Goal: Task Accomplishment & Management: Manage account settings

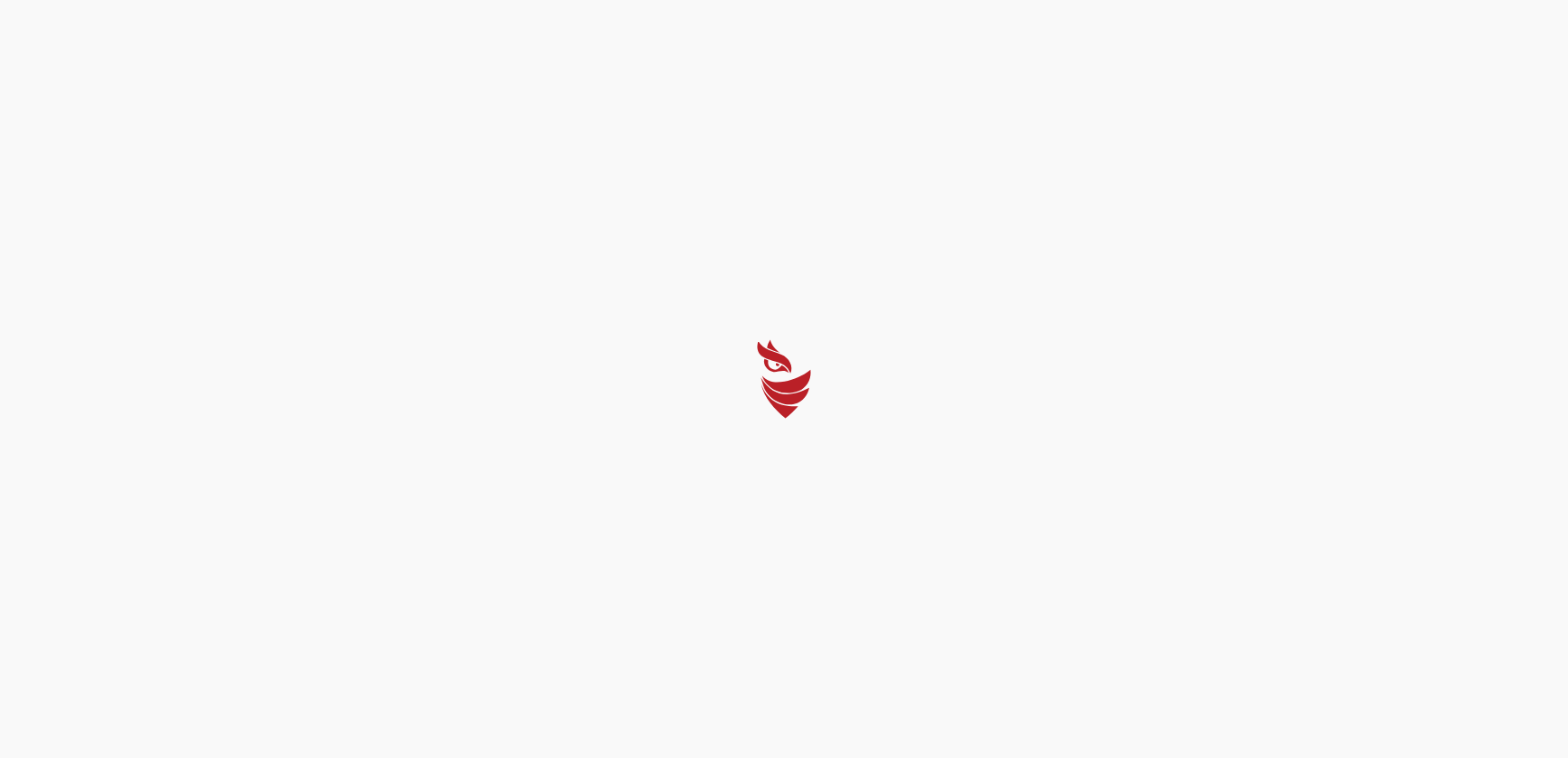
select select "English"
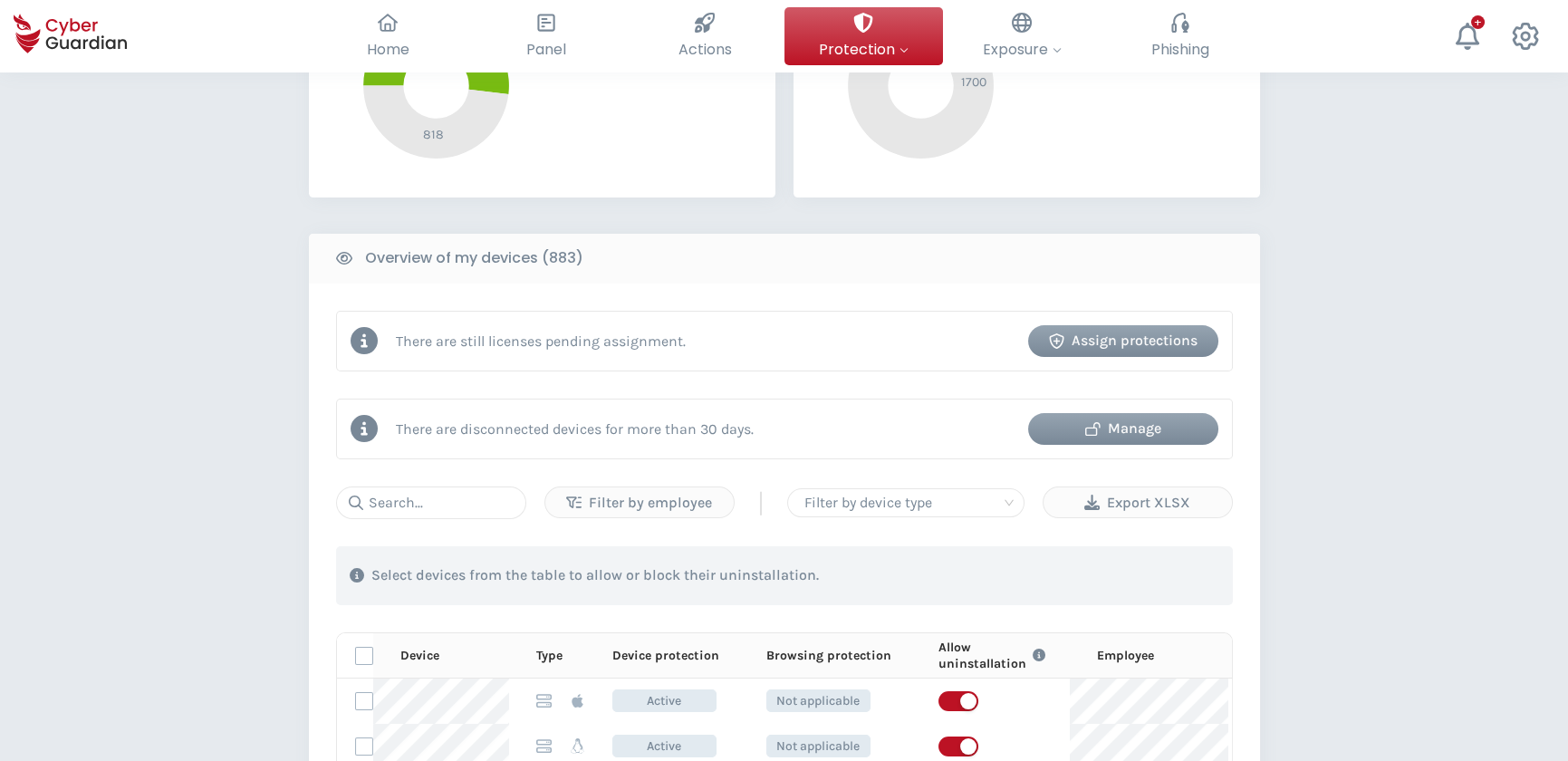
scroll to position [576, 0]
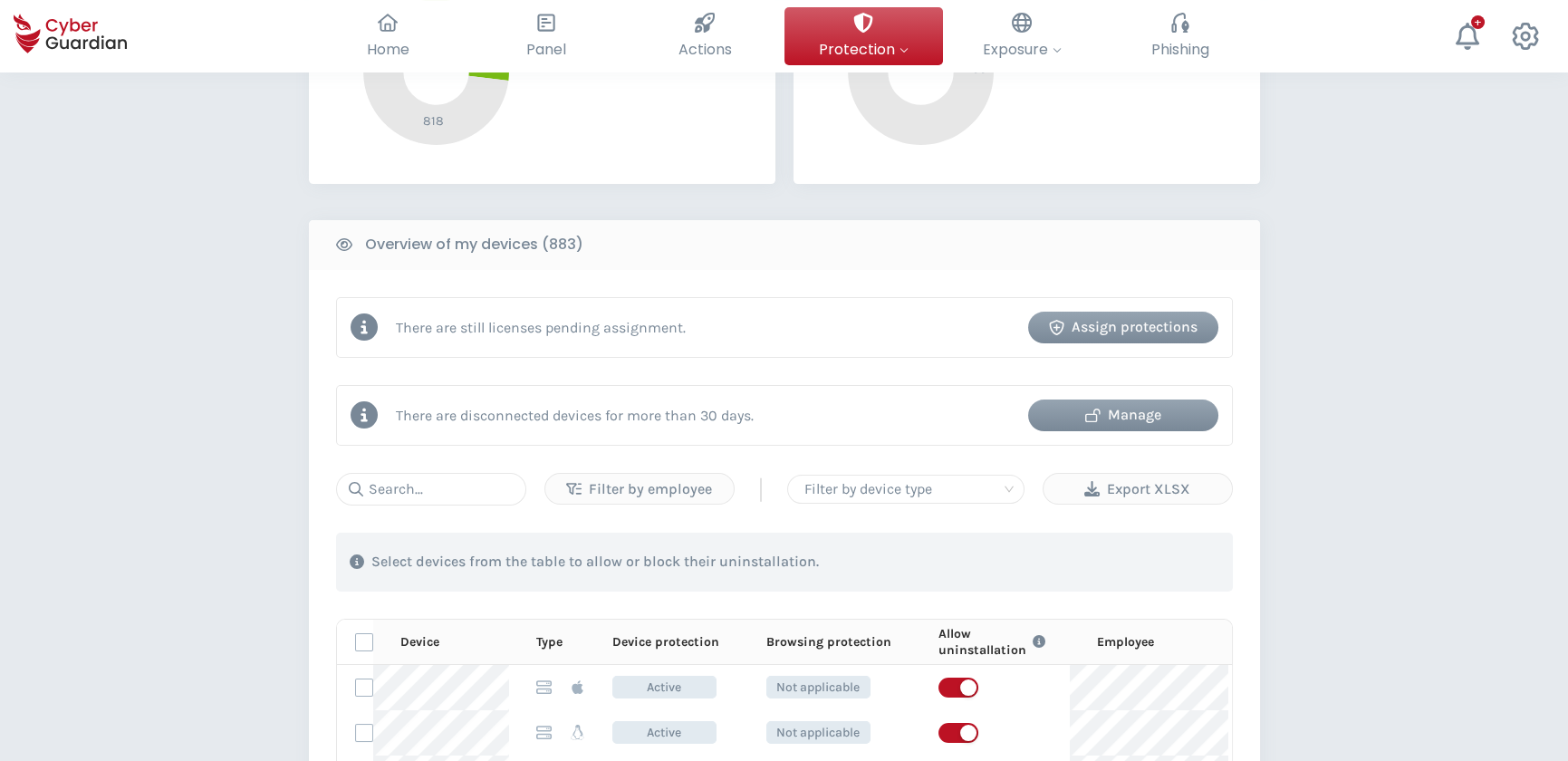
click at [1135, 416] on div "Manage" at bounding box center [1123, 415] width 163 height 22
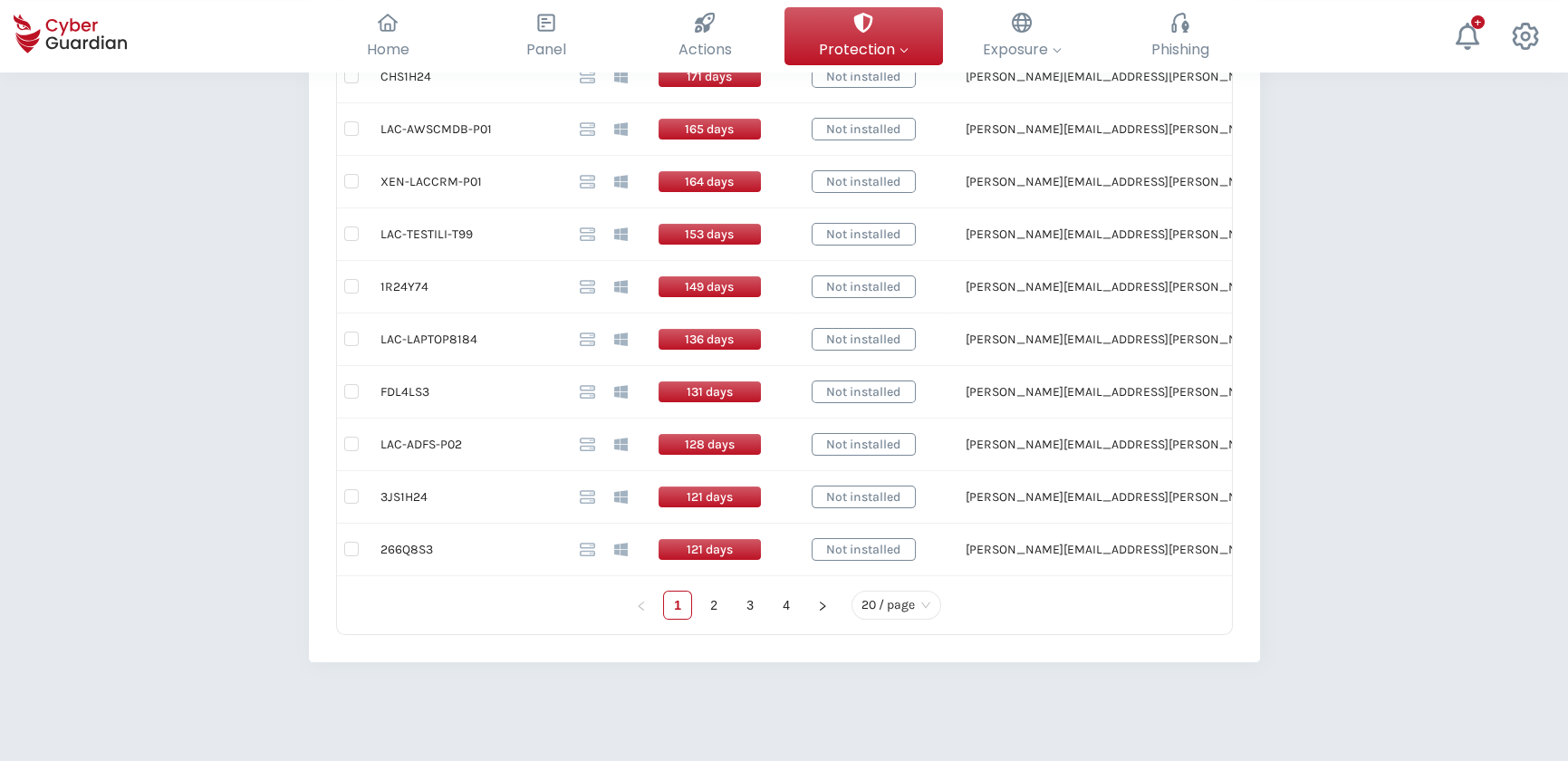
scroll to position [1152, 0]
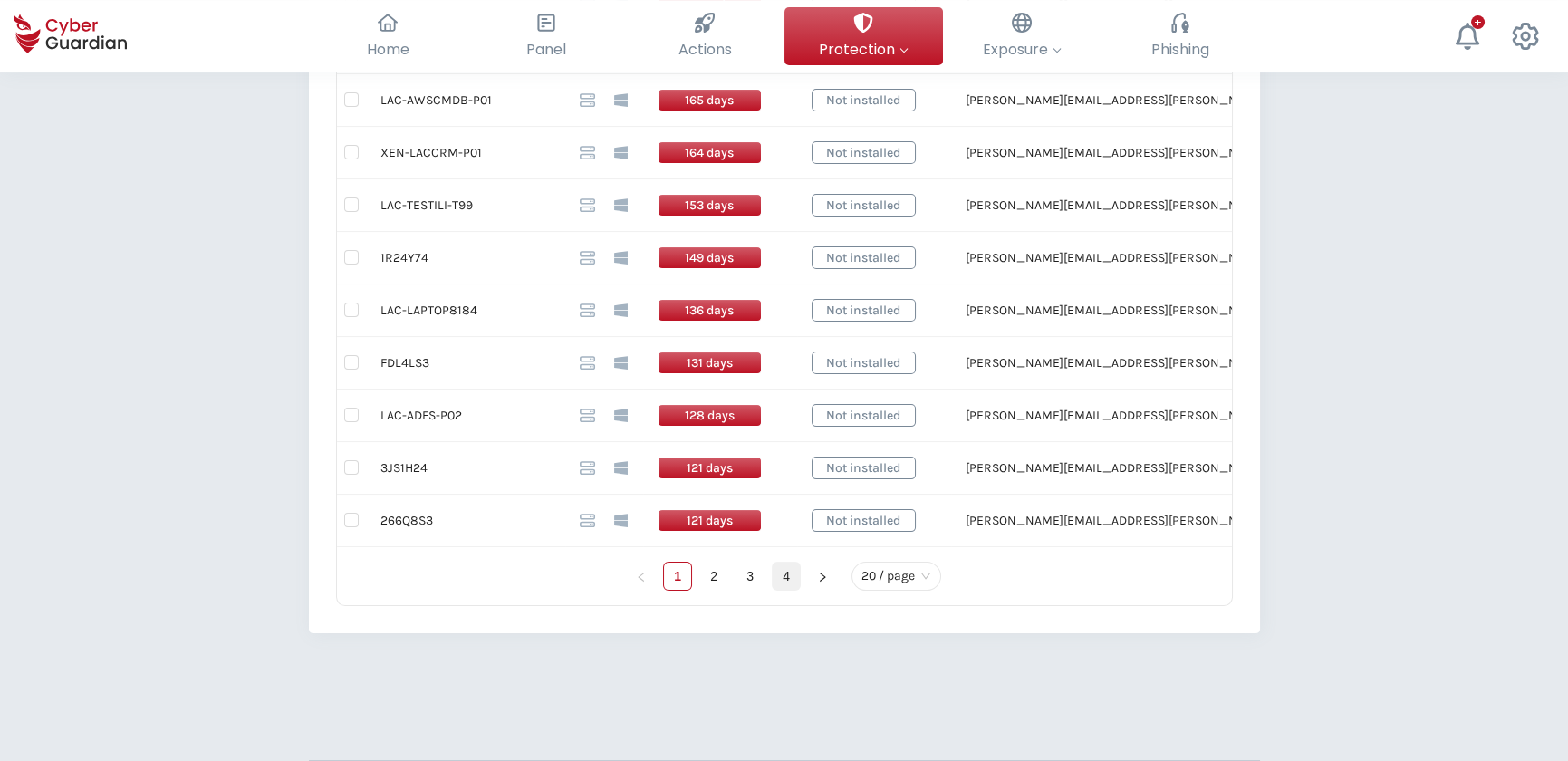
click at [790, 577] on link "4" at bounding box center [785, 575] width 27 height 27
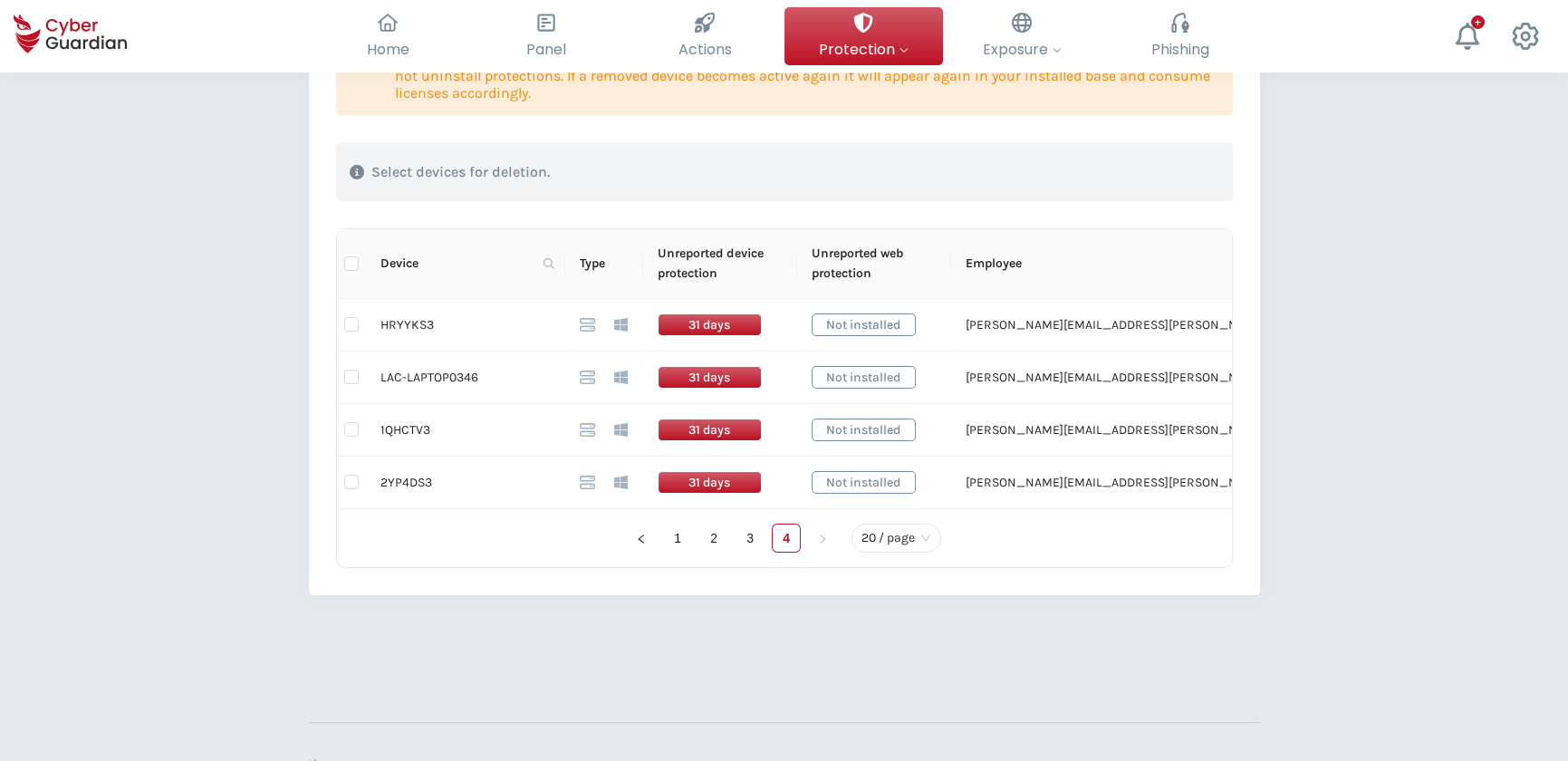
scroll to position [337, 0]
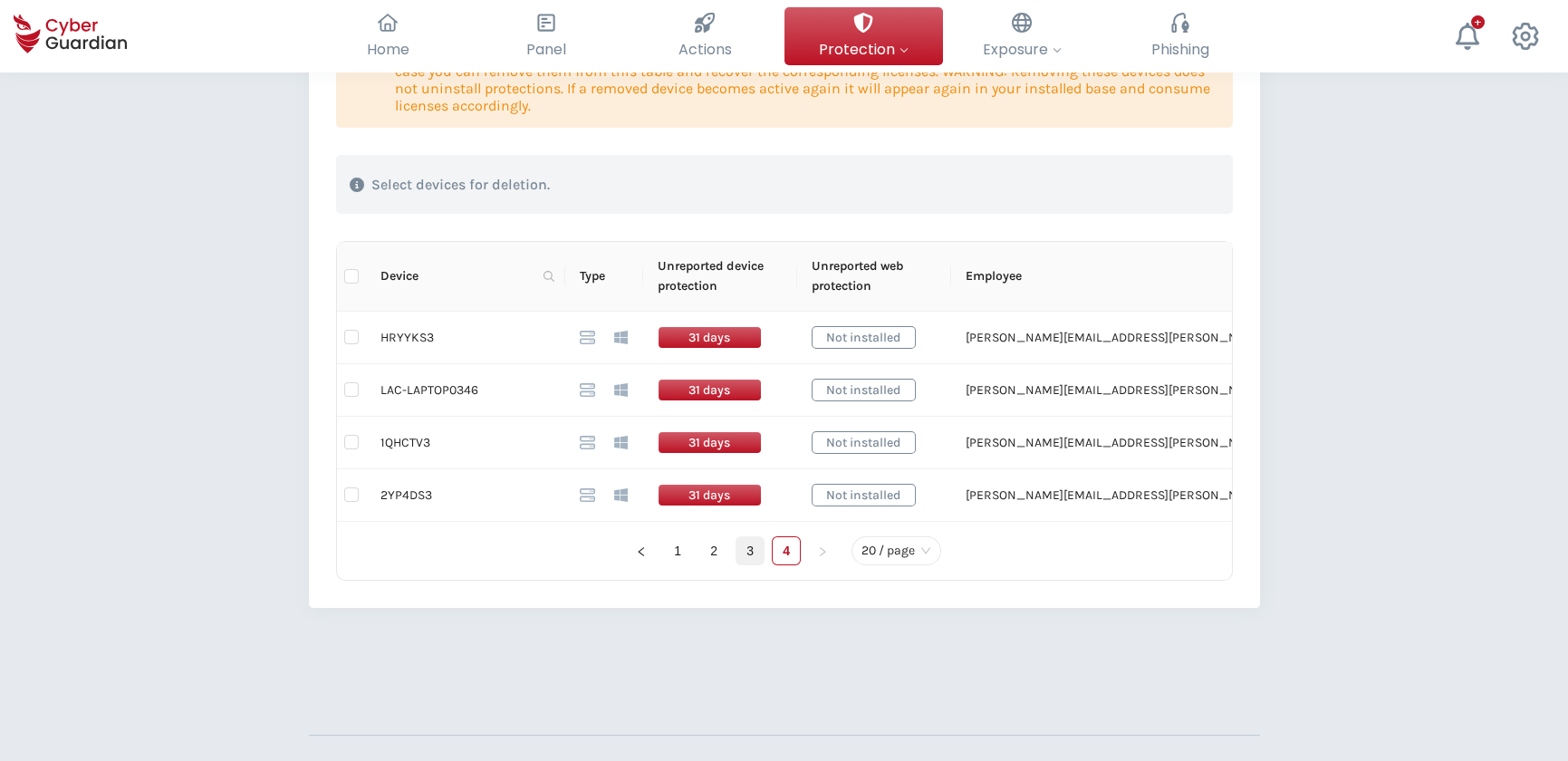
click at [751, 546] on link "3" at bounding box center [749, 550] width 27 height 27
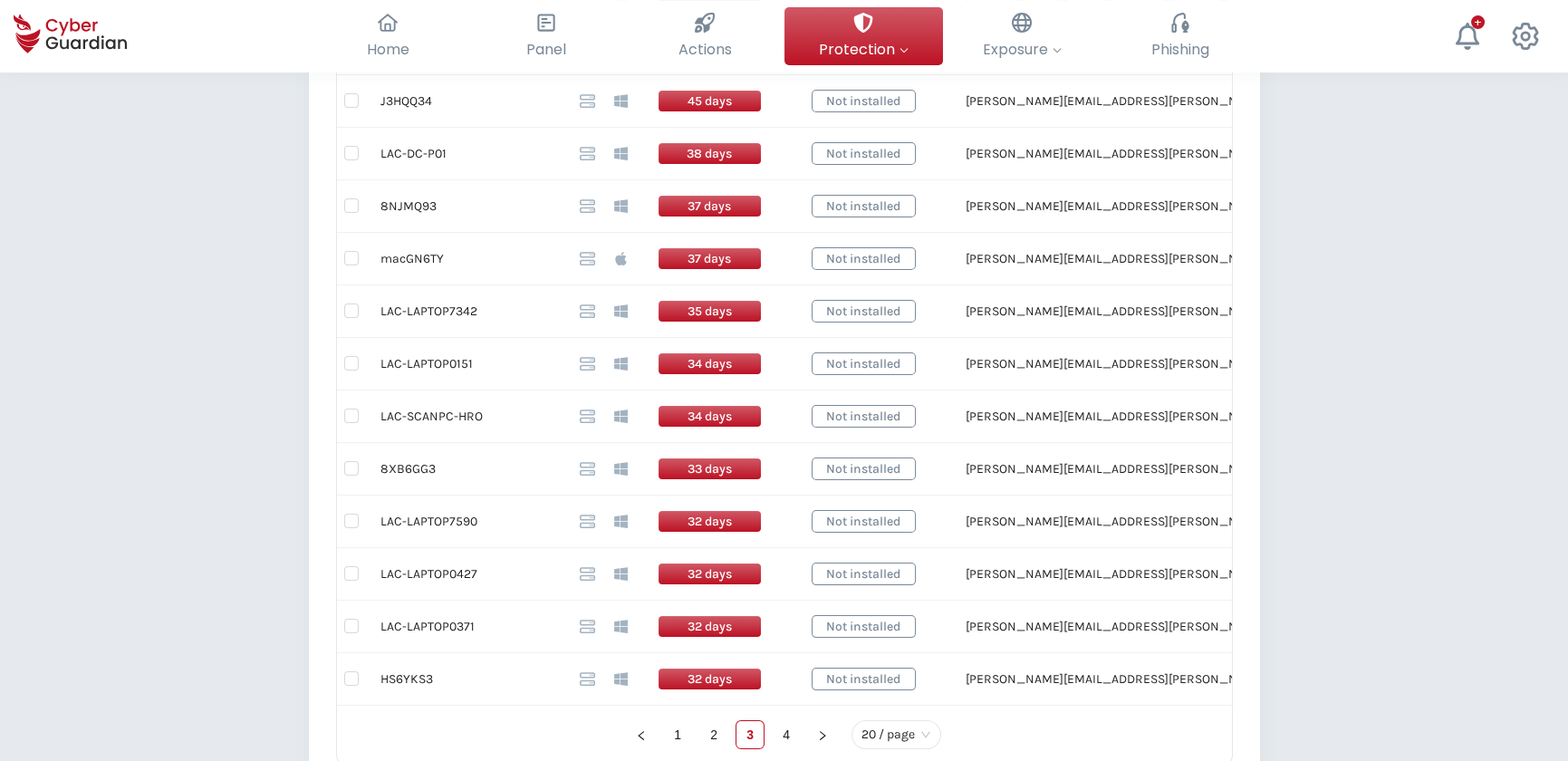
scroll to position [996, 0]
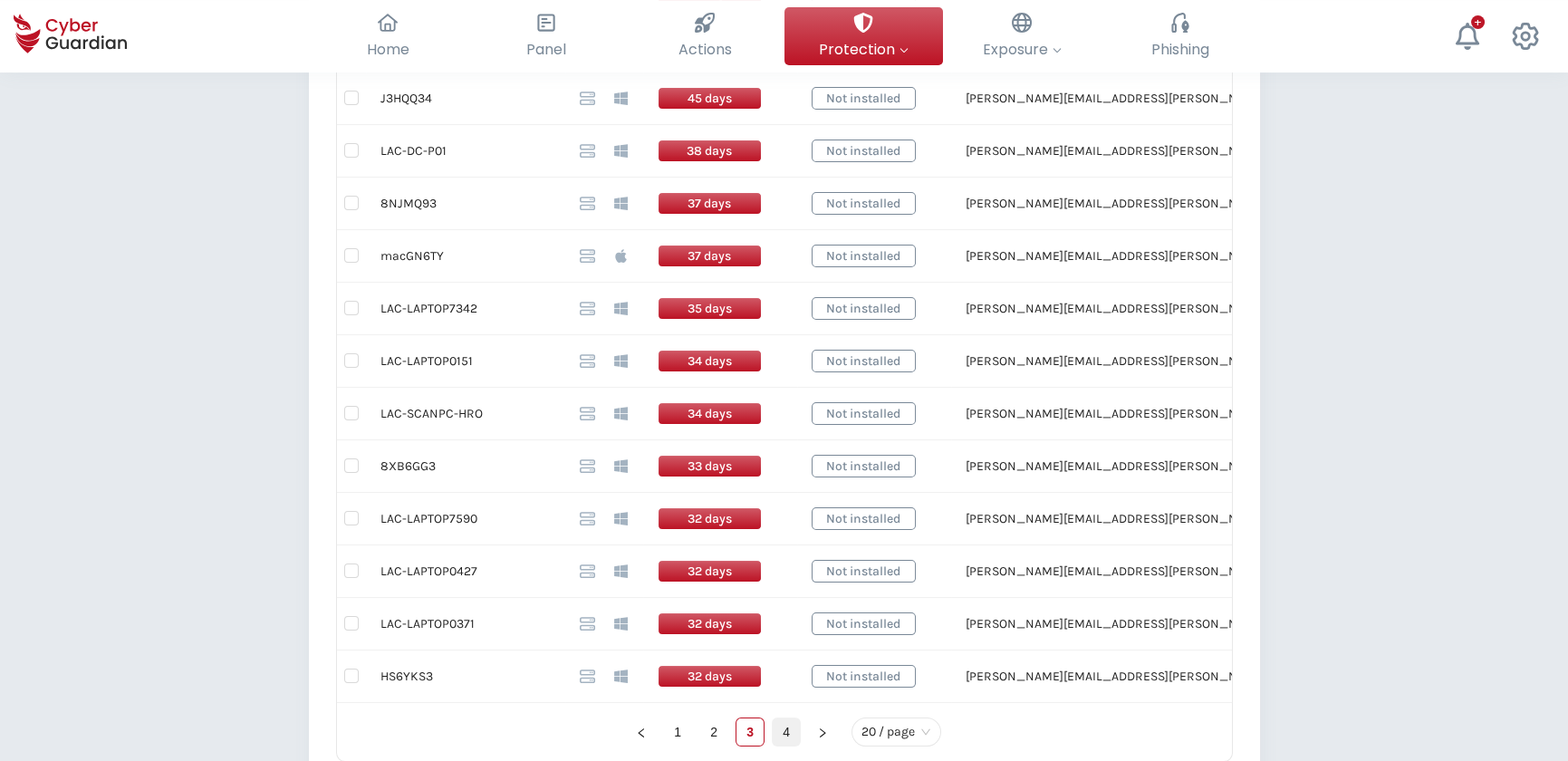
click at [784, 728] on link "4" at bounding box center [785, 731] width 27 height 27
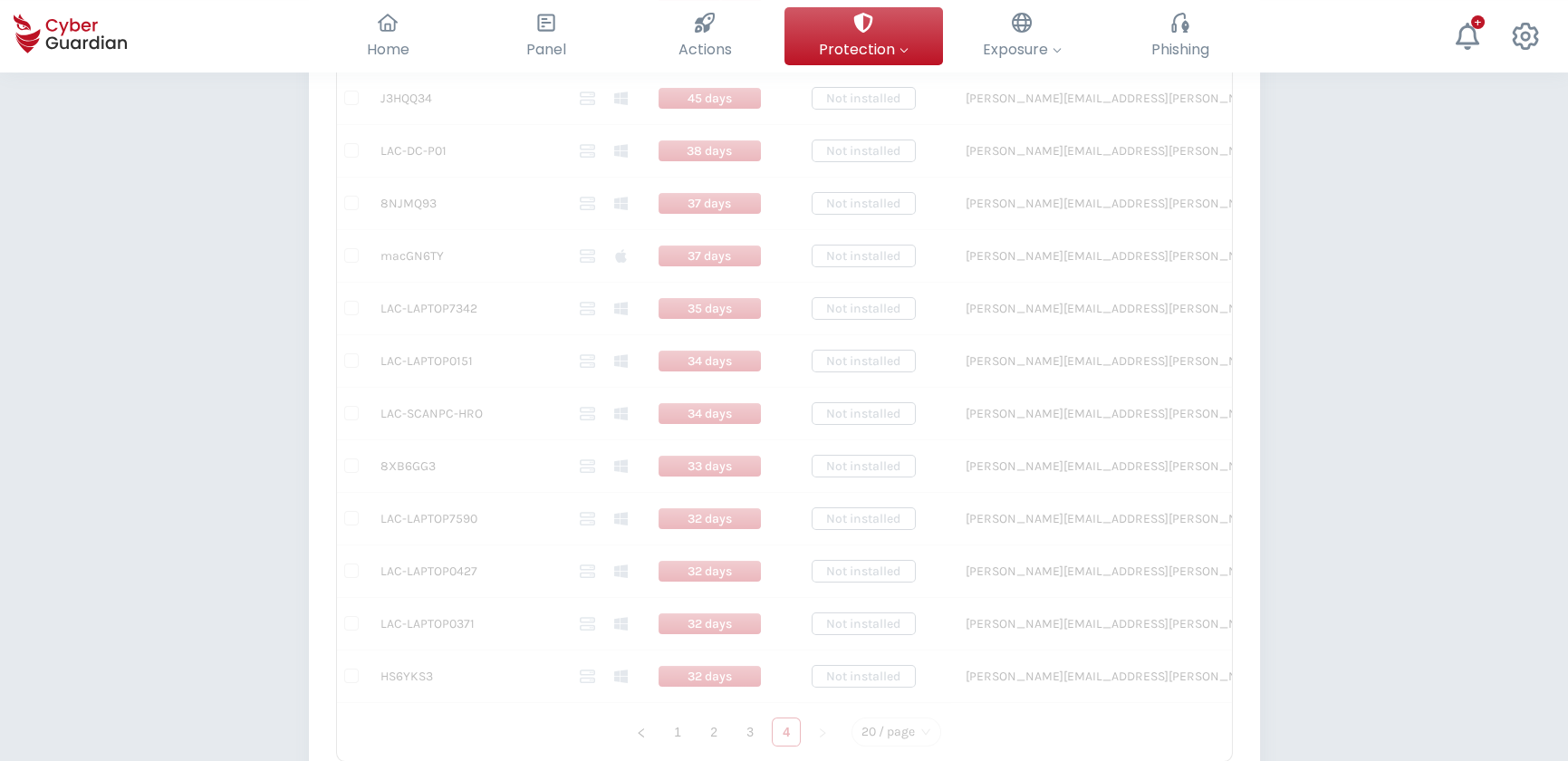
scroll to position [502, 0]
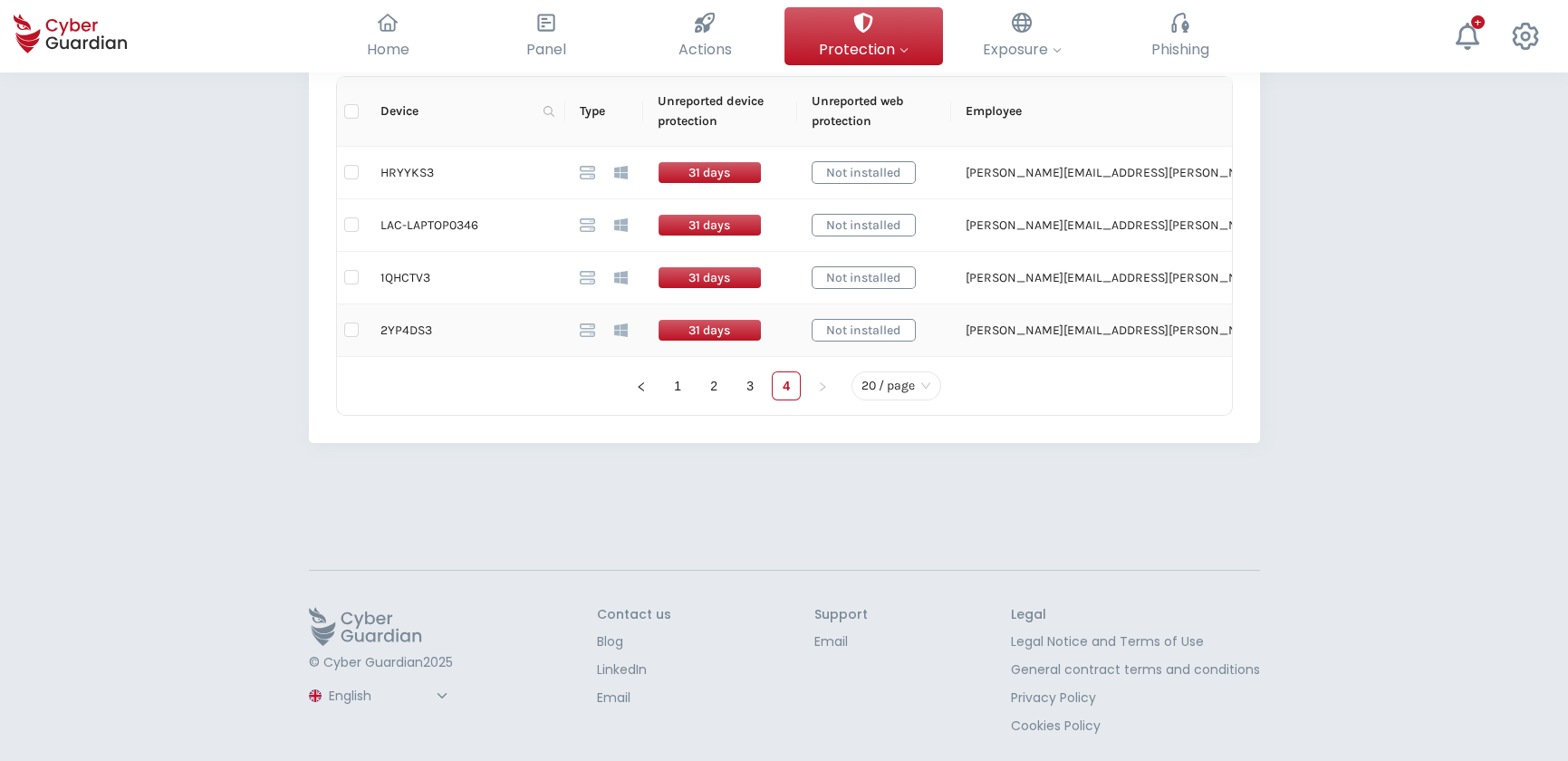
click at [404, 331] on td "2YP4DS3" at bounding box center [465, 330] width 199 height 53
copy td "2YP4DS3"
click at [406, 272] on td "1QHCTV3" at bounding box center [465, 278] width 199 height 53
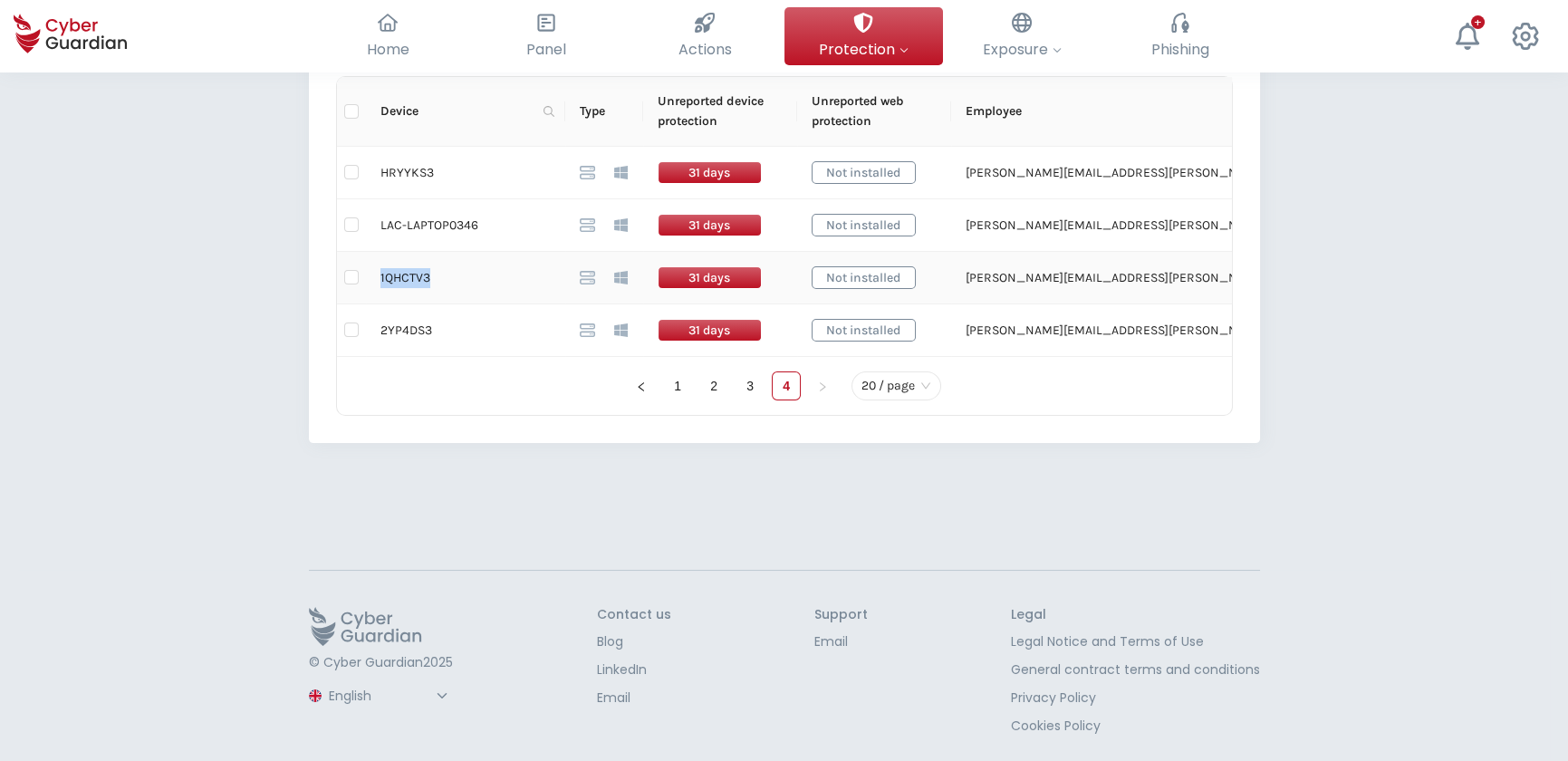
copy td "1QHCTV3"
click at [417, 217] on td "LAC-LAPTOP0346" at bounding box center [465, 225] width 199 height 53
drag, startPoint x: 381, startPoint y: 225, endPoint x: 479, endPoint y: 236, distance: 98.6
click at [479, 236] on td "LAC-LAPTOP0346" at bounding box center [465, 225] width 199 height 53
copy td "LAC-LAPTOP0346"
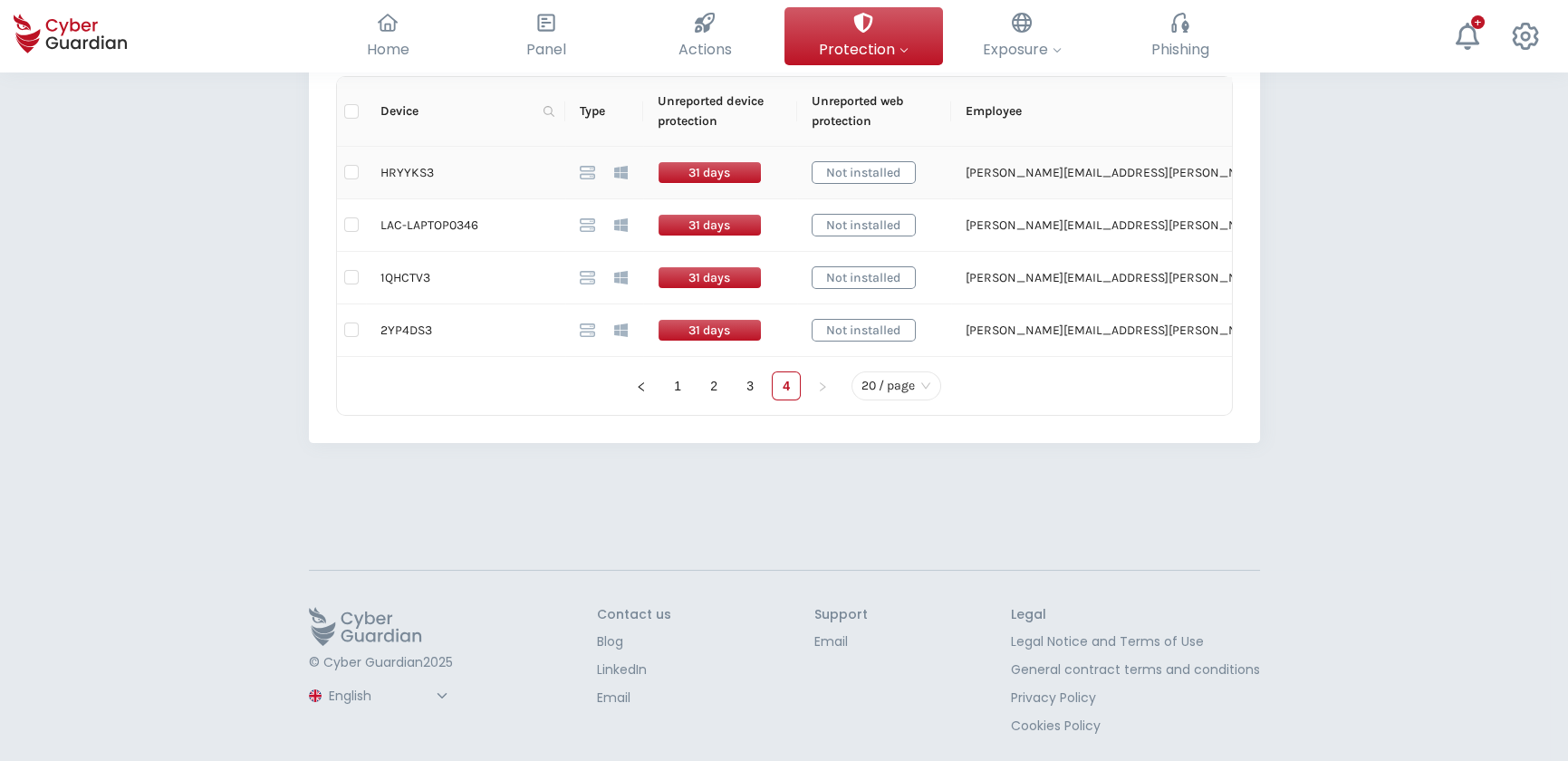
click at [410, 168] on td "HRYYKS3" at bounding box center [465, 173] width 199 height 53
copy td "HRYYKS3"
click at [749, 382] on link "3" at bounding box center [749, 385] width 27 height 27
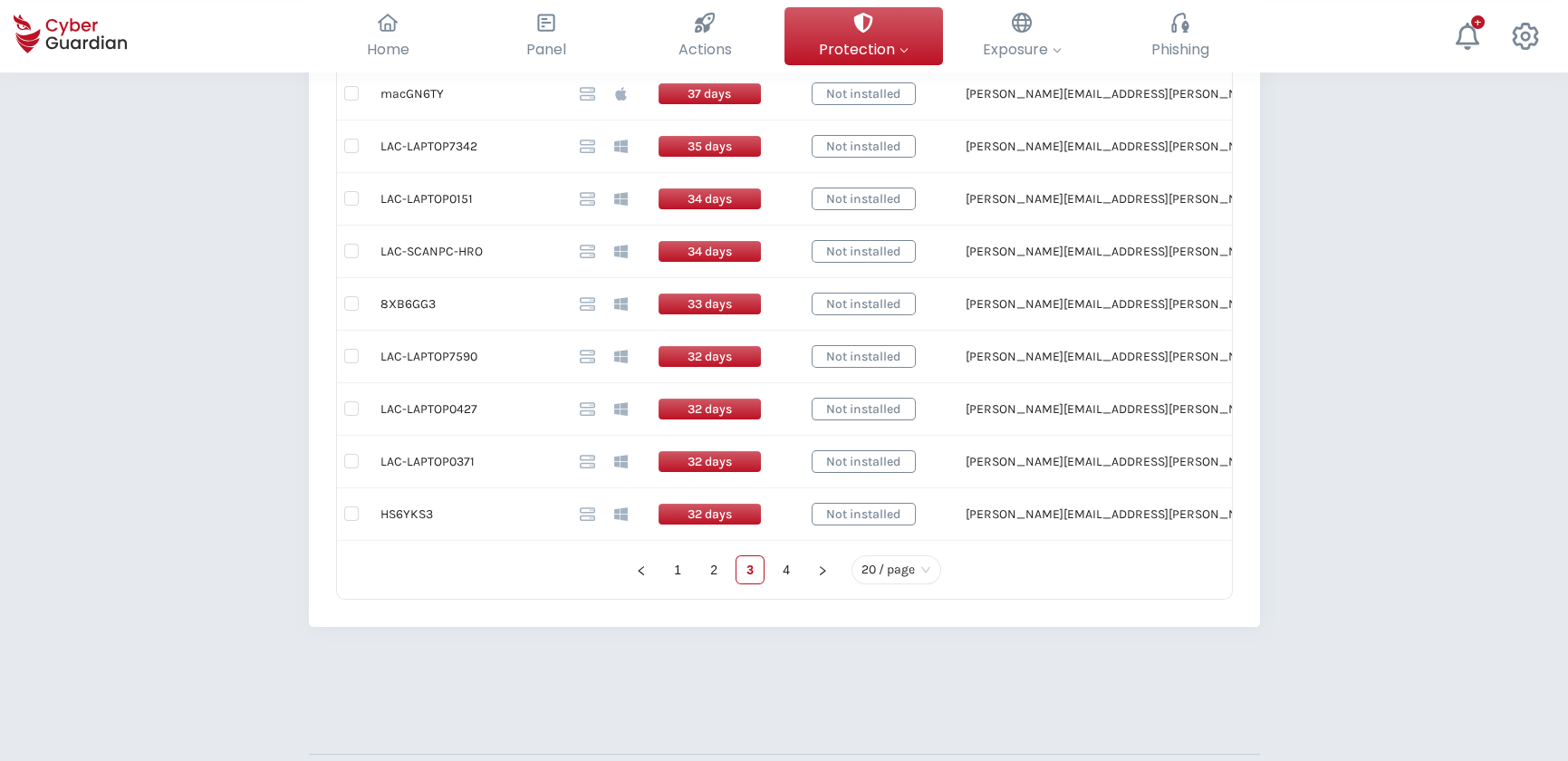
scroll to position [1326, 0]
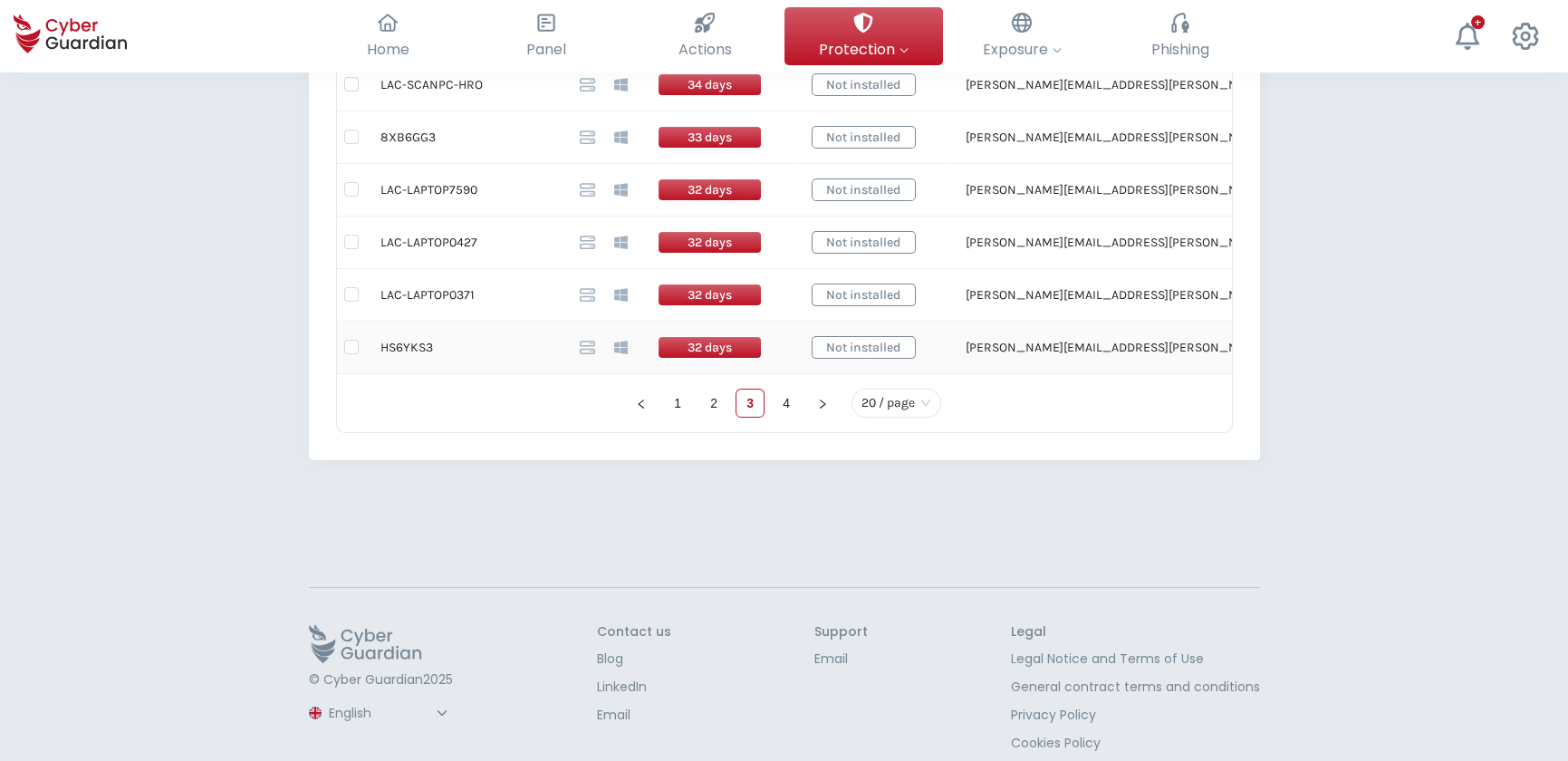
click at [408, 344] on td "HS6YKS3" at bounding box center [465, 347] width 199 height 53
copy td "HS6YKS3"
drag, startPoint x: 470, startPoint y: 290, endPoint x: 379, endPoint y: 299, distance: 91.4
click at [379, 299] on td "LAC-LAPTOP0371" at bounding box center [465, 295] width 199 height 53
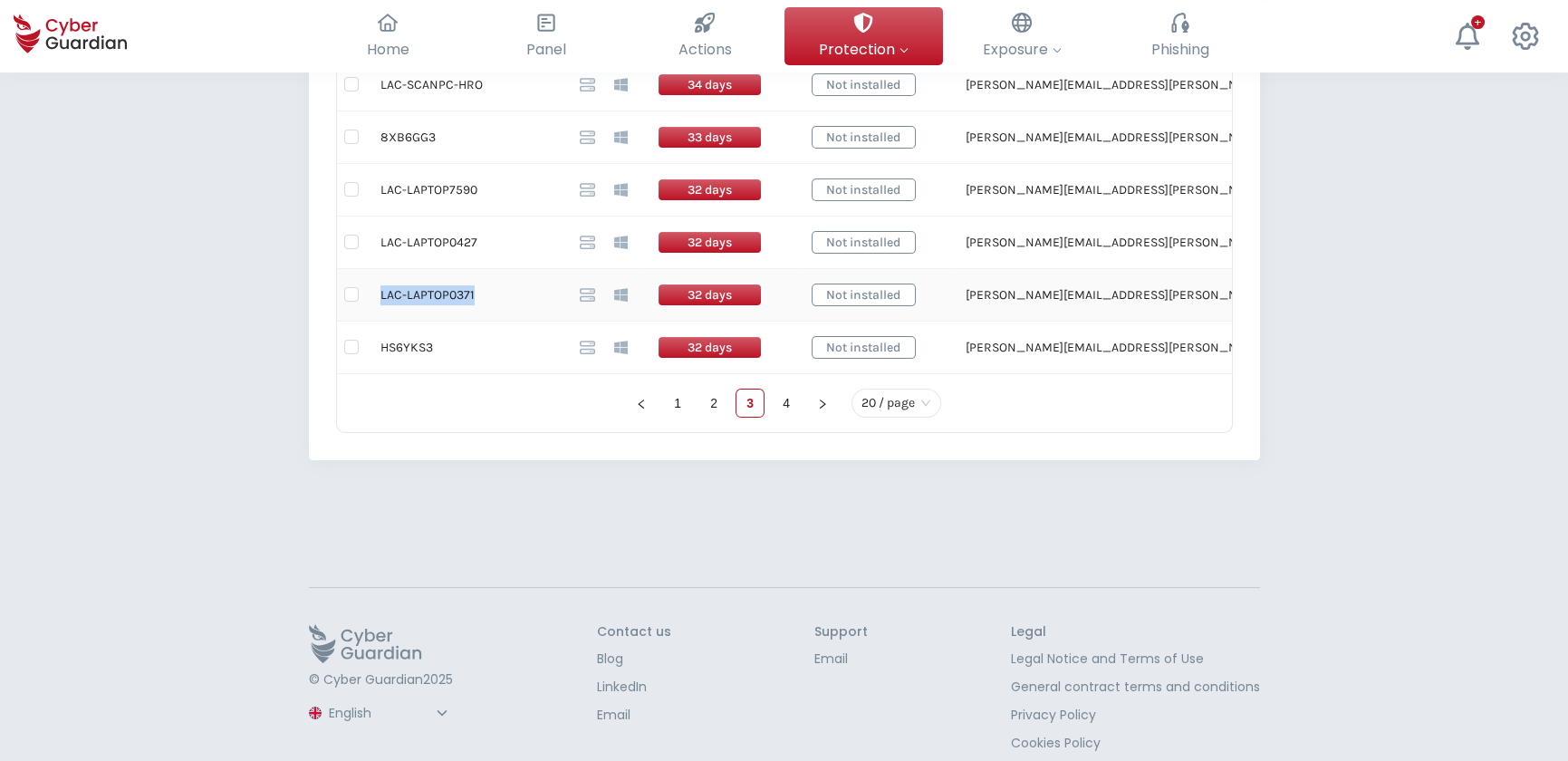
copy td "LAC-LAPTOP0371"
click at [349, 291] on input "checkbox" at bounding box center [351, 294] width 15 height 15
checkbox input "true"
drag, startPoint x: 475, startPoint y: 236, endPoint x: 380, endPoint y: 245, distance: 95.4
click at [380, 245] on td "LAC-LAPTOP0427" at bounding box center [465, 242] width 199 height 53
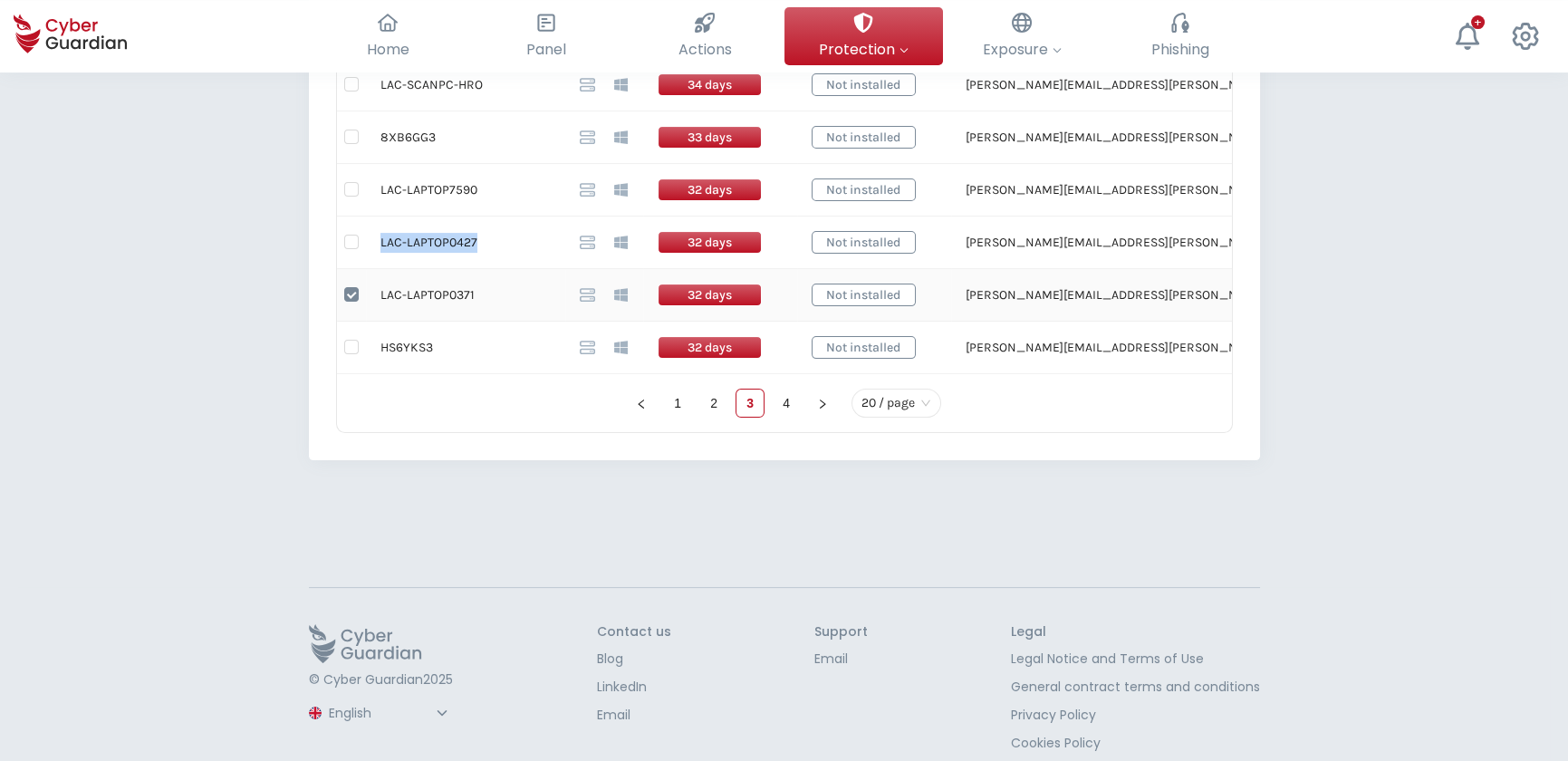
copy td "LAC-LAPTOP0427"
click at [350, 245] on input "checkbox" at bounding box center [351, 241] width 15 height 15
checkbox input "true"
drag, startPoint x: 473, startPoint y: 186, endPoint x: 380, endPoint y: 182, distance: 93.1
click at [380, 182] on td "LAC-LAPTOP7590" at bounding box center [465, 190] width 199 height 53
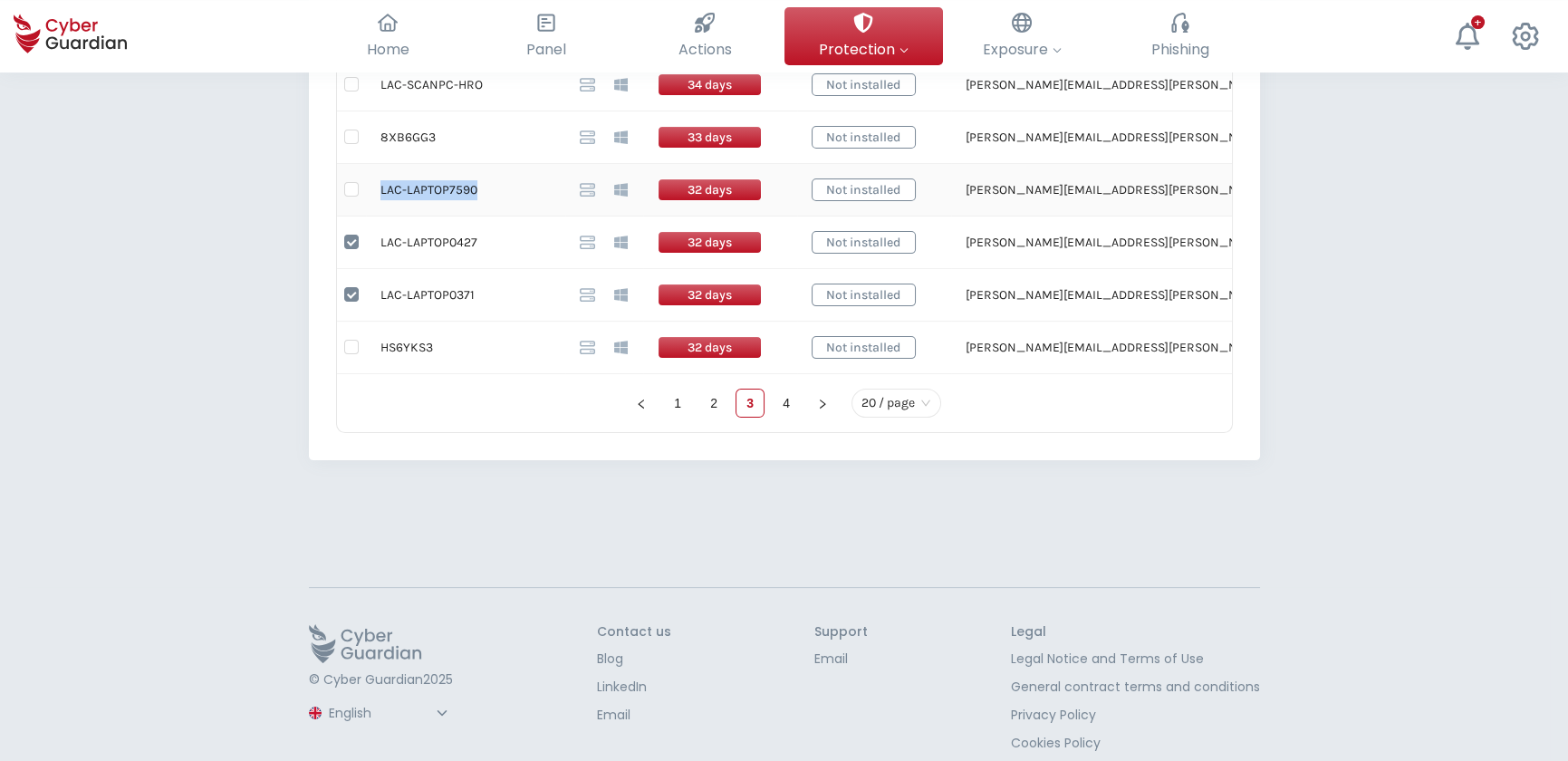
copy td "LAC-LAPTOP7590"
click at [352, 191] on input "checkbox" at bounding box center [351, 190] width 15 height 15
checkbox input "true"
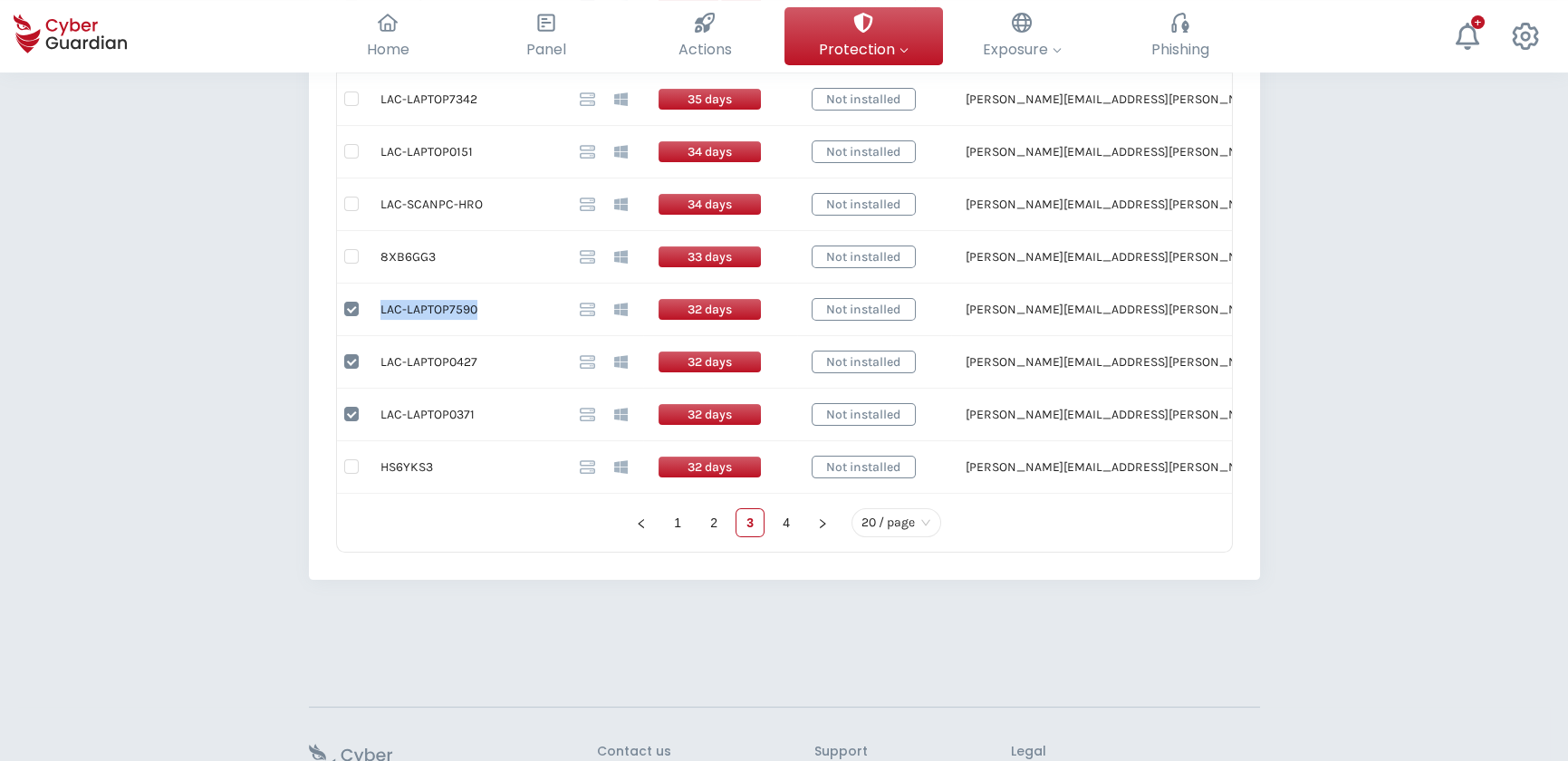
scroll to position [1161, 0]
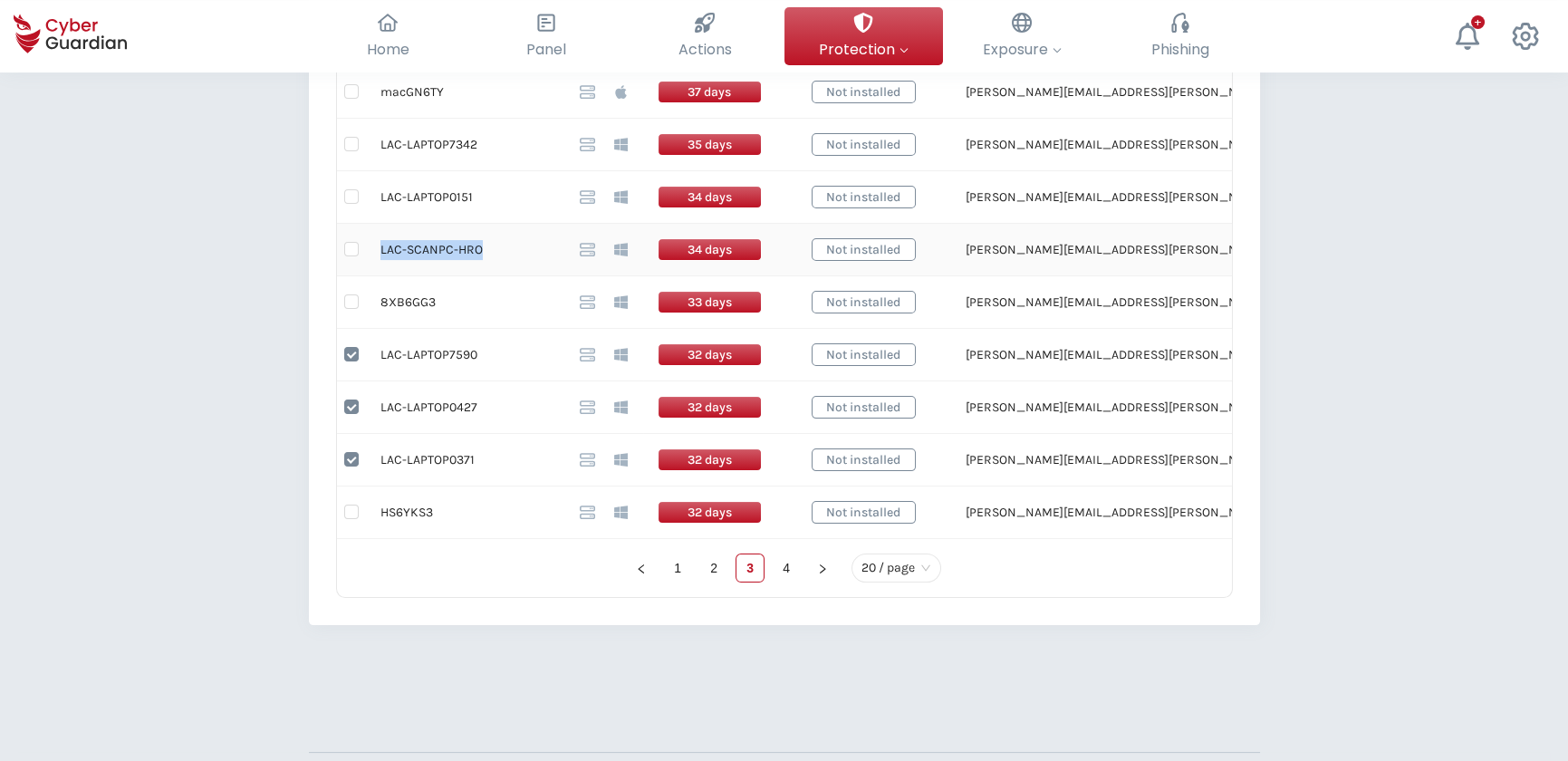
drag, startPoint x: 477, startPoint y: 246, endPoint x: 380, endPoint y: 254, distance: 97.3
click at [380, 254] on td "LAC-SCANPC-HRO" at bounding box center [465, 250] width 199 height 53
copy td "LAC-SCANPC-HRO"
drag, startPoint x: 349, startPoint y: 245, endPoint x: 362, endPoint y: 241, distance: 13.6
click at [349, 245] on input "checkbox" at bounding box center [351, 249] width 15 height 15
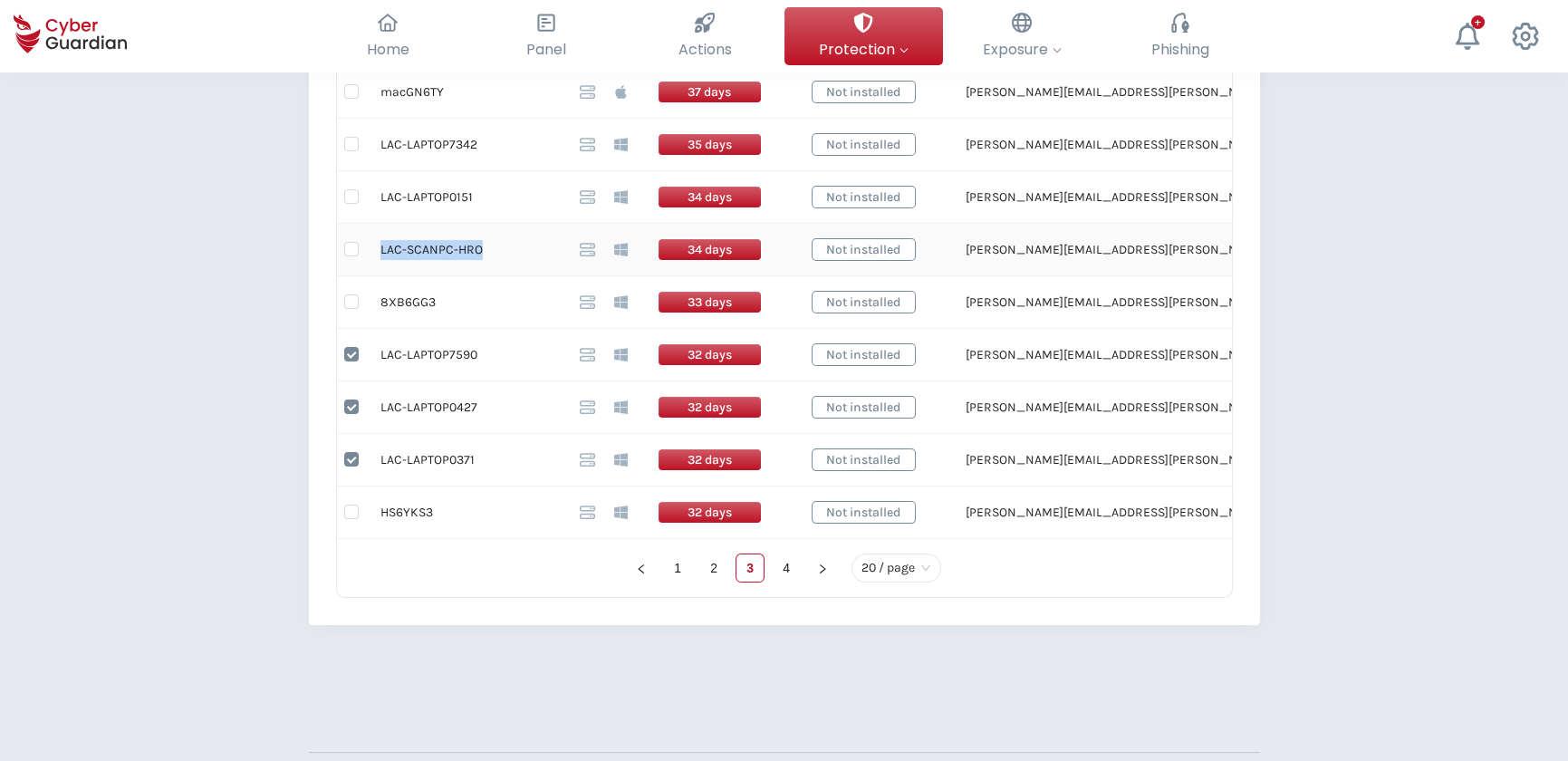
checkbox input "true"
drag, startPoint x: 470, startPoint y: 192, endPoint x: 380, endPoint y: 202, distance: 90.6
click at [380, 202] on td "LAC-LAPTOP0151" at bounding box center [465, 197] width 199 height 53
copy td "LAC-LAPTOP0151"
click at [353, 190] on input "checkbox" at bounding box center [351, 196] width 15 height 15
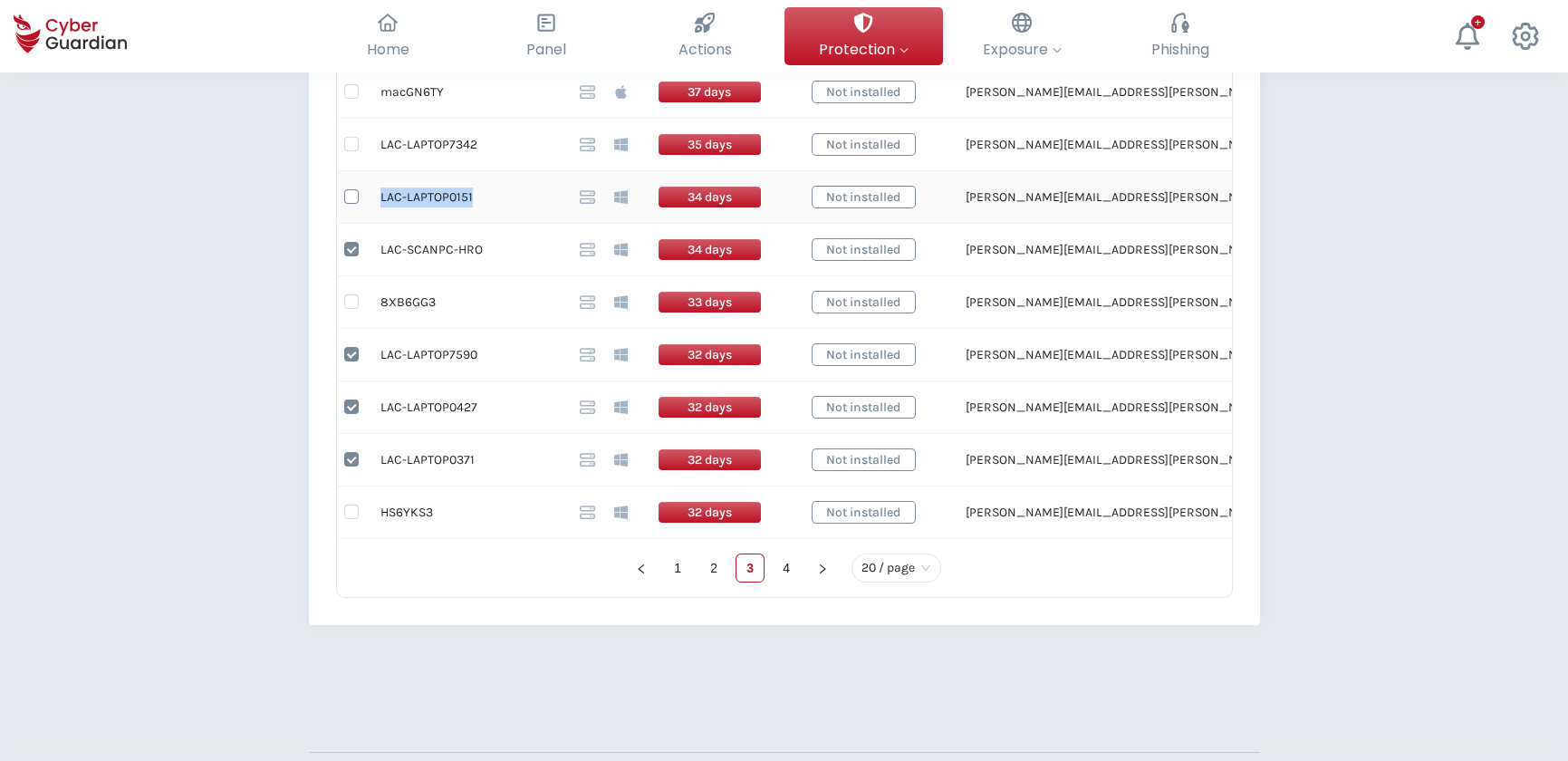
checkbox input "true"
drag, startPoint x: 466, startPoint y: 141, endPoint x: 422, endPoint y: 141, distance: 44.0
click at [422, 141] on td "LAC-LAPTOP7342" at bounding box center [465, 145] width 199 height 53
drag, startPoint x: 422, startPoint y: 141, endPoint x: 380, endPoint y: 144, distance: 42.1
click at [380, 144] on td "LAC-LAPTOP7342" at bounding box center [465, 145] width 199 height 53
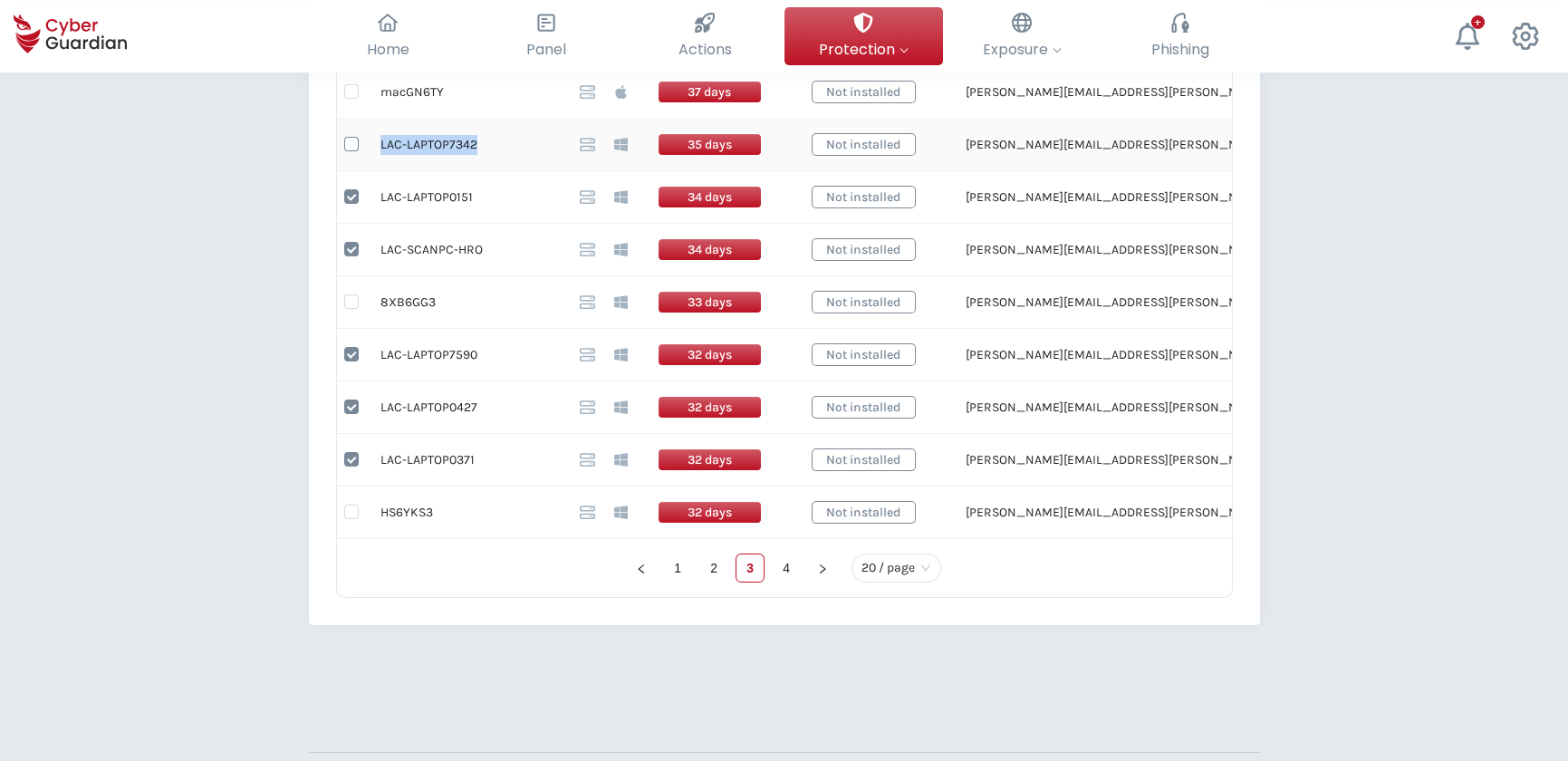
click at [349, 141] on input "checkbox" at bounding box center [351, 144] width 15 height 15
checkbox input "true"
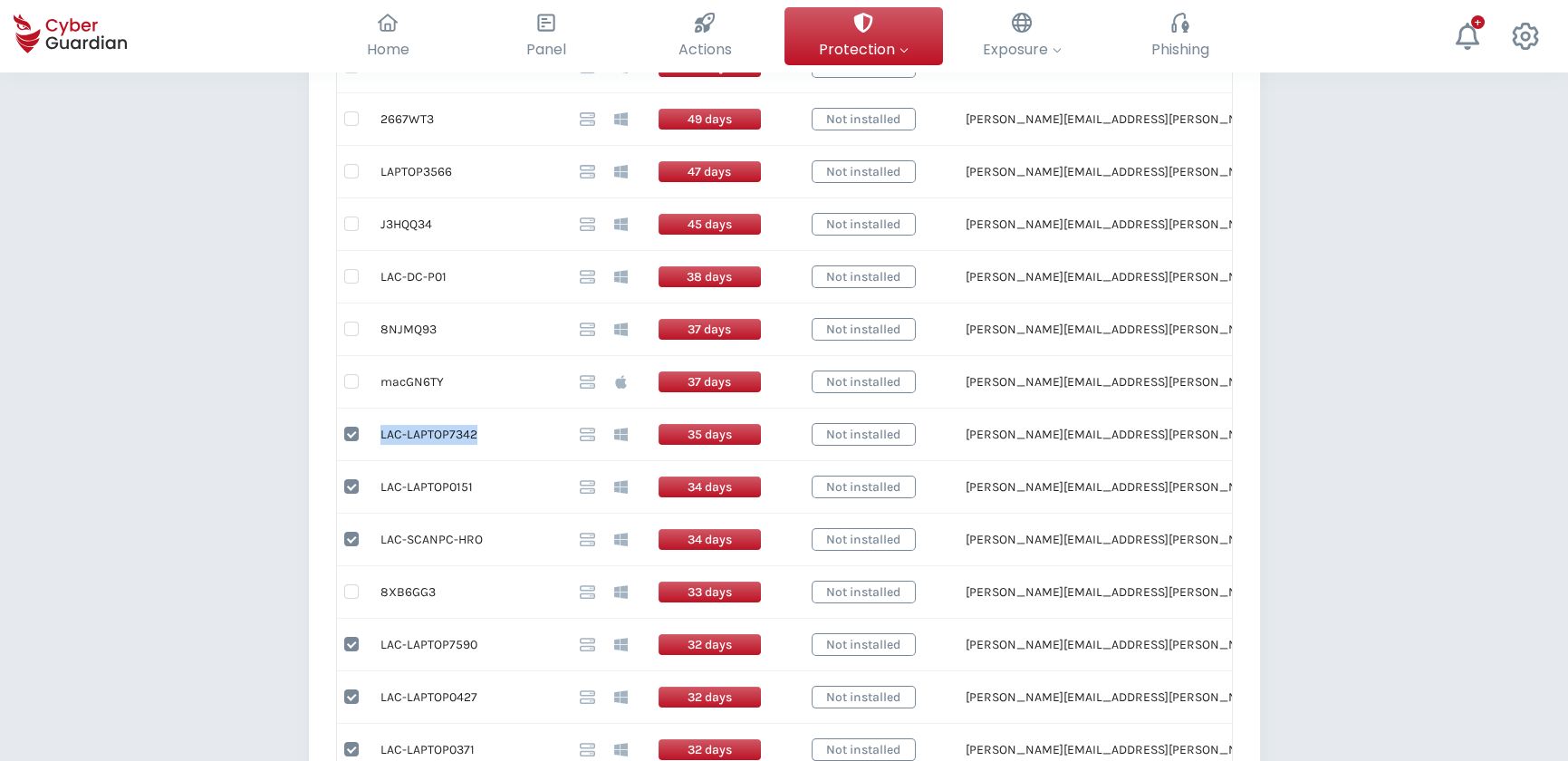
scroll to position [831, 0]
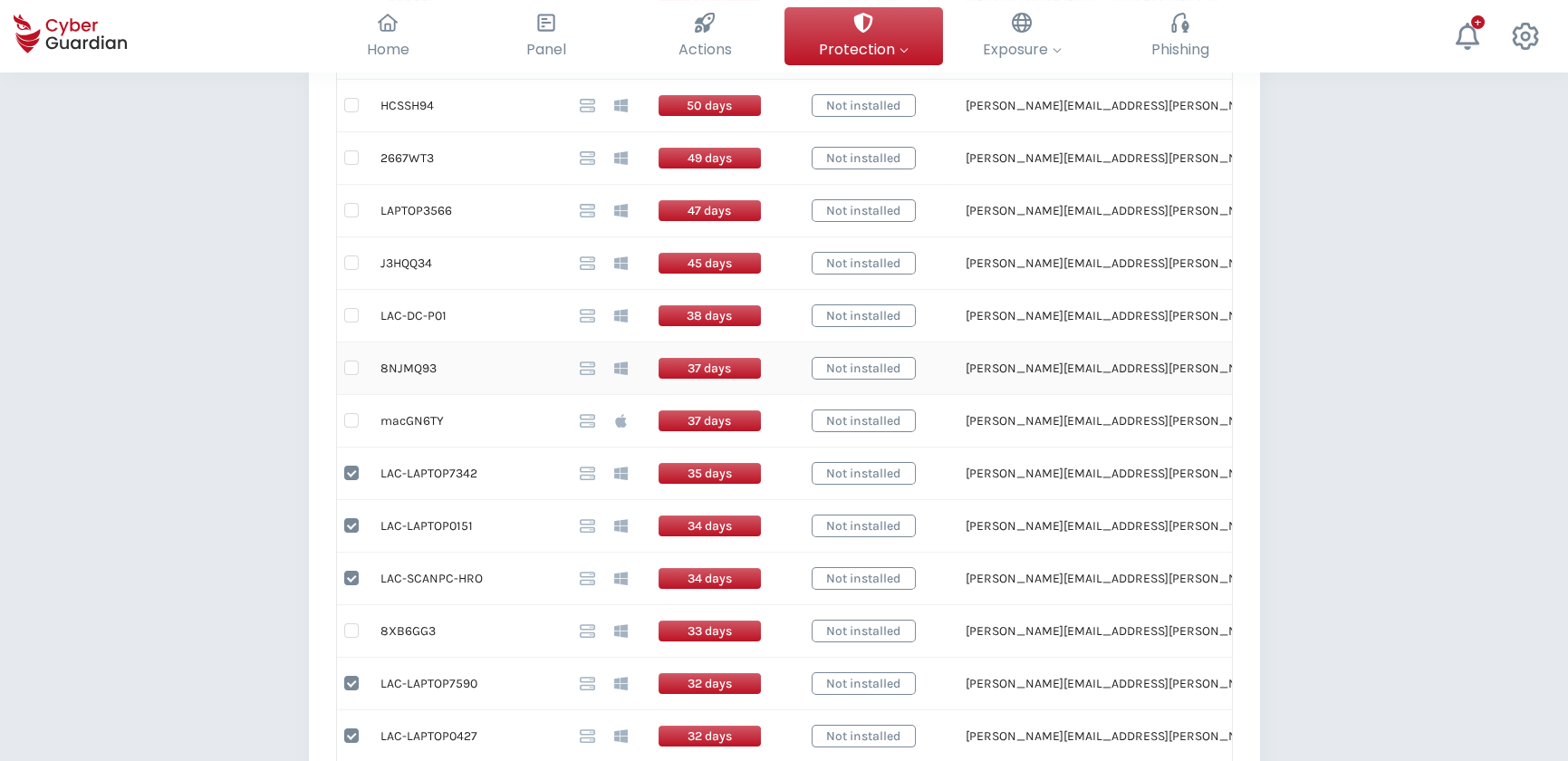
click at [410, 362] on td "8NJMQ93" at bounding box center [465, 368] width 199 height 53
click at [412, 260] on td "J3HQQ34" at bounding box center [465, 263] width 199 height 53
click at [424, 211] on td "LAPTOP3566" at bounding box center [465, 210] width 199 height 53
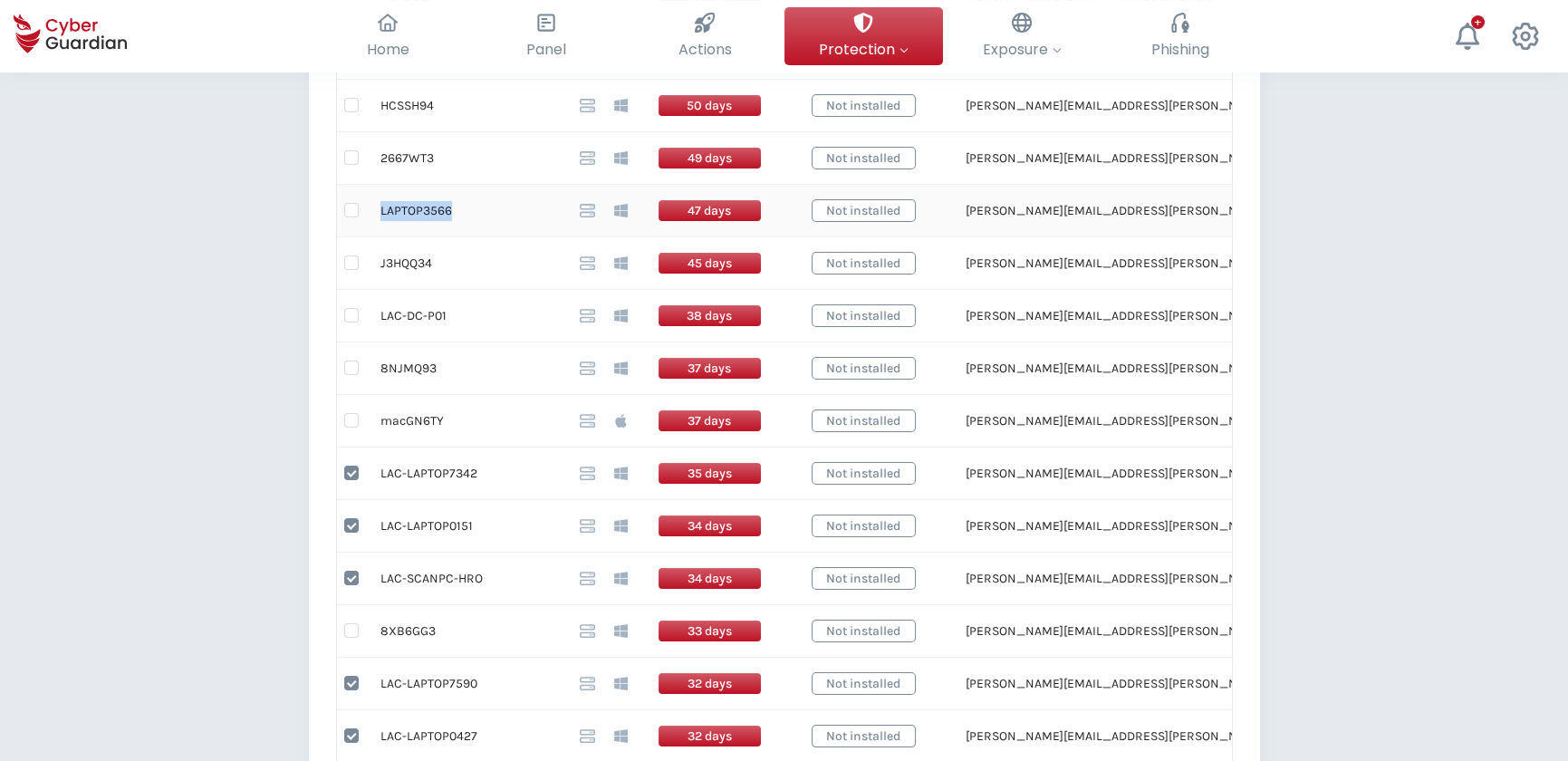
click at [424, 211] on td "LAPTOP3566" at bounding box center [465, 210] width 199 height 53
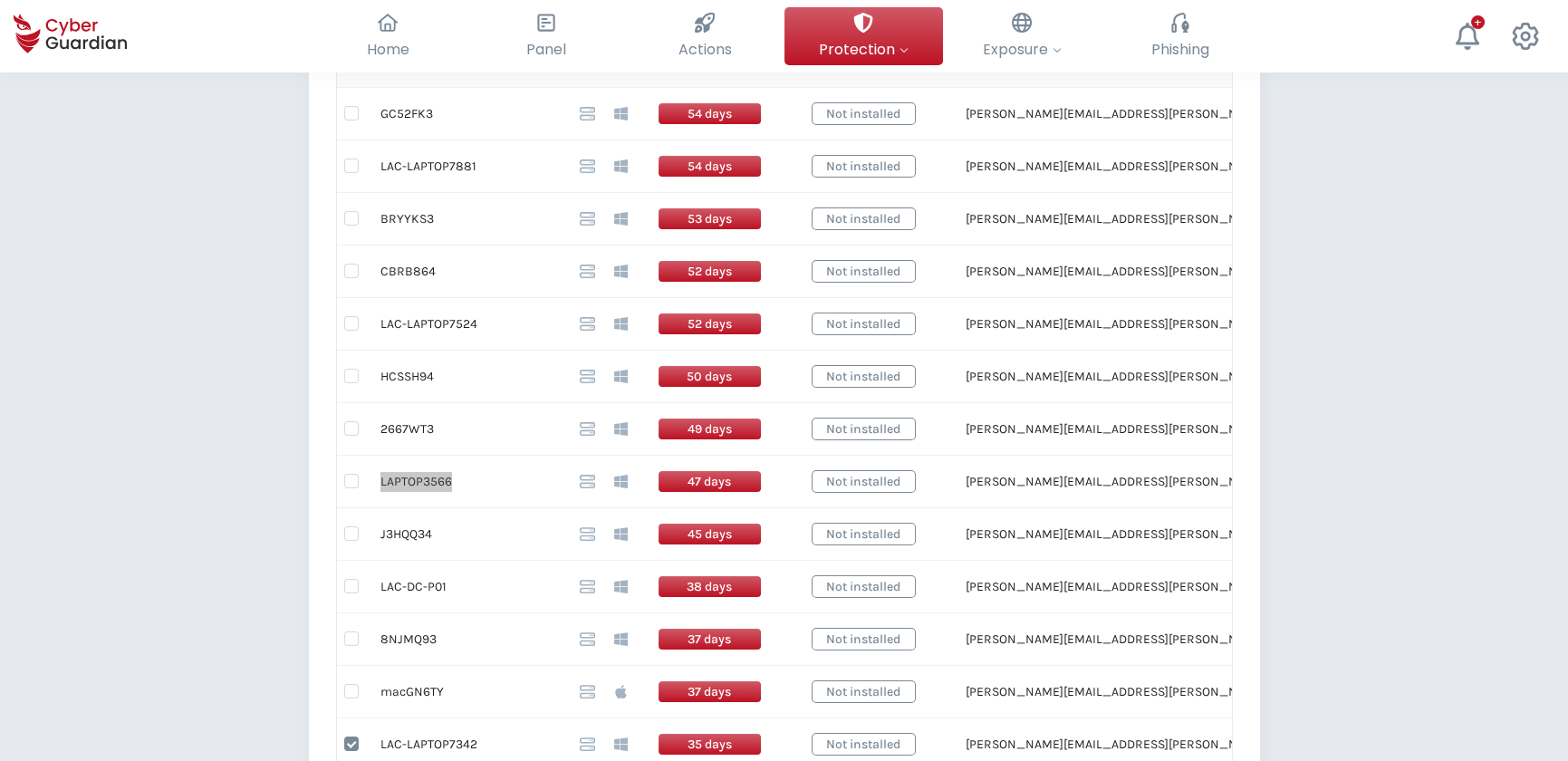
scroll to position [502, 0]
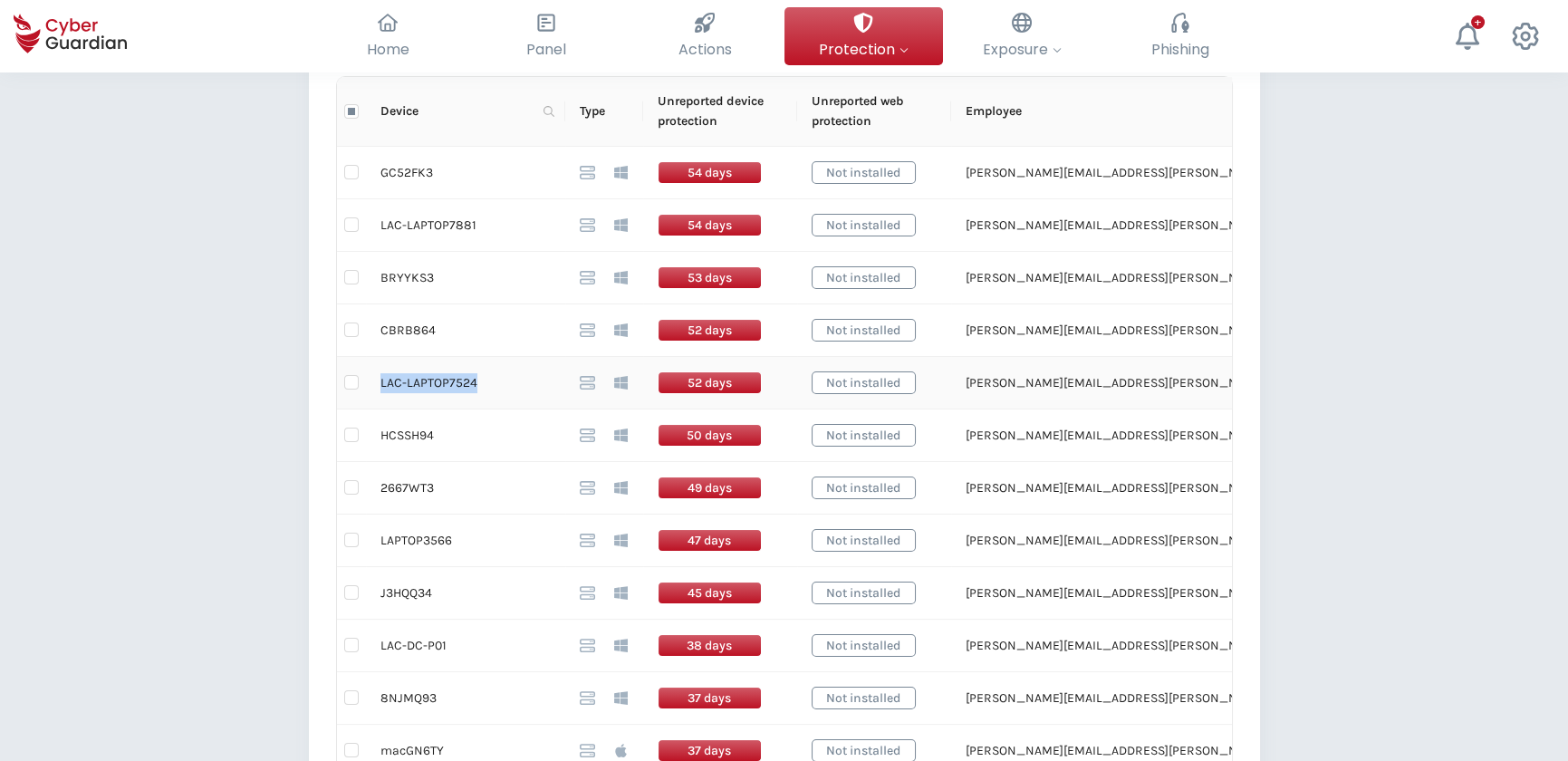
drag, startPoint x: 471, startPoint y: 380, endPoint x: 380, endPoint y: 390, distance: 91.5
click at [380, 390] on td "LAC-LAPTOP7524" at bounding box center [465, 383] width 199 height 53
drag, startPoint x: 471, startPoint y: 225, endPoint x: 380, endPoint y: 224, distance: 91.0
click at [380, 224] on td "LAC-LAPTOP7881" at bounding box center [465, 225] width 199 height 53
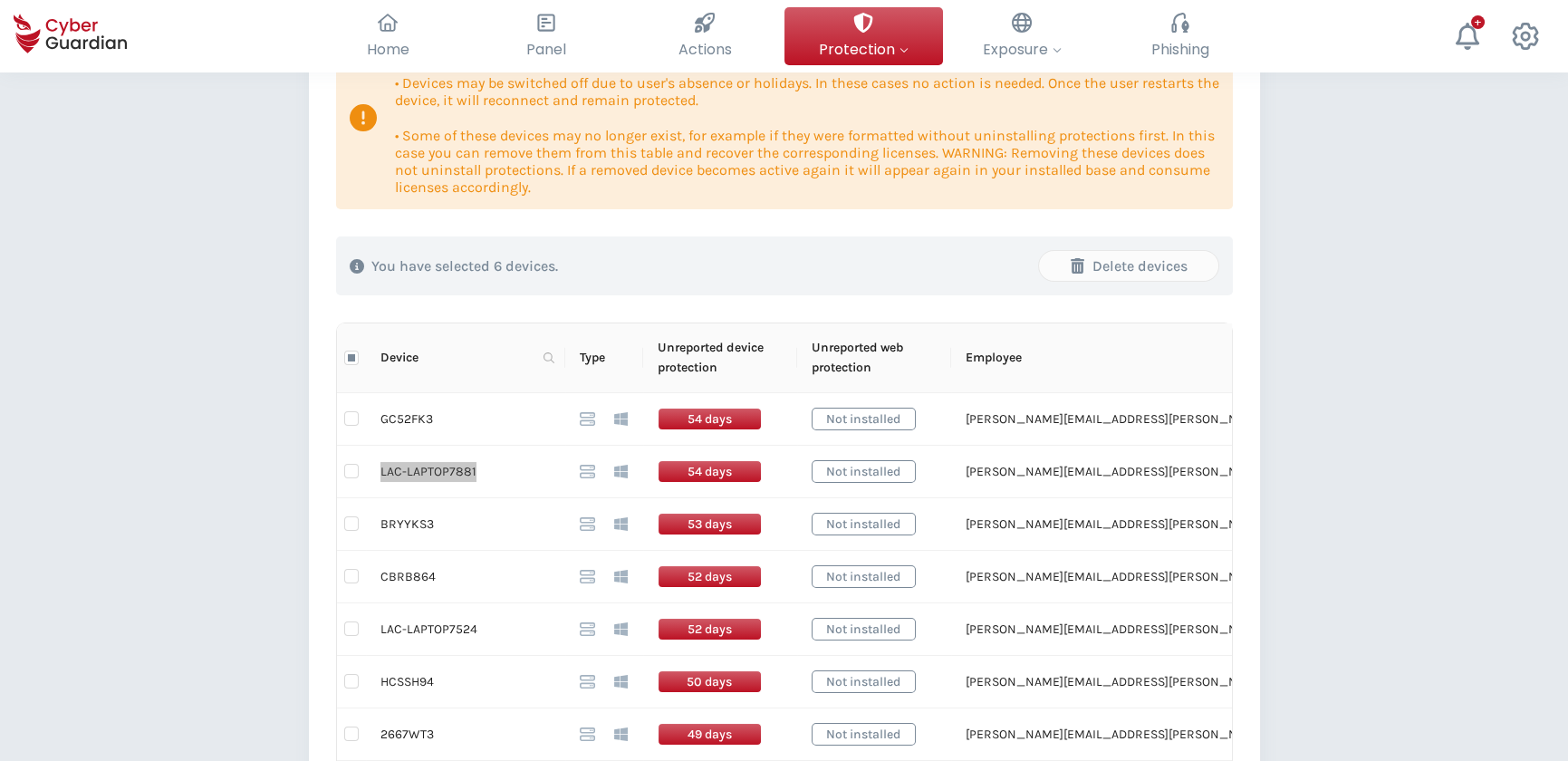
scroll to position [255, 0]
click at [1134, 268] on div "Delete devices" at bounding box center [1128, 267] width 152 height 22
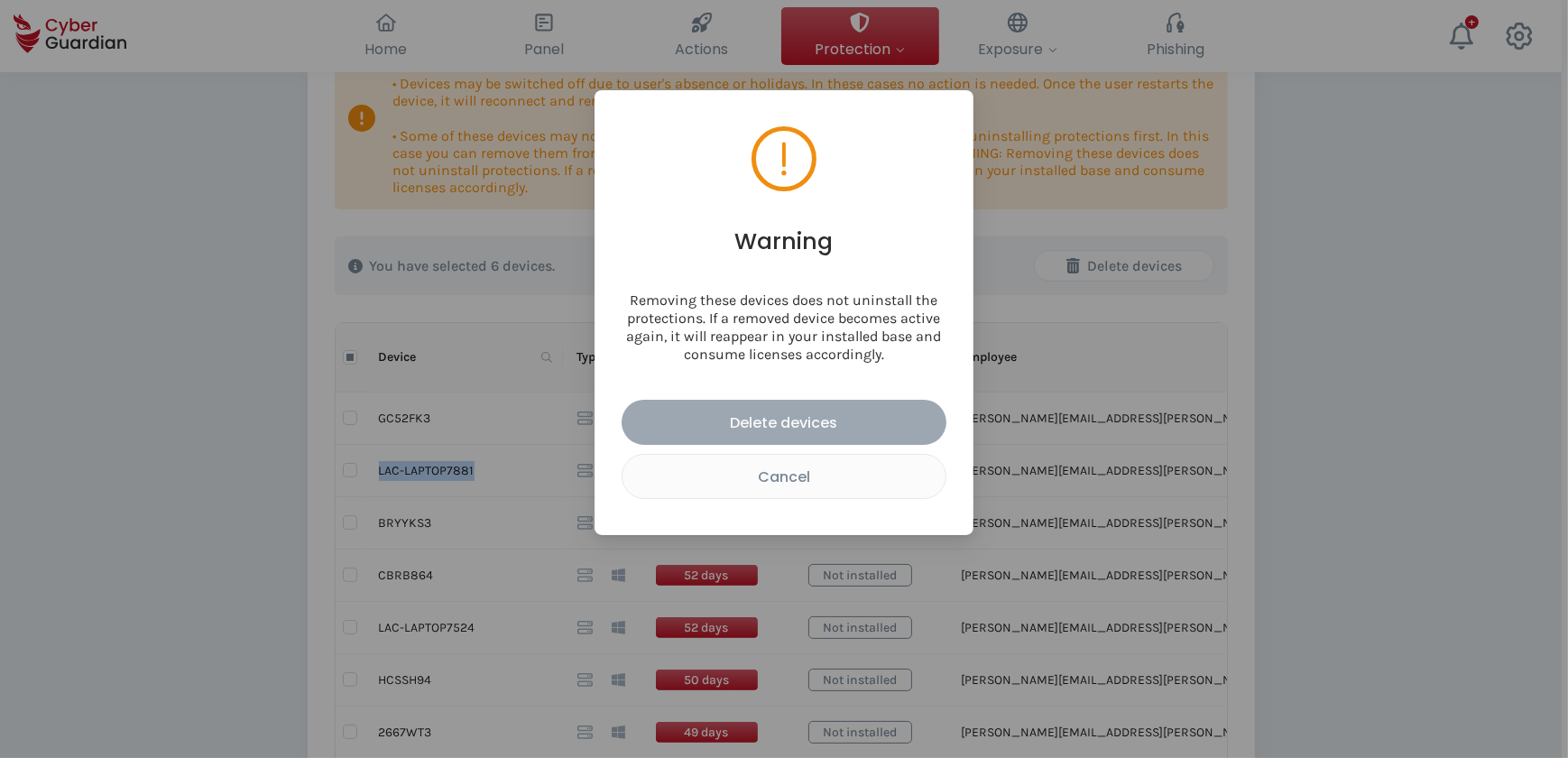
click at [784, 419] on div "Delete devices" at bounding box center [784, 422] width 297 height 23
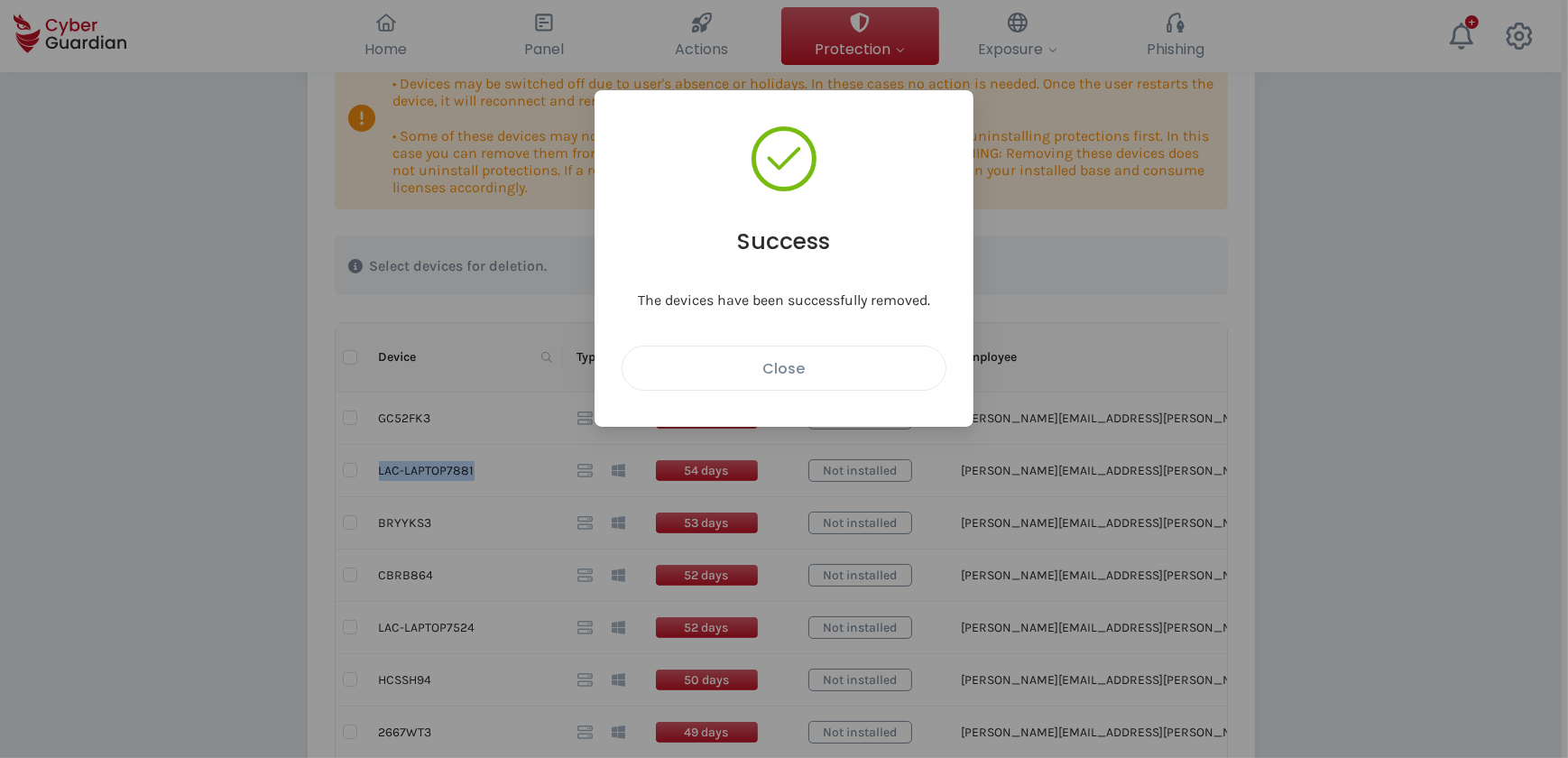
click at [815, 360] on div "Close" at bounding box center [784, 369] width 295 height 23
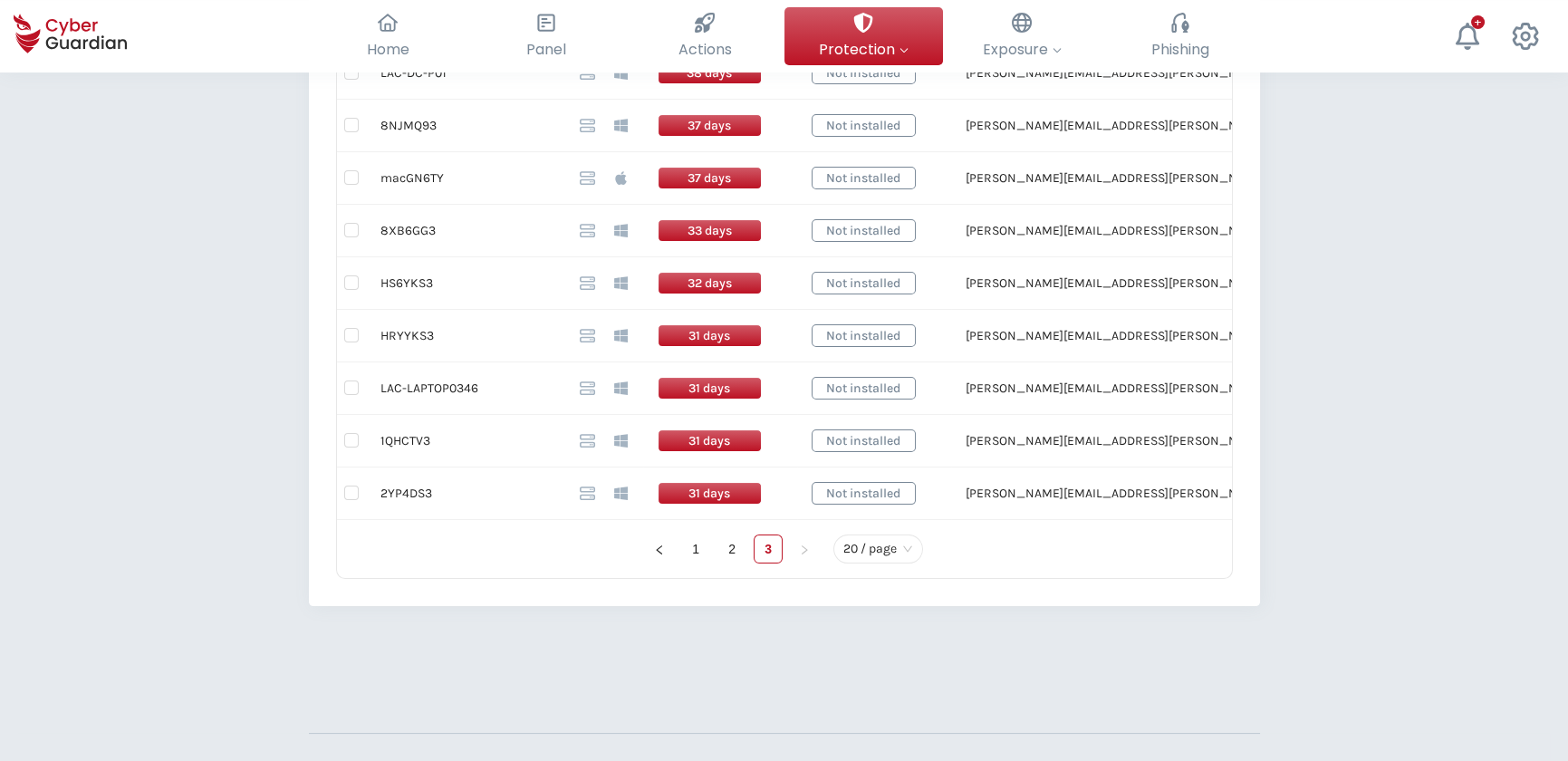
scroll to position [1072, 0]
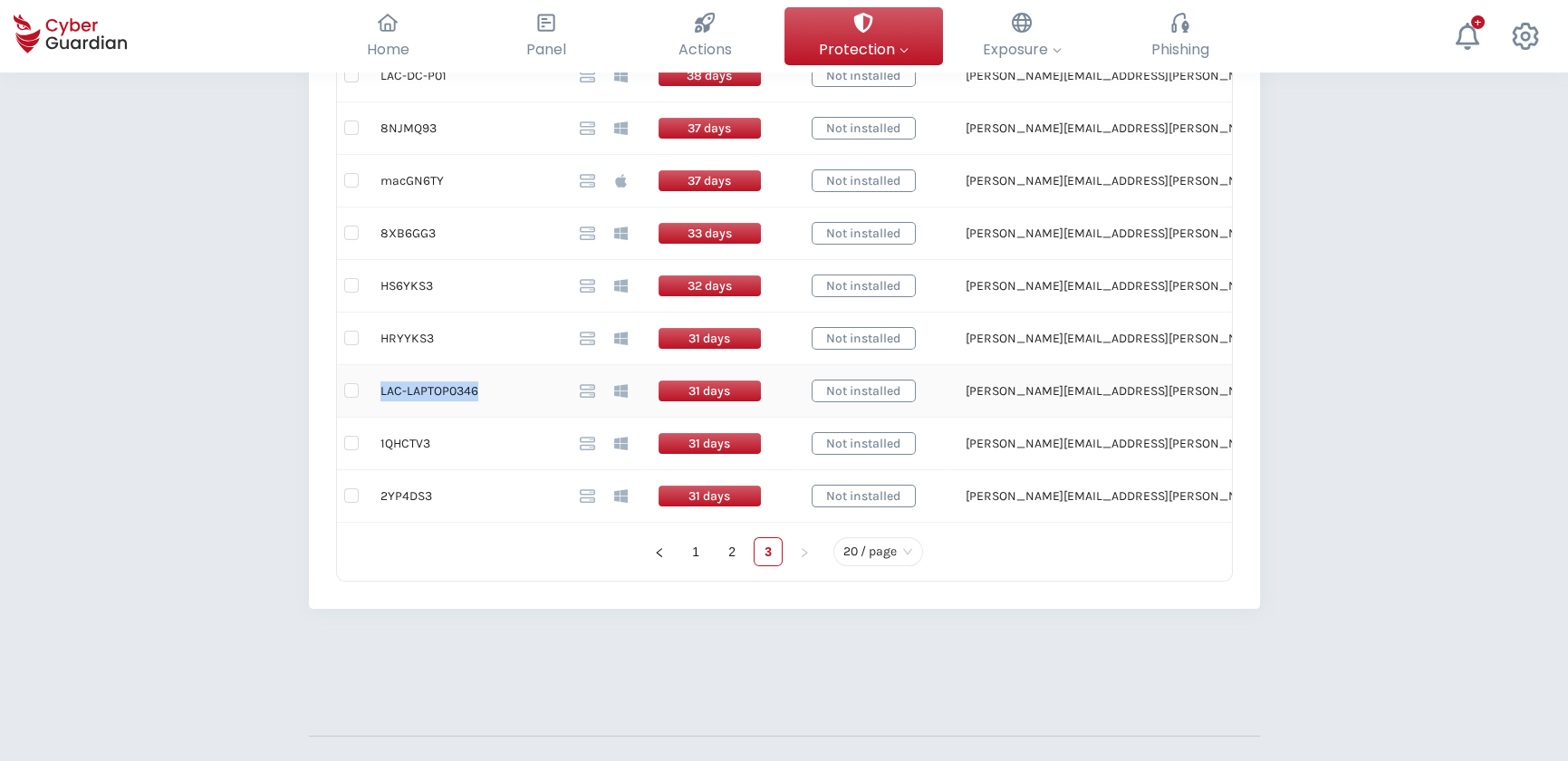
drag, startPoint x: 474, startPoint y: 387, endPoint x: 380, endPoint y: 395, distance: 94.3
click at [380, 395] on td "LAC-LAPTOP0346" at bounding box center [465, 391] width 199 height 53
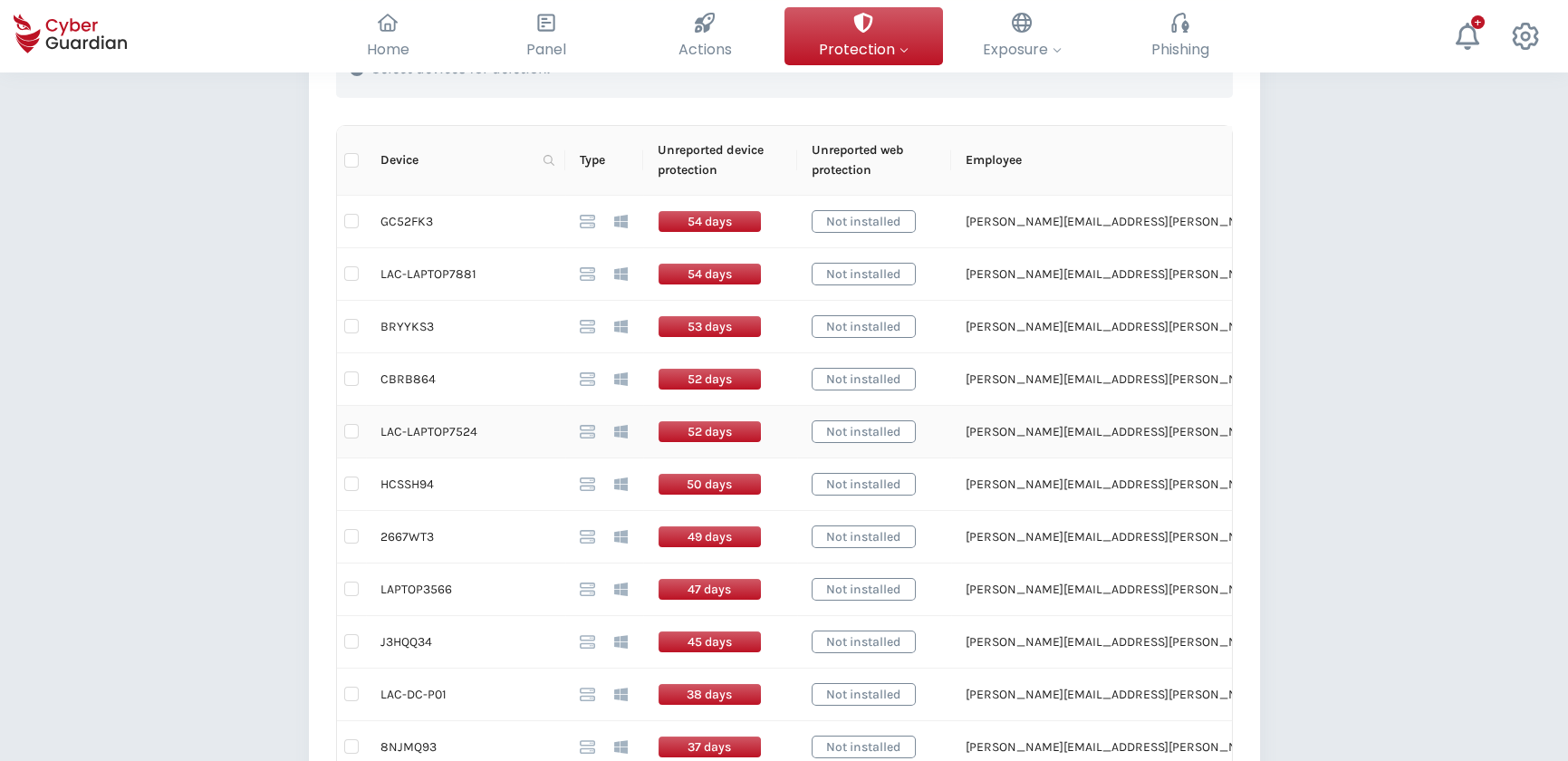
scroll to position [413, 0]
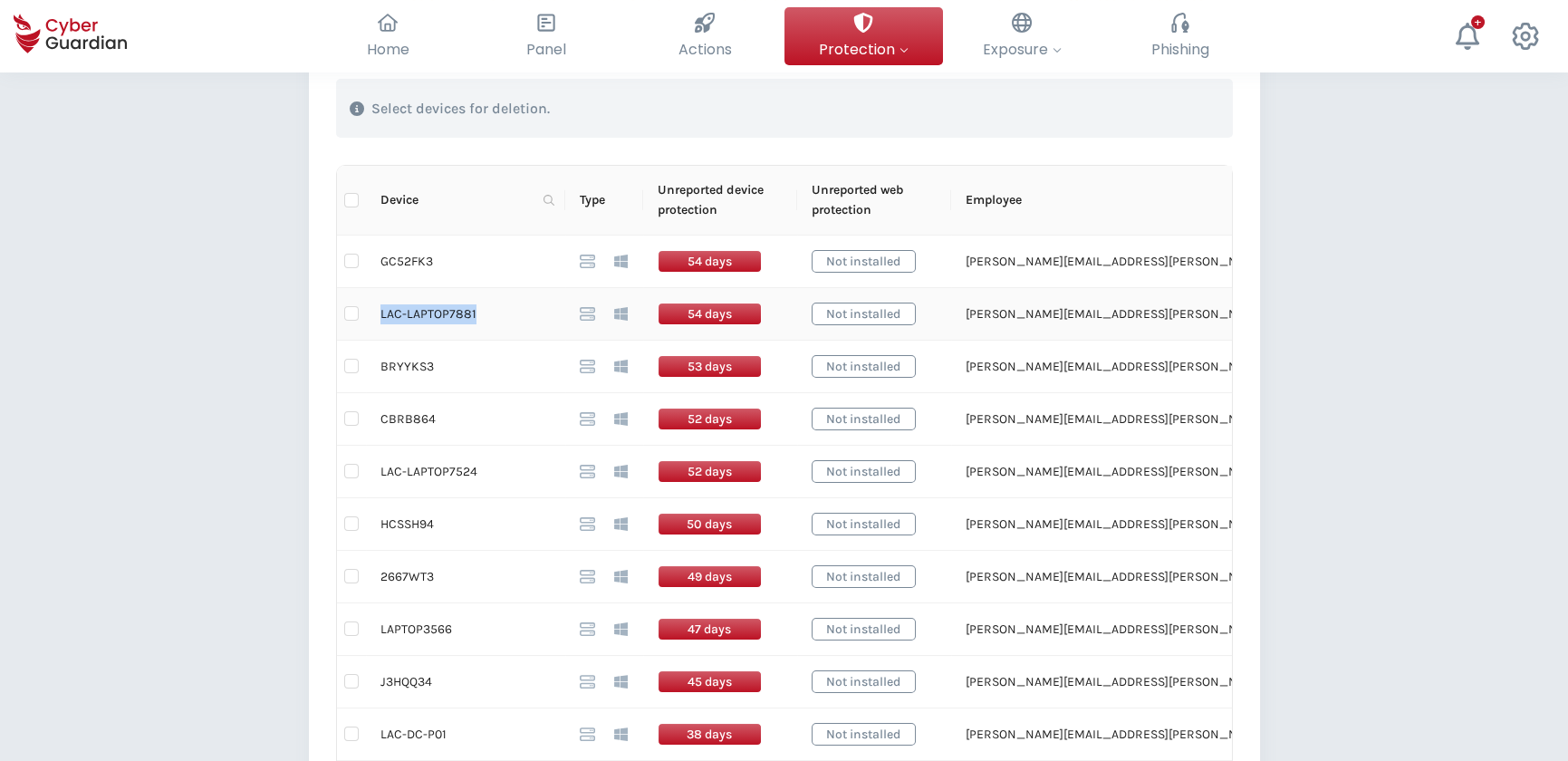
drag, startPoint x: 471, startPoint y: 316, endPoint x: 373, endPoint y: 315, distance: 98.0
click at [373, 315] on td "LAC-LAPTOP7881" at bounding box center [465, 314] width 199 height 53
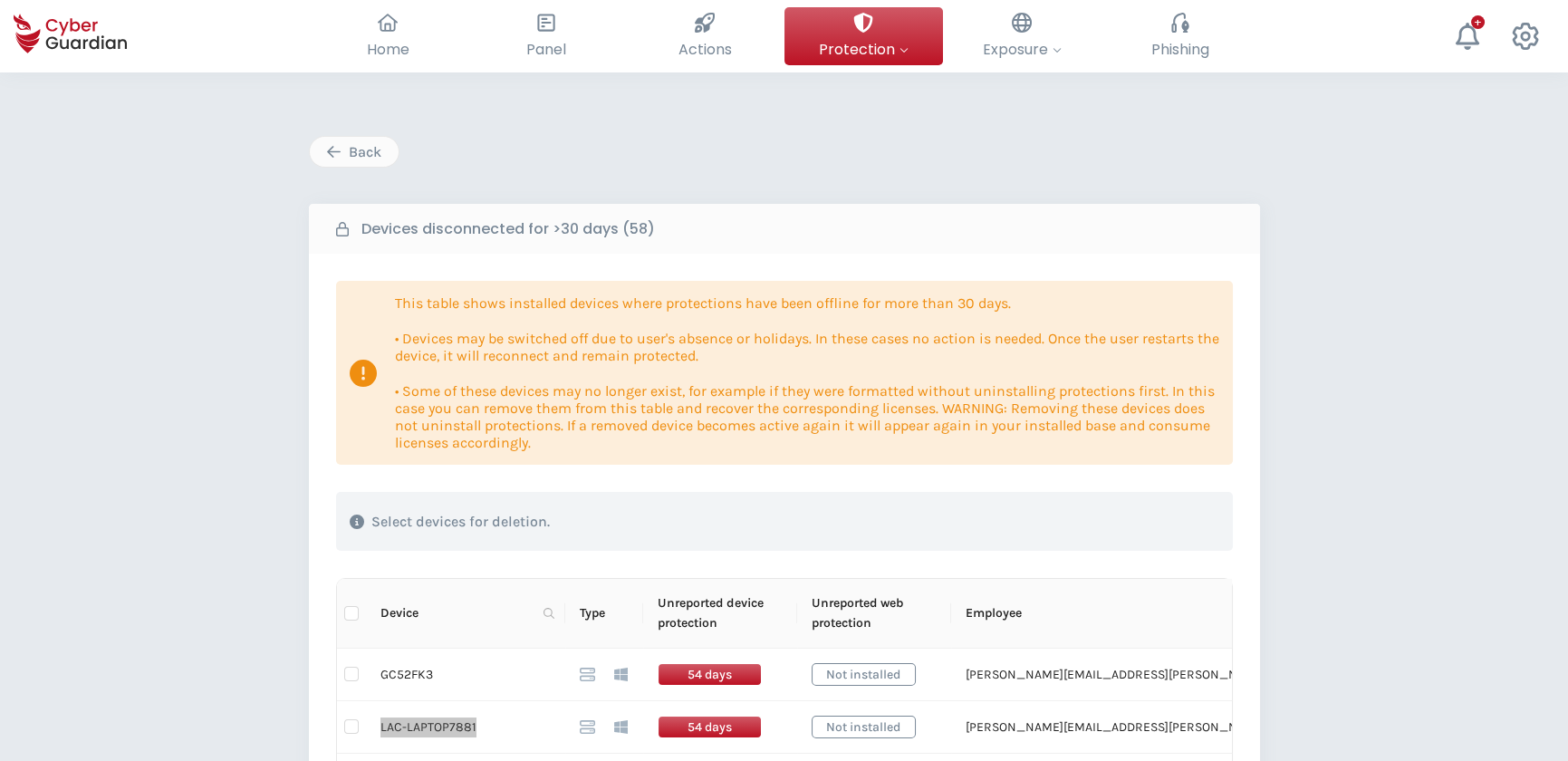
scroll to position [0, 0]
drag, startPoint x: 378, startPoint y: 154, endPoint x: 222, endPoint y: 326, distance: 232.2
click at [378, 154] on div "Back" at bounding box center [354, 152] width 61 height 22
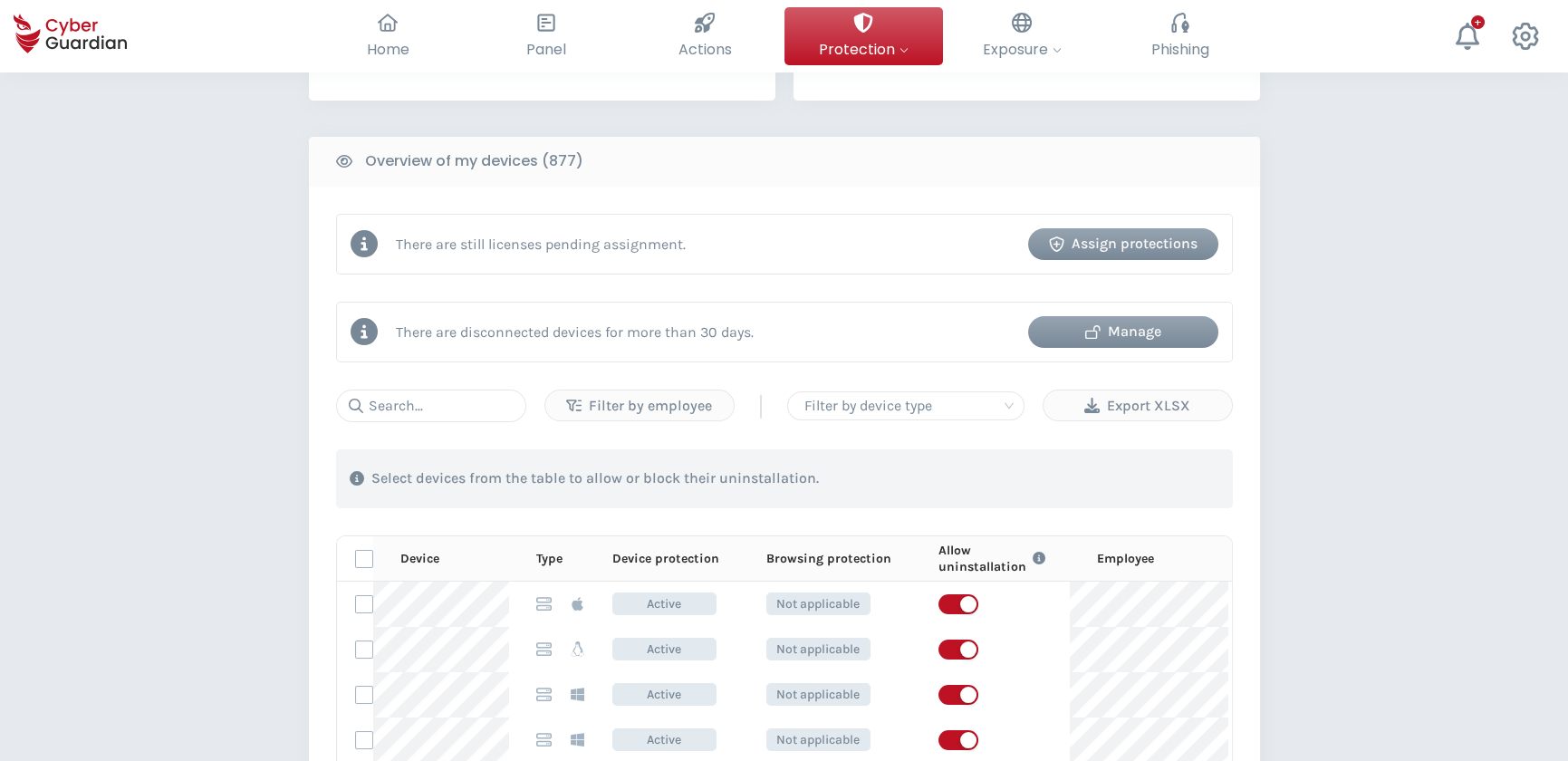
scroll to position [659, 0]
click at [1170, 331] on div "Manage" at bounding box center [1123, 332] width 163 height 22
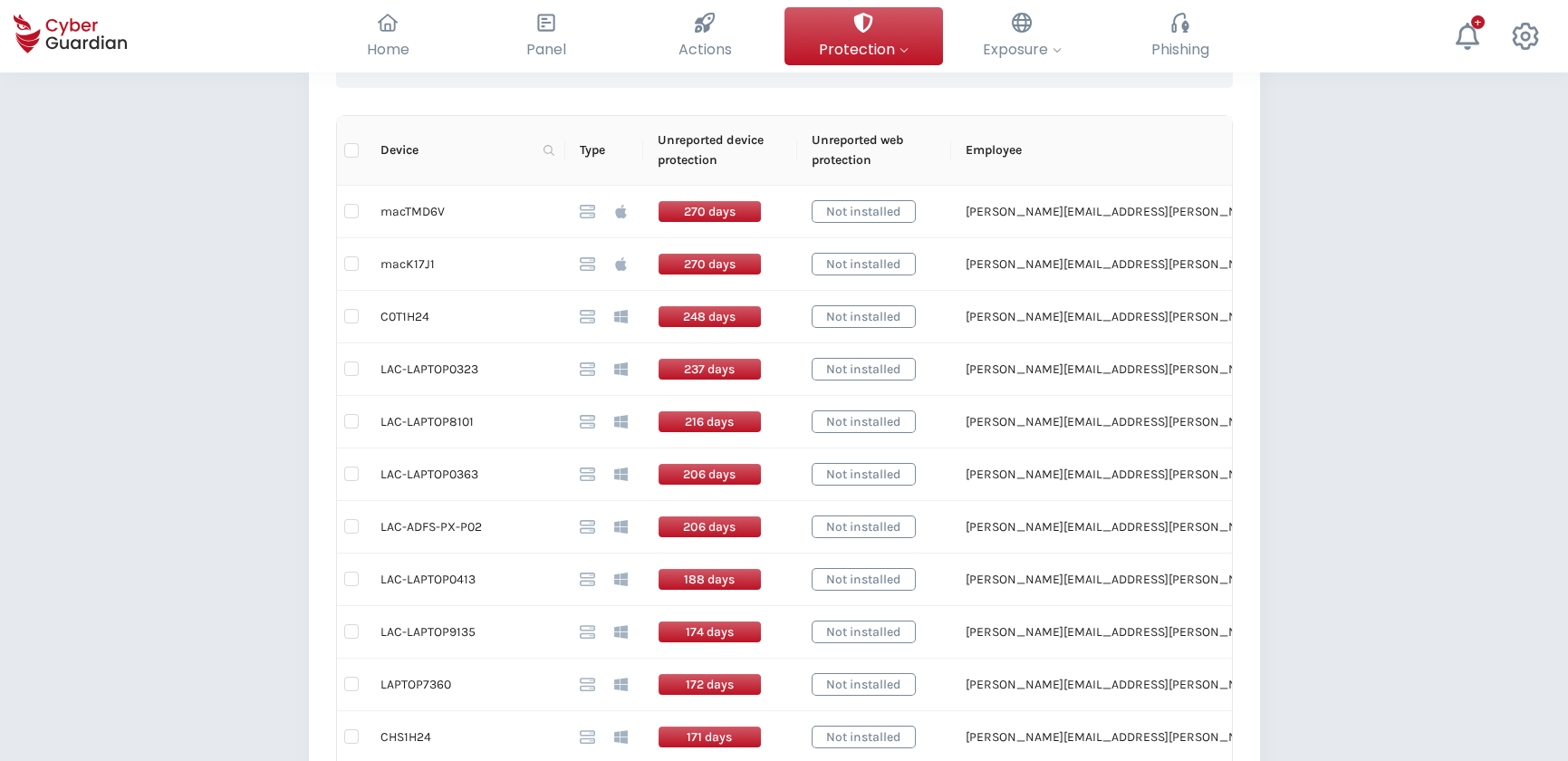
scroll to position [412, 0]
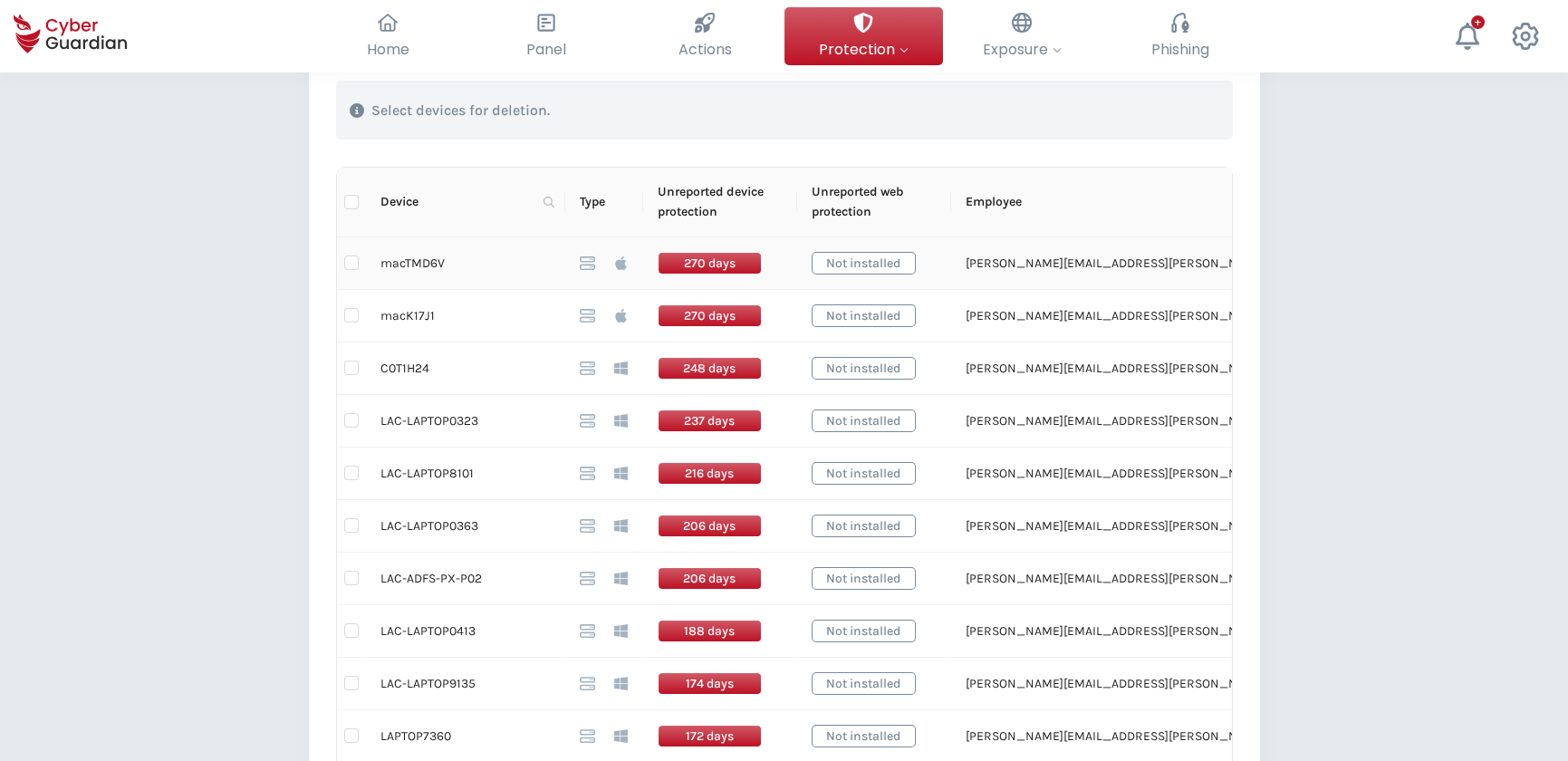
click at [621, 262] on icon at bounding box center [620, 263] width 11 height 14
click at [594, 200] on th "Type" at bounding box center [604, 202] width 78 height 69
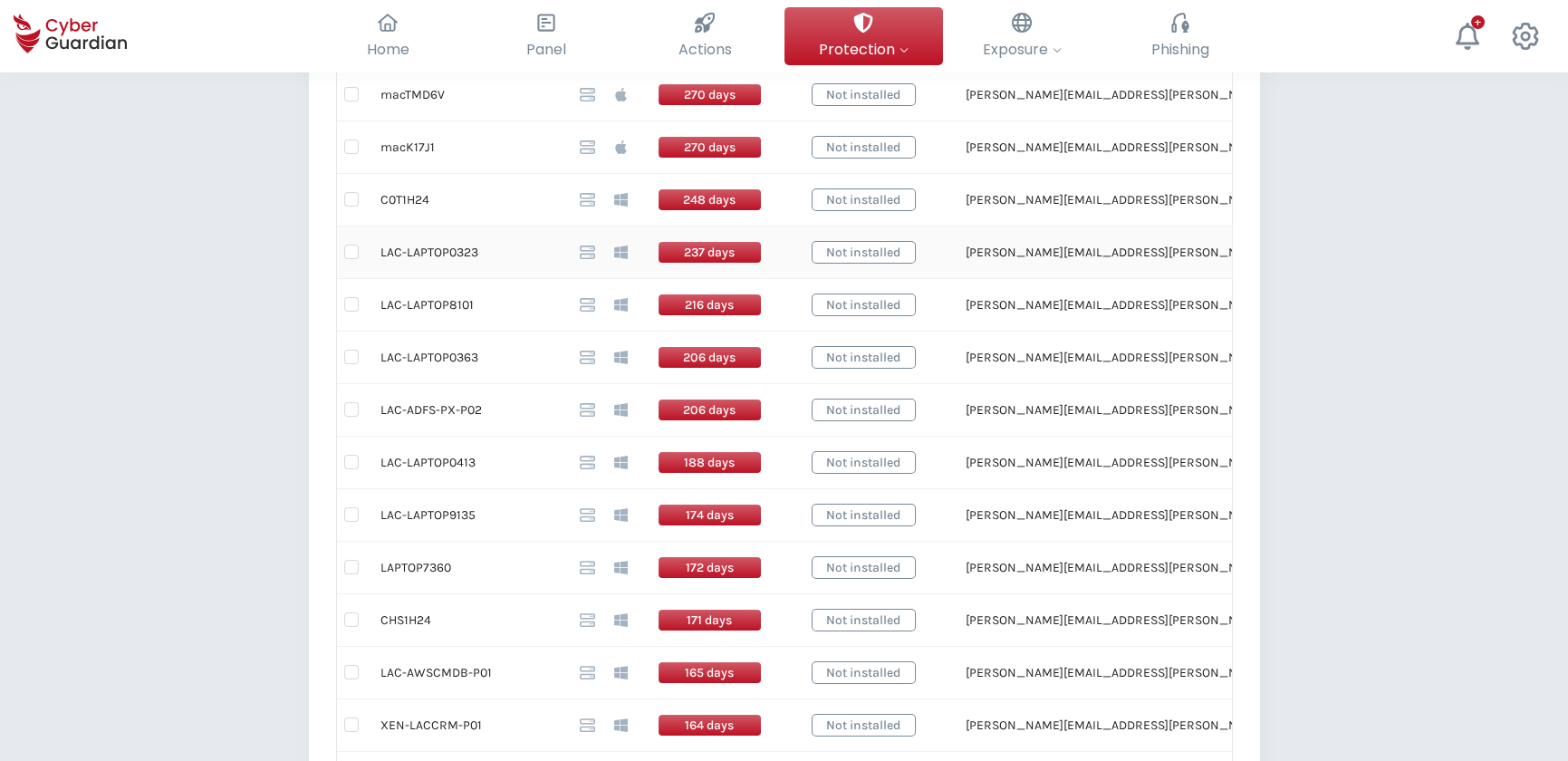
scroll to position [576, 0]
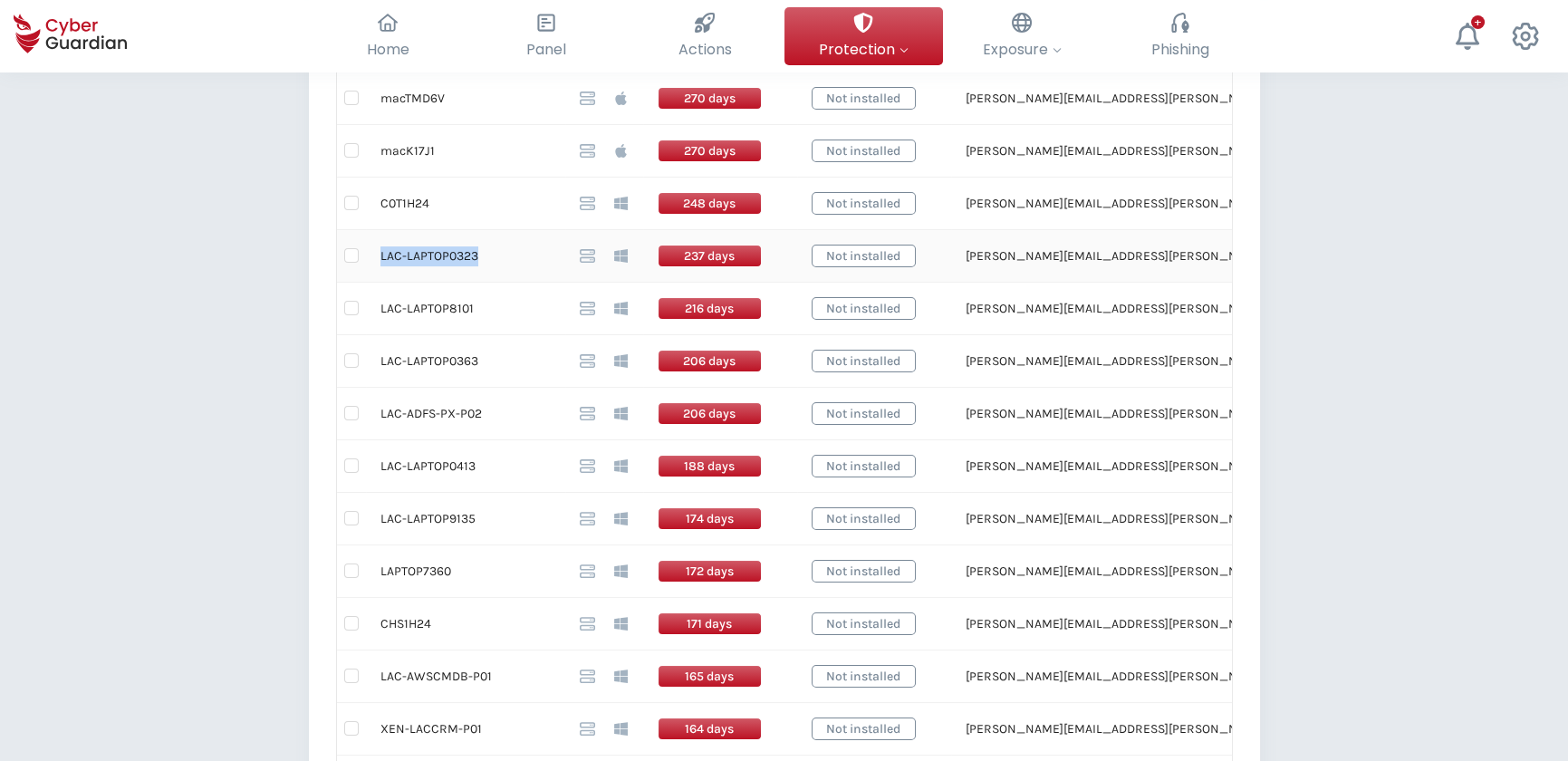
drag, startPoint x: 473, startPoint y: 255, endPoint x: 380, endPoint y: 263, distance: 93.3
click at [380, 263] on td "LAC-LAPTOP0323" at bounding box center [465, 256] width 199 height 53
drag, startPoint x: 462, startPoint y: 308, endPoint x: 419, endPoint y: 317, distance: 43.9
click at [419, 317] on td "LAC-LAPTOP8101" at bounding box center [465, 309] width 199 height 53
drag, startPoint x: 419, startPoint y: 317, endPoint x: 379, endPoint y: 320, distance: 40.1
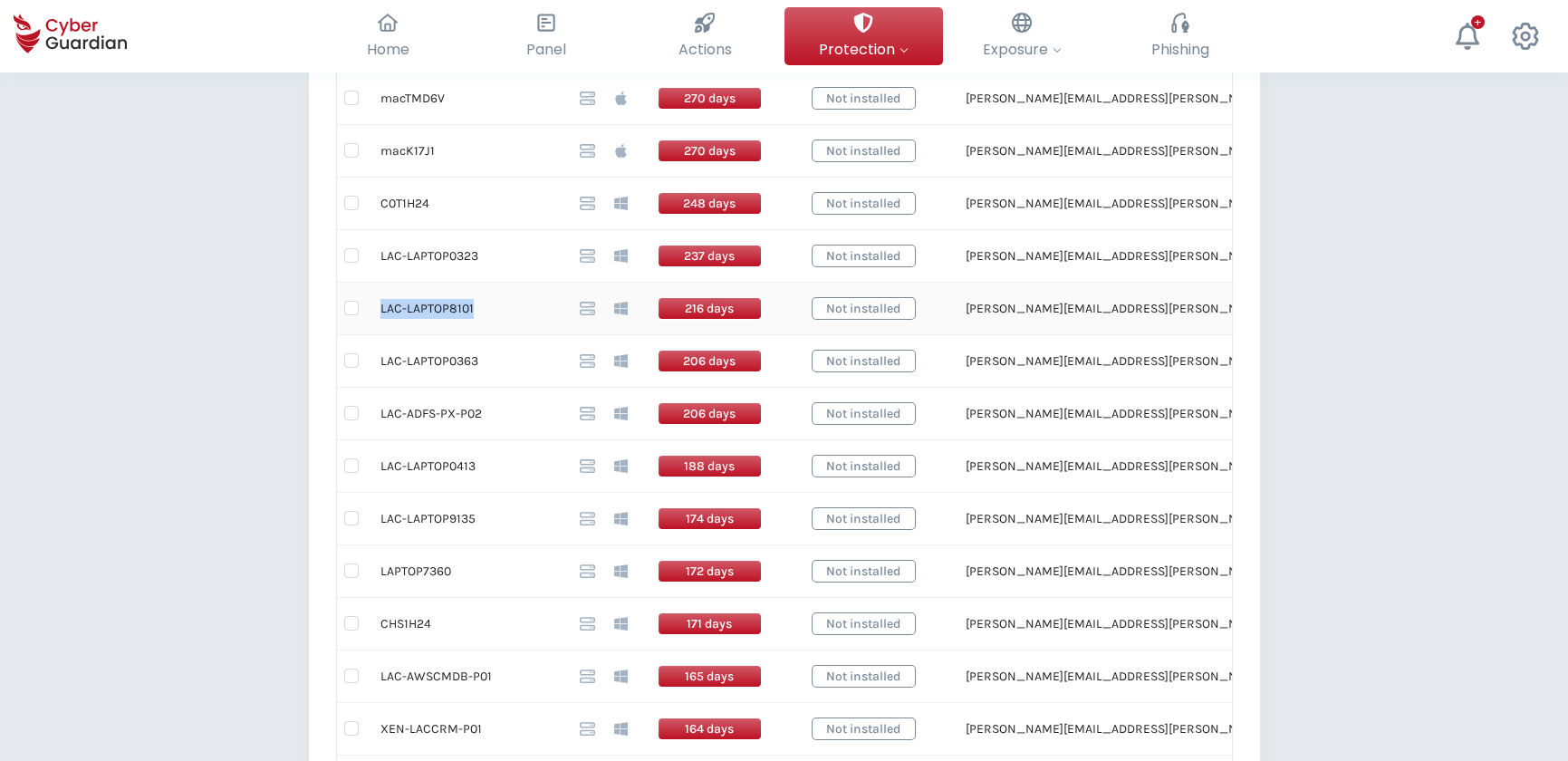
click at [379, 320] on td "LAC-LAPTOP8101" at bounding box center [465, 309] width 199 height 53
drag, startPoint x: 479, startPoint y: 362, endPoint x: 378, endPoint y: 365, distance: 101.0
click at [378, 365] on td "LAC-LAPTOP0363" at bounding box center [465, 361] width 199 height 53
drag, startPoint x: 470, startPoint y: 464, endPoint x: 377, endPoint y: 466, distance: 93.0
click at [377, 466] on td "LAC-LAPTOP0413" at bounding box center [465, 466] width 199 height 53
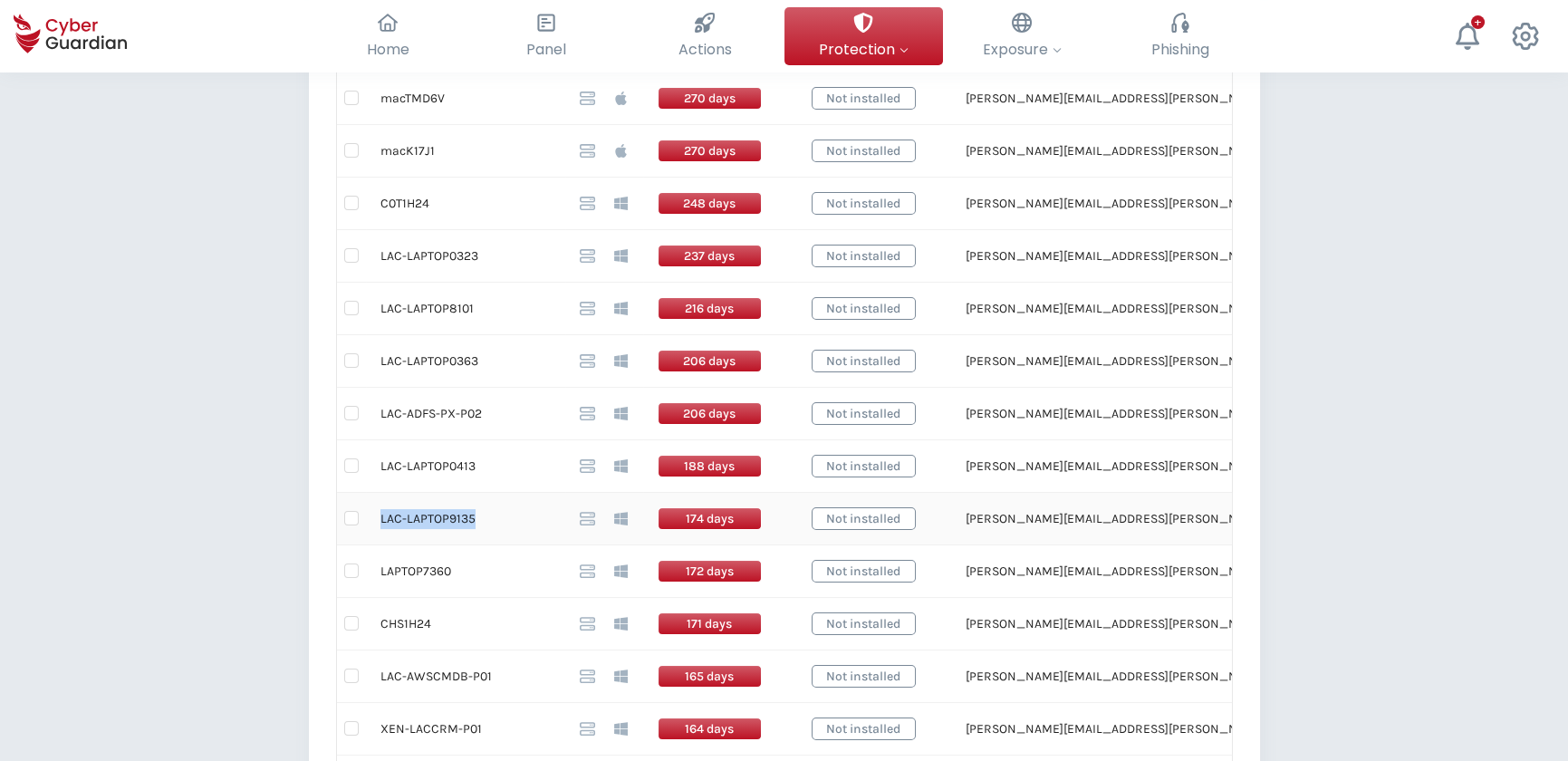
drag, startPoint x: 475, startPoint y: 517, endPoint x: 379, endPoint y: 526, distance: 96.4
click at [379, 526] on td "LAC-LAPTOP9135" at bounding box center [465, 519] width 199 height 53
click at [426, 569] on td "LAPTOP7360" at bounding box center [465, 571] width 199 height 53
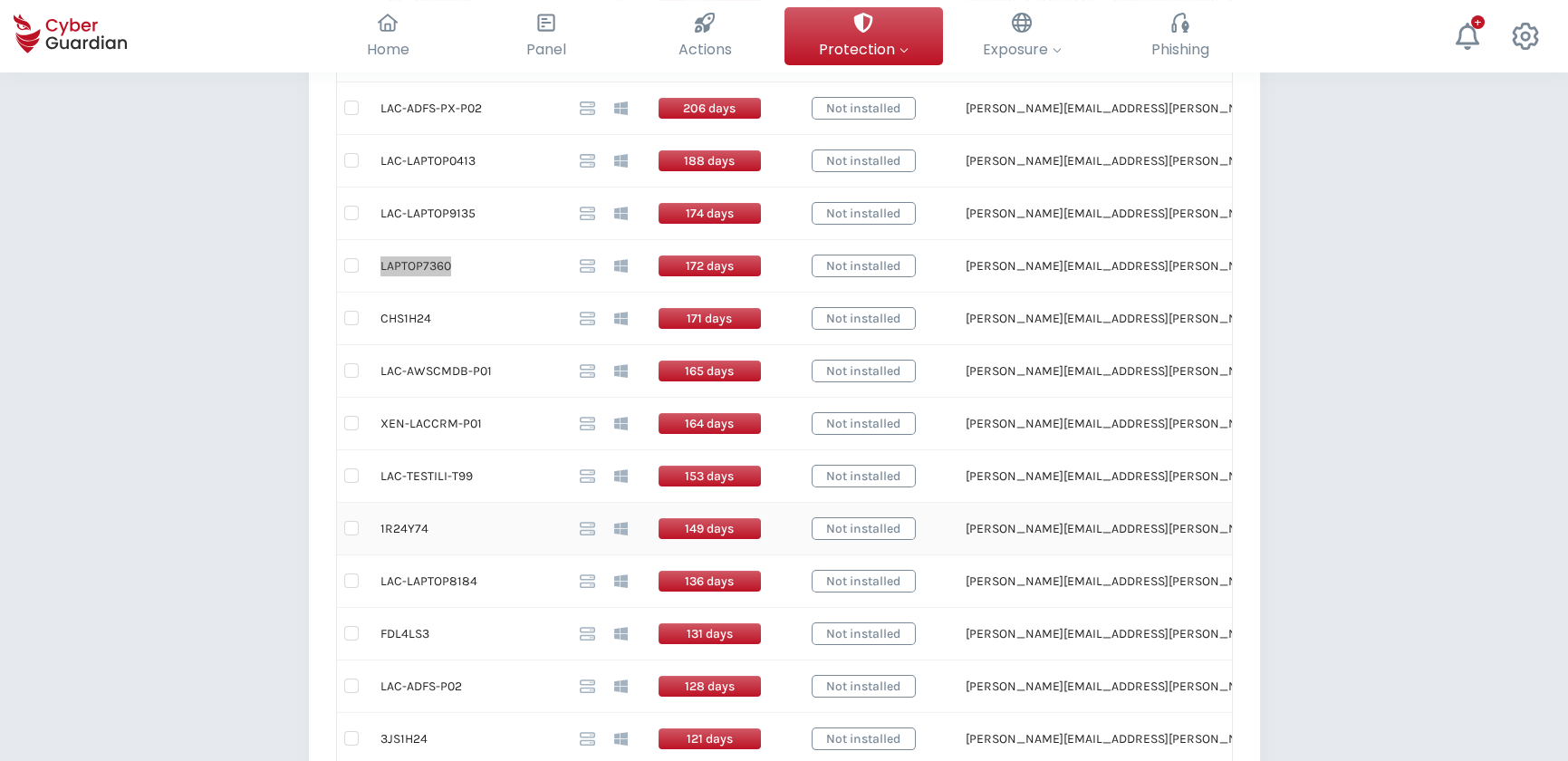
scroll to position [906, 0]
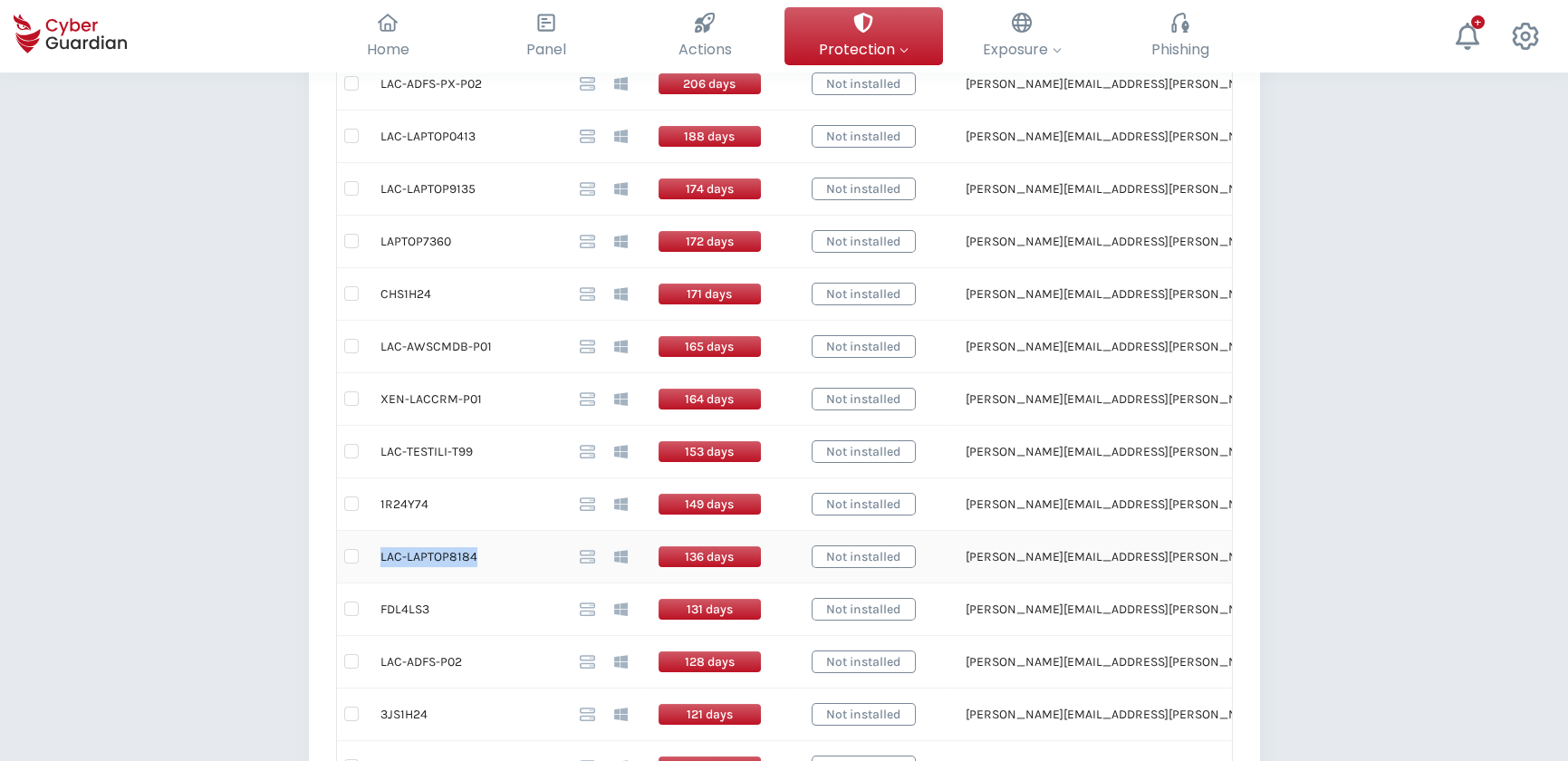
drag, startPoint x: 472, startPoint y: 555, endPoint x: 372, endPoint y: 558, distance: 100.0
click at [372, 558] on td "LAC-LAPTOP8184" at bounding box center [465, 557] width 199 height 53
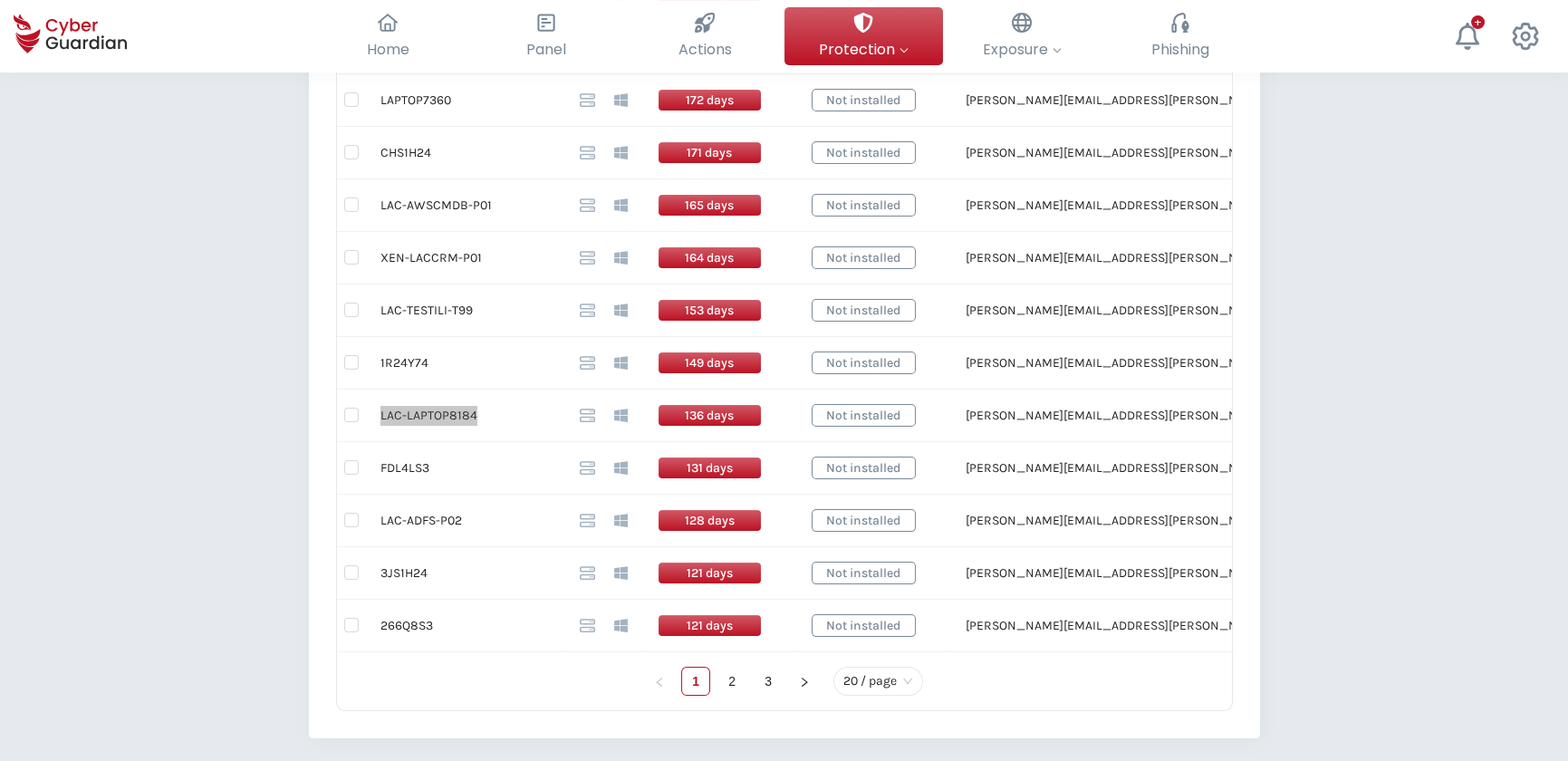
scroll to position [1070, 0]
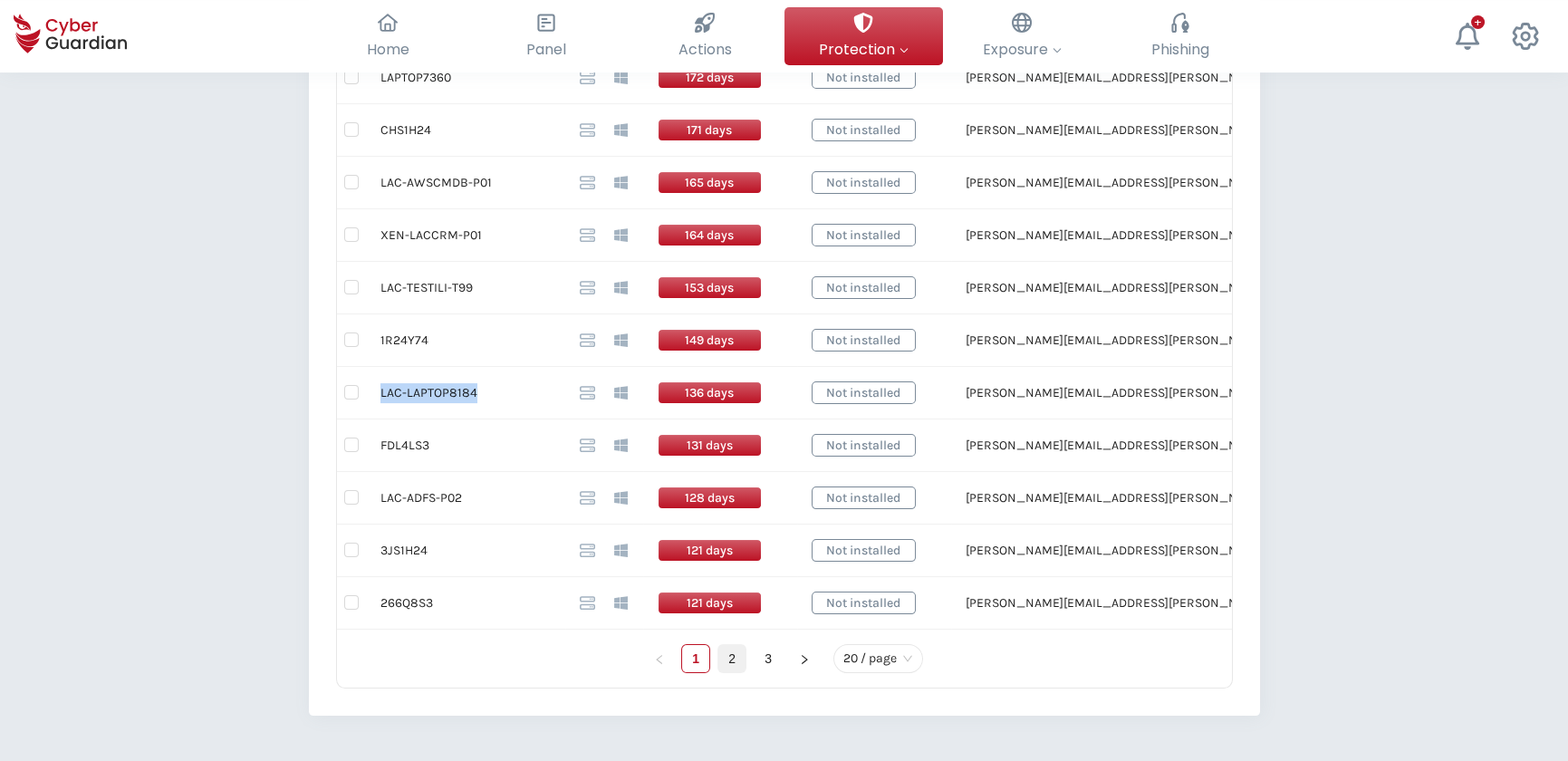
click at [728, 649] on link "2" at bounding box center [731, 658] width 27 height 27
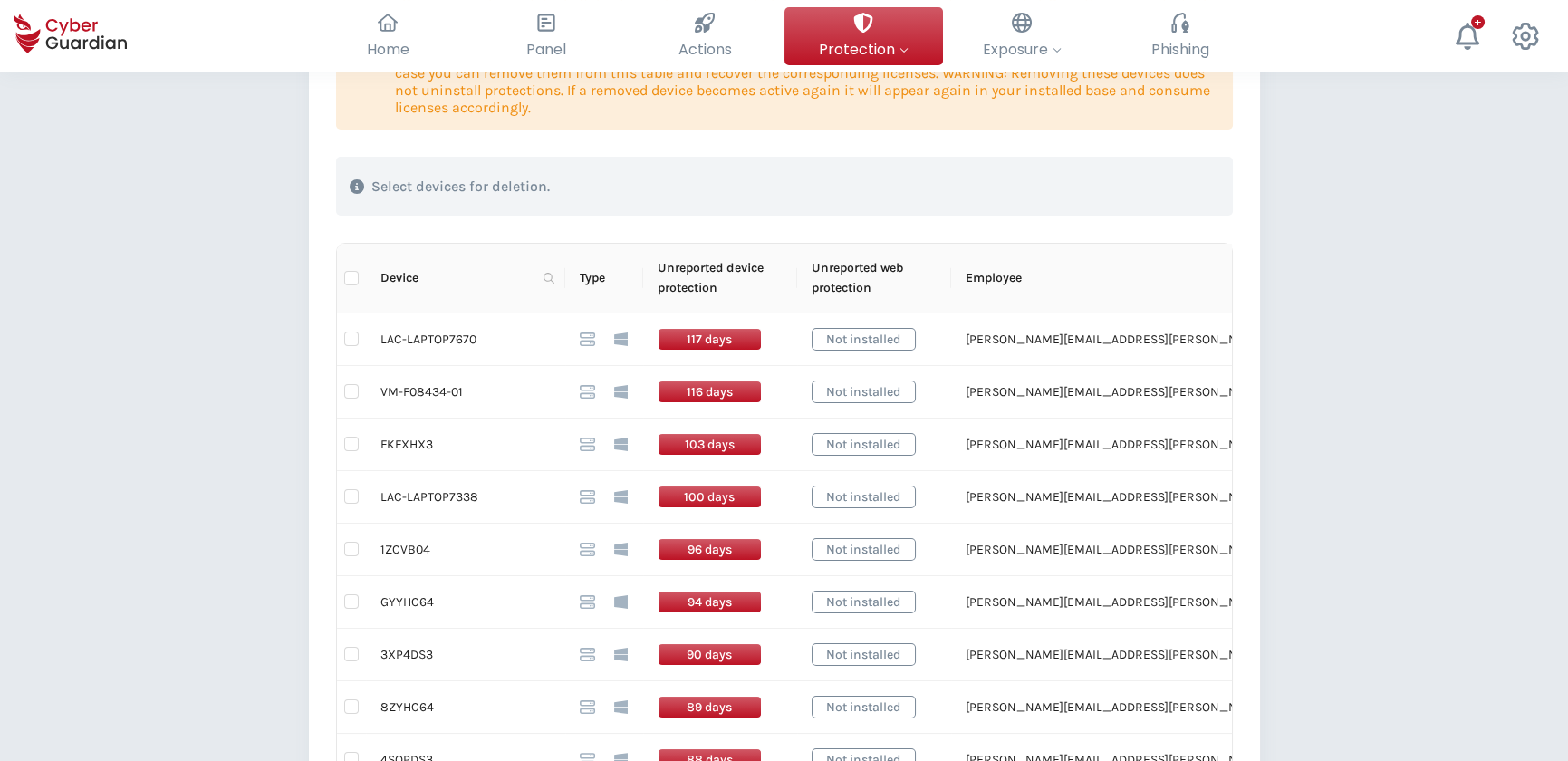
scroll to position [328, 0]
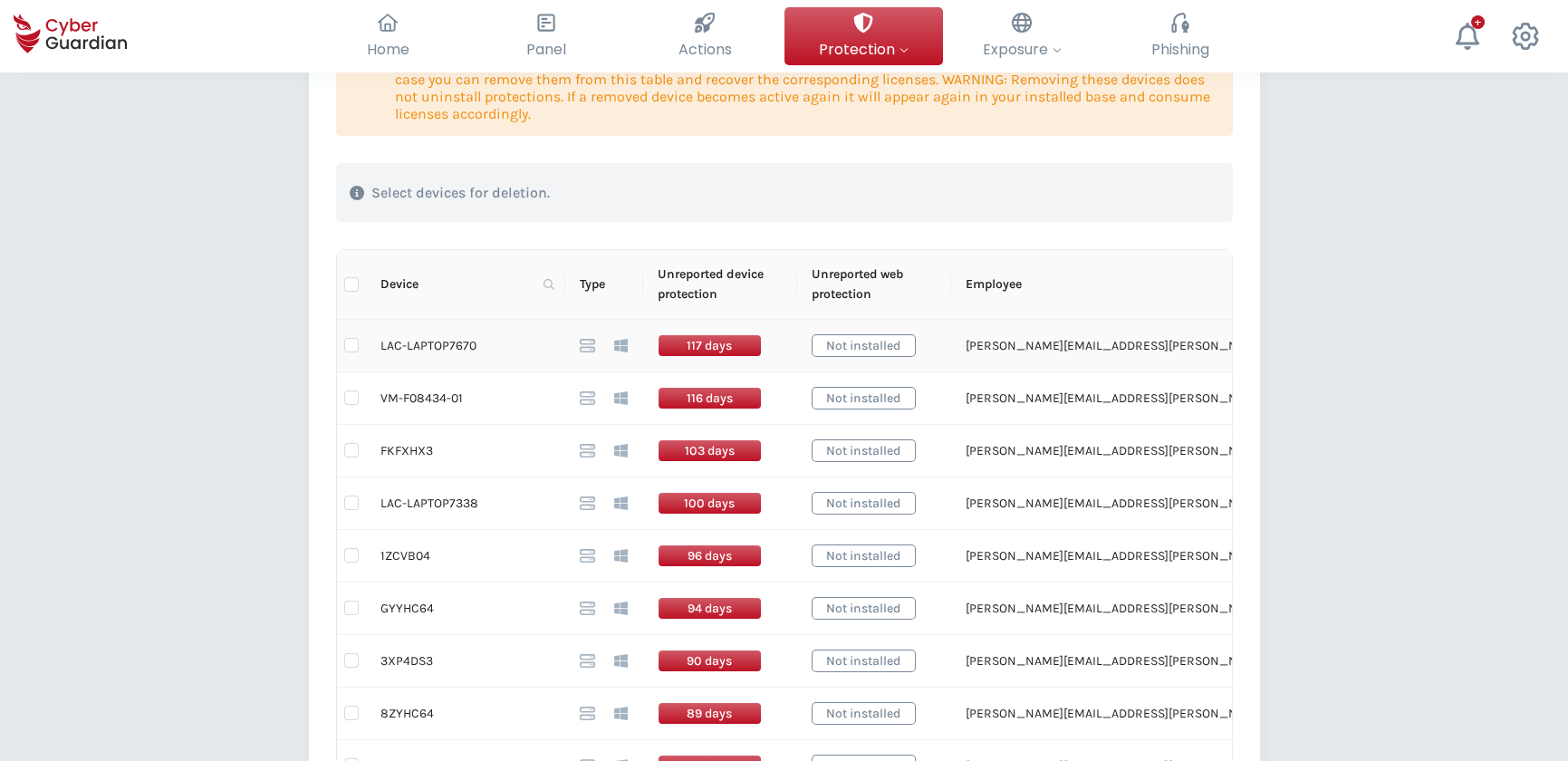
click at [442, 341] on td "LAC-LAPTOP7670" at bounding box center [465, 345] width 199 height 53
click at [407, 504] on td "LAC-LAPTOP7338" at bounding box center [465, 503] width 199 height 53
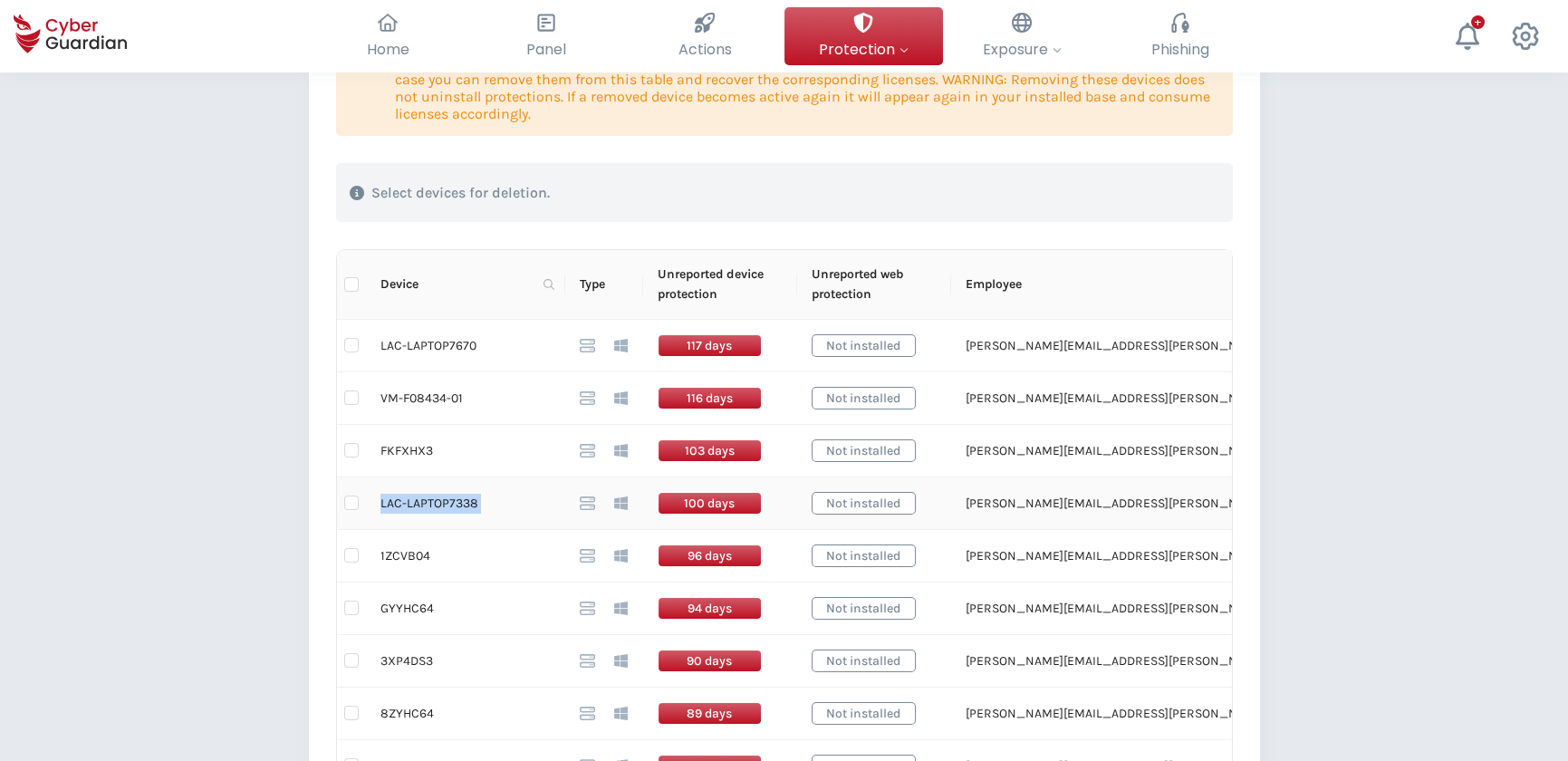
click at [407, 504] on td "LAC-LAPTOP7338" at bounding box center [465, 503] width 199 height 53
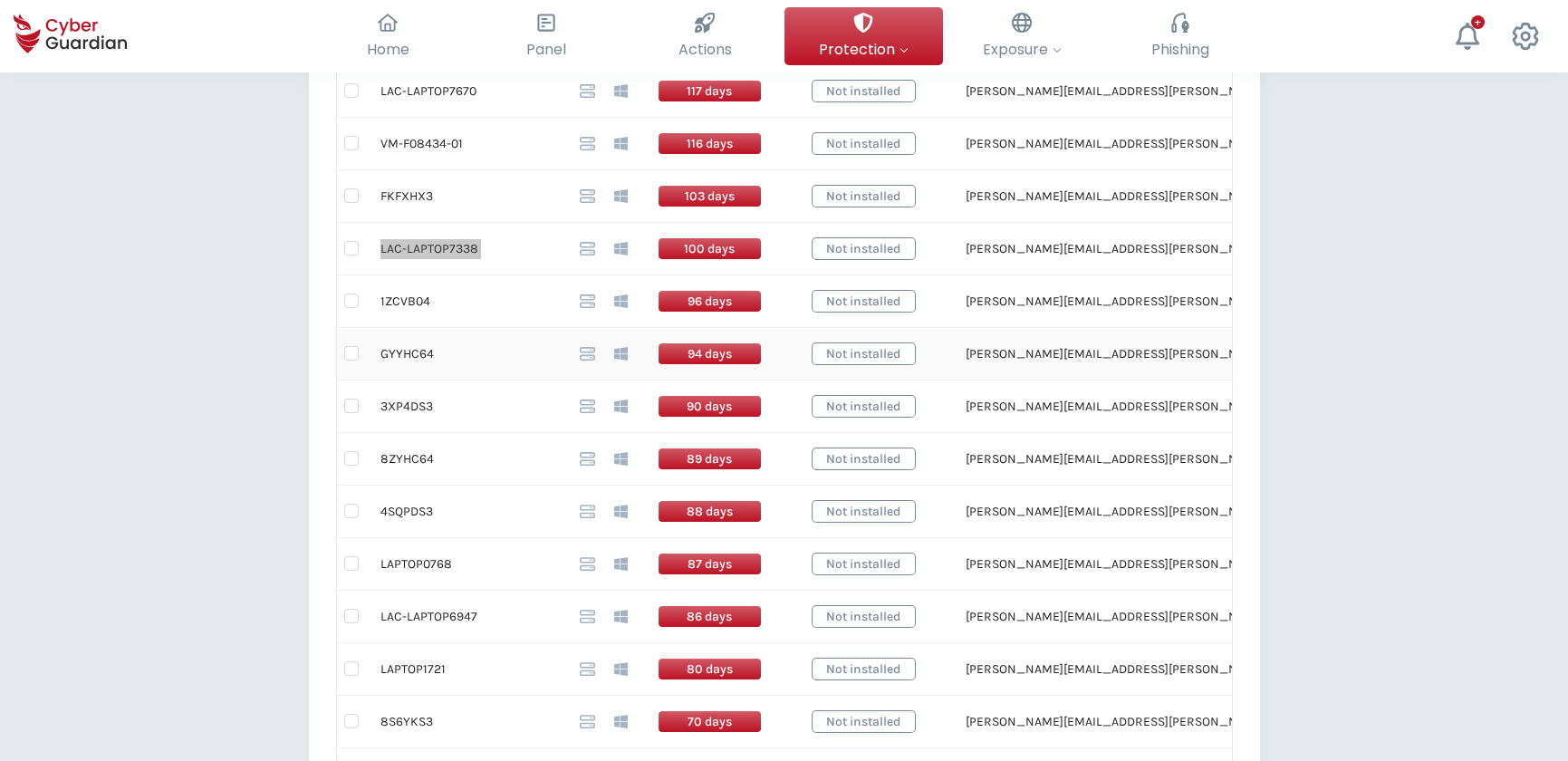
scroll to position [659, 0]
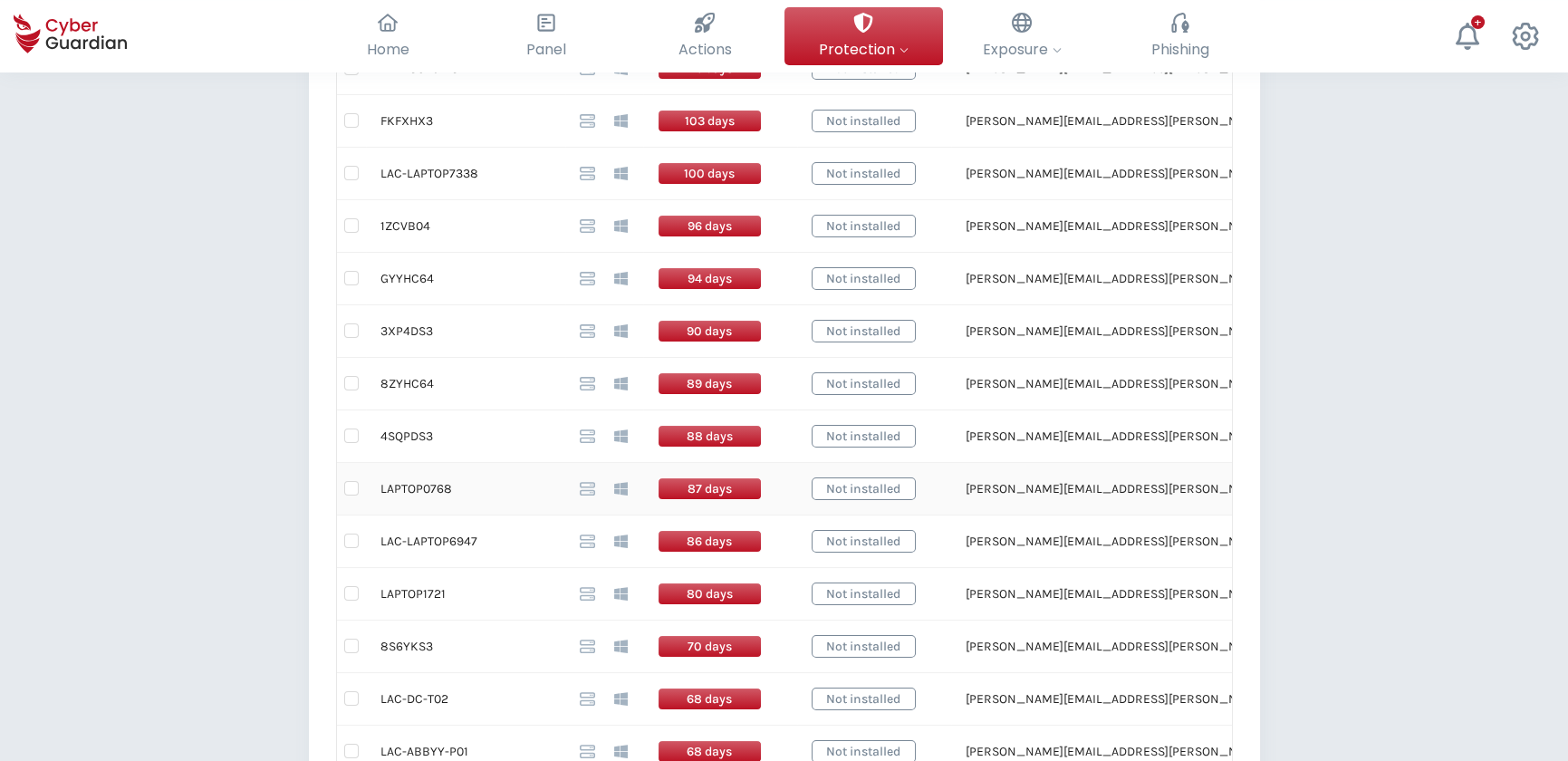
click at [434, 484] on td "LAPTOP0768" at bounding box center [465, 489] width 199 height 53
click at [442, 538] on td "LAC-LAPTOP6947" at bounding box center [465, 542] width 199 height 53
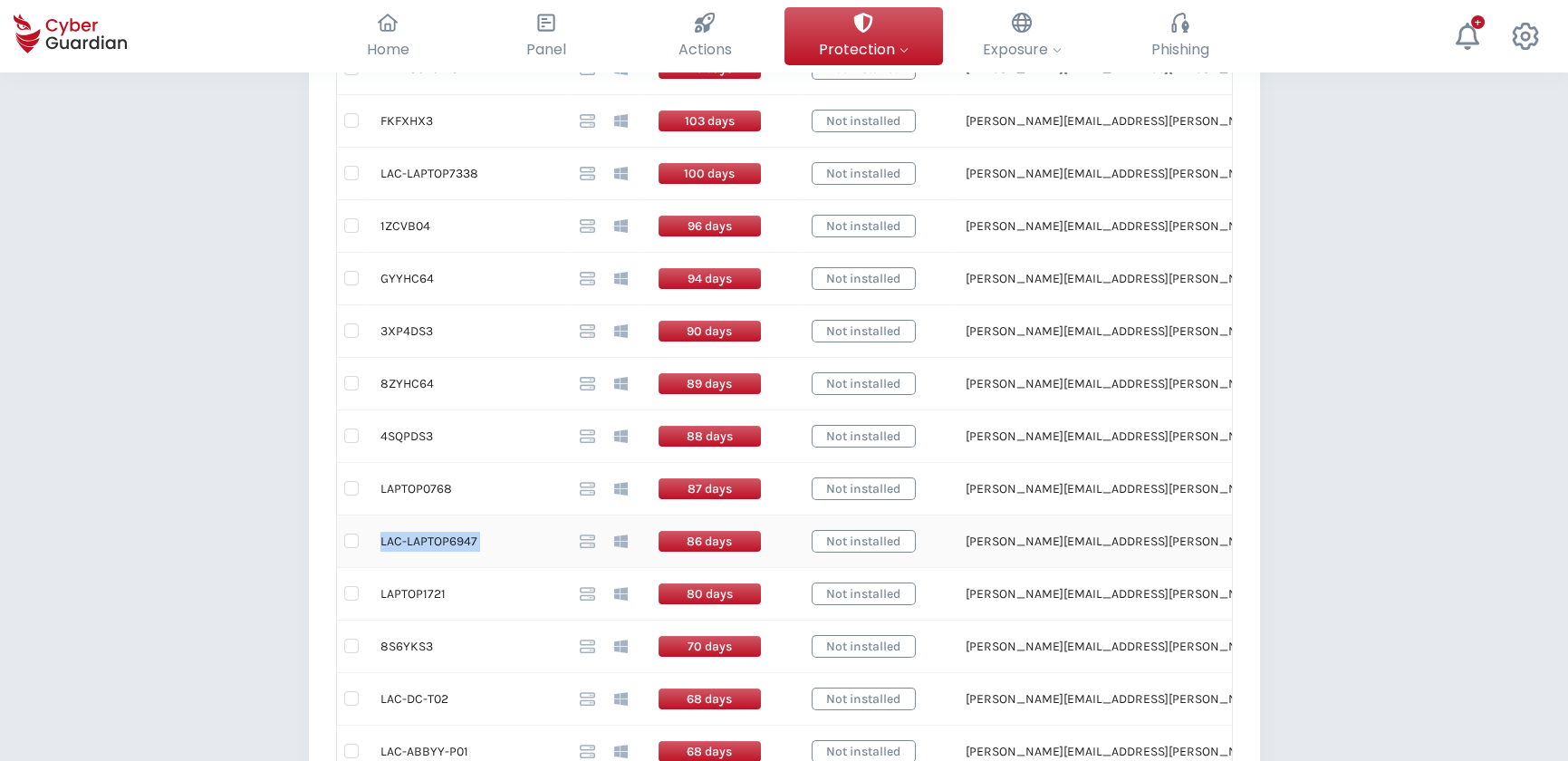
click at [442, 538] on td "LAC-LAPTOP6947" at bounding box center [465, 542] width 199 height 53
click at [422, 594] on td "LAPTOP1721" at bounding box center [465, 593] width 199 height 53
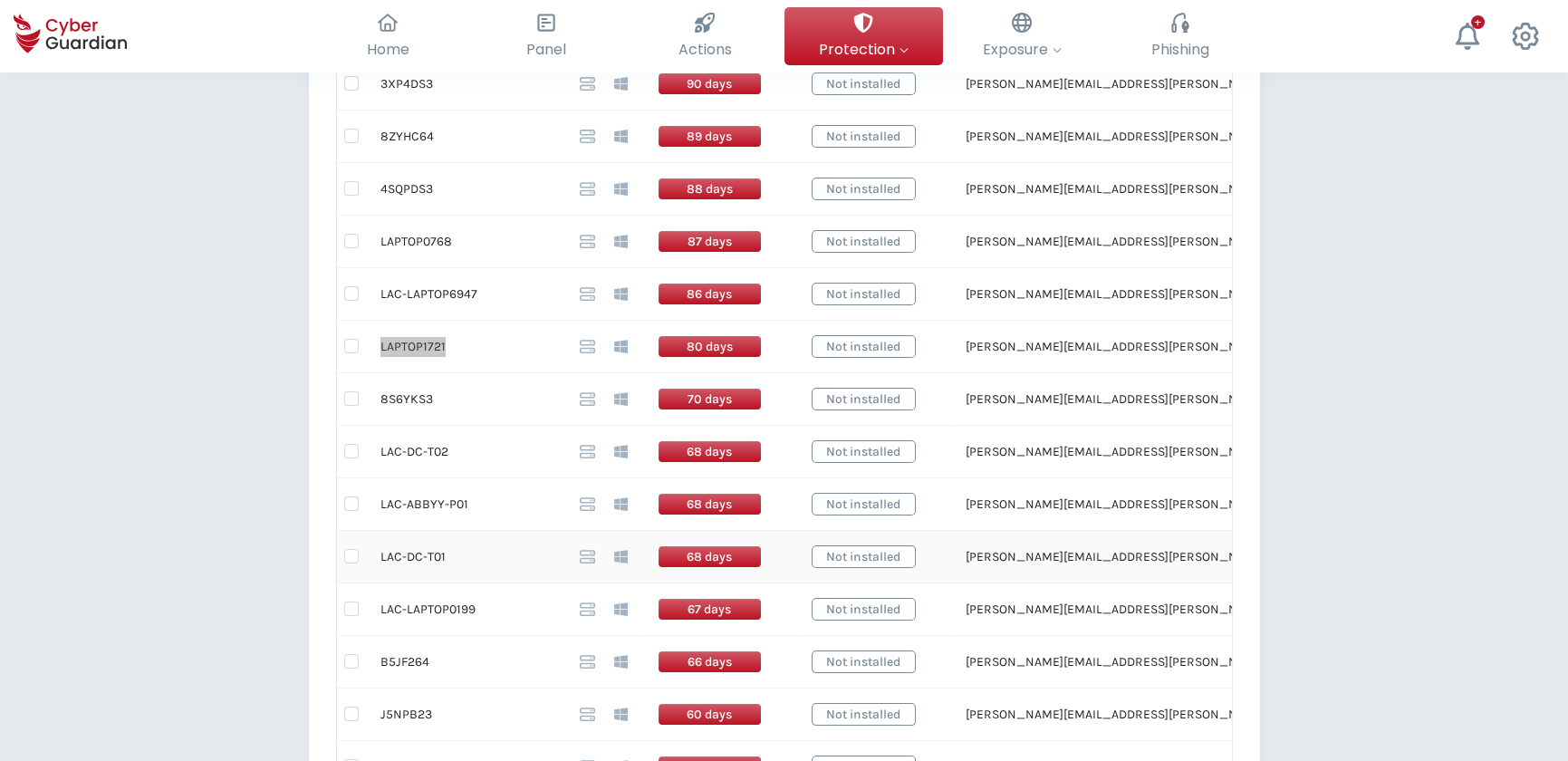
scroll to position [987, 0]
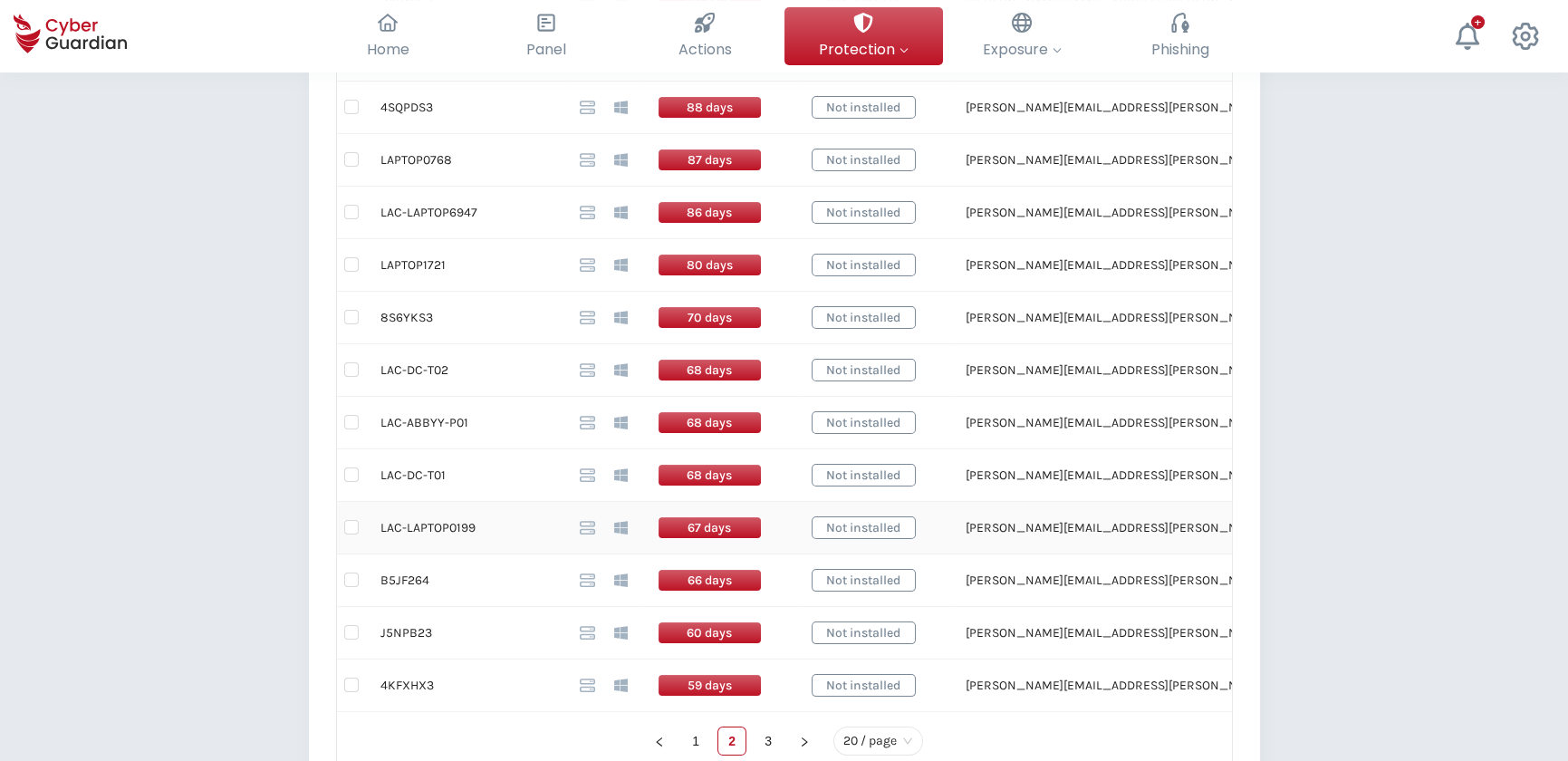
click at [442, 518] on td "LAC-LAPTOP0199" at bounding box center [465, 528] width 199 height 53
click at [769, 732] on link "3" at bounding box center [768, 740] width 27 height 27
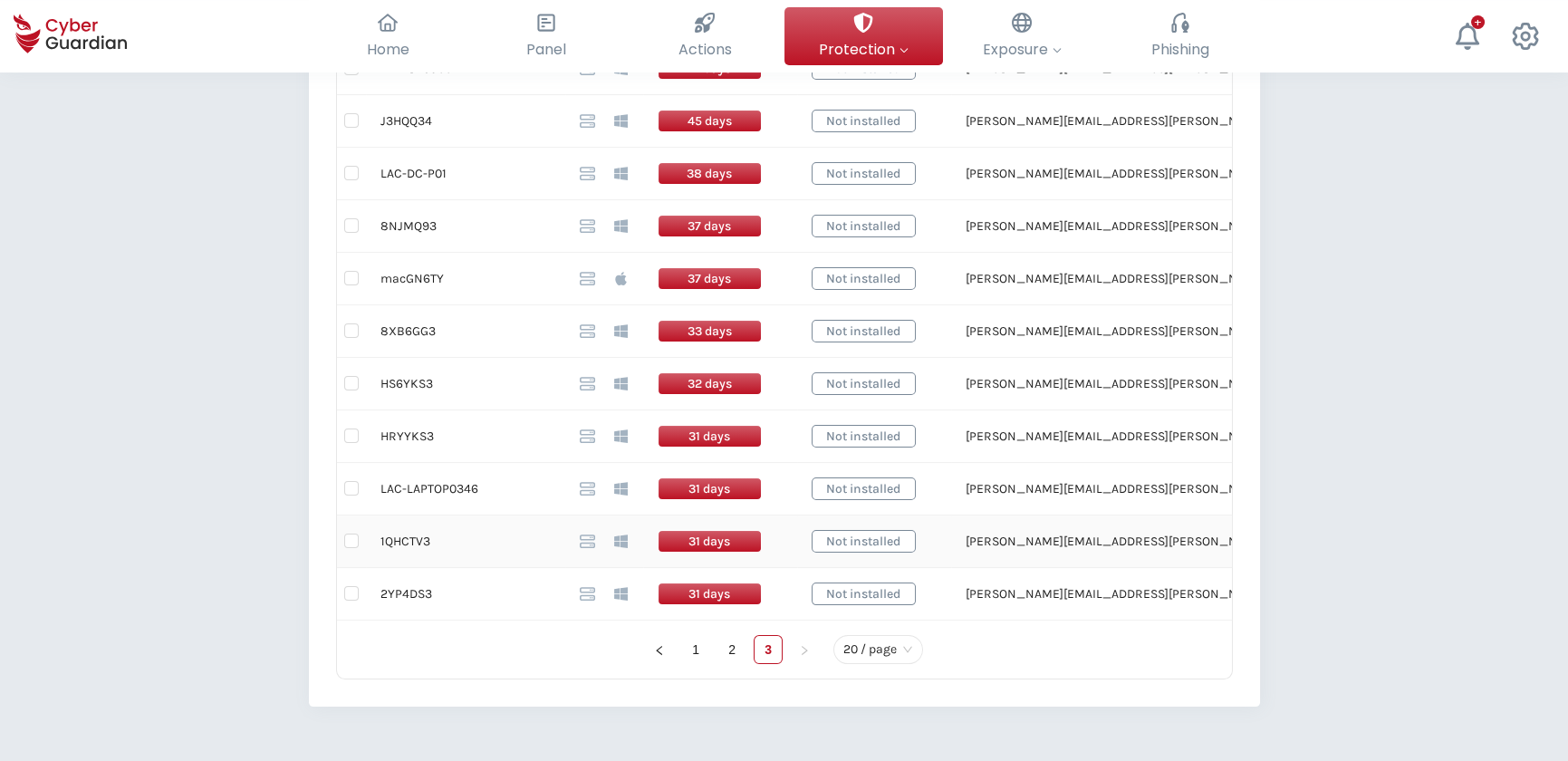
scroll to position [1235, 0]
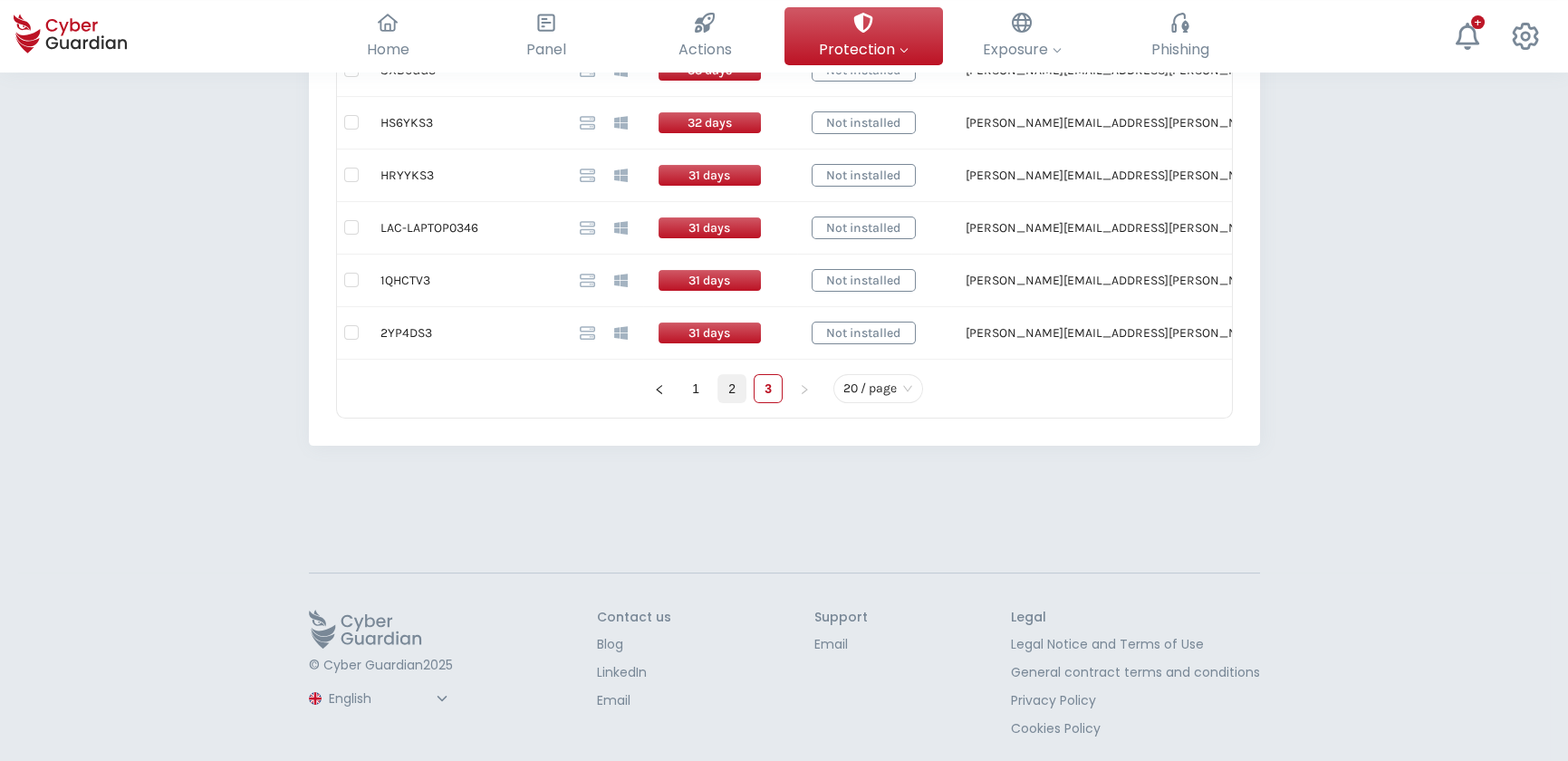
click at [734, 378] on link "2" at bounding box center [731, 388] width 27 height 27
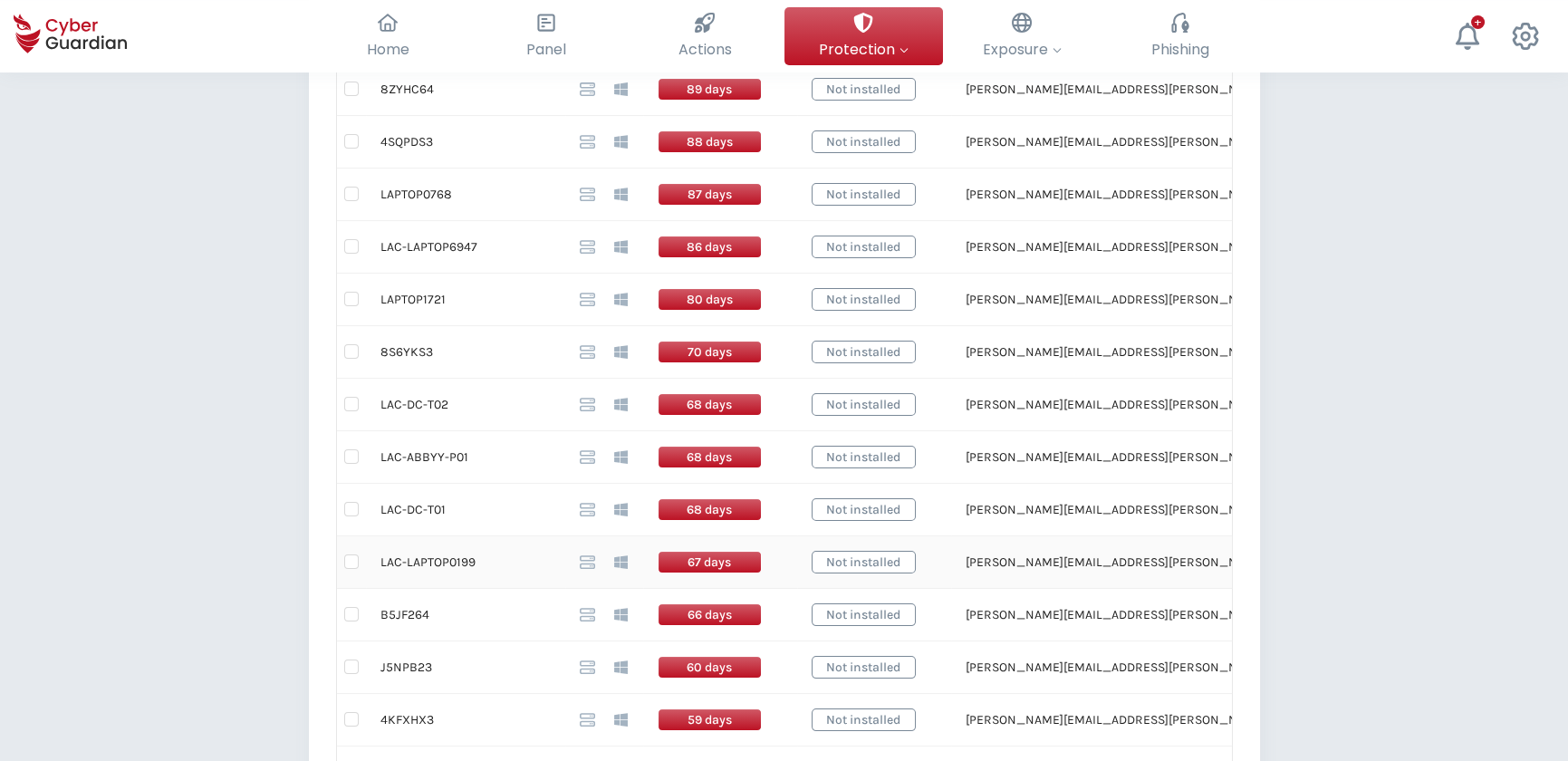
scroll to position [1070, 0]
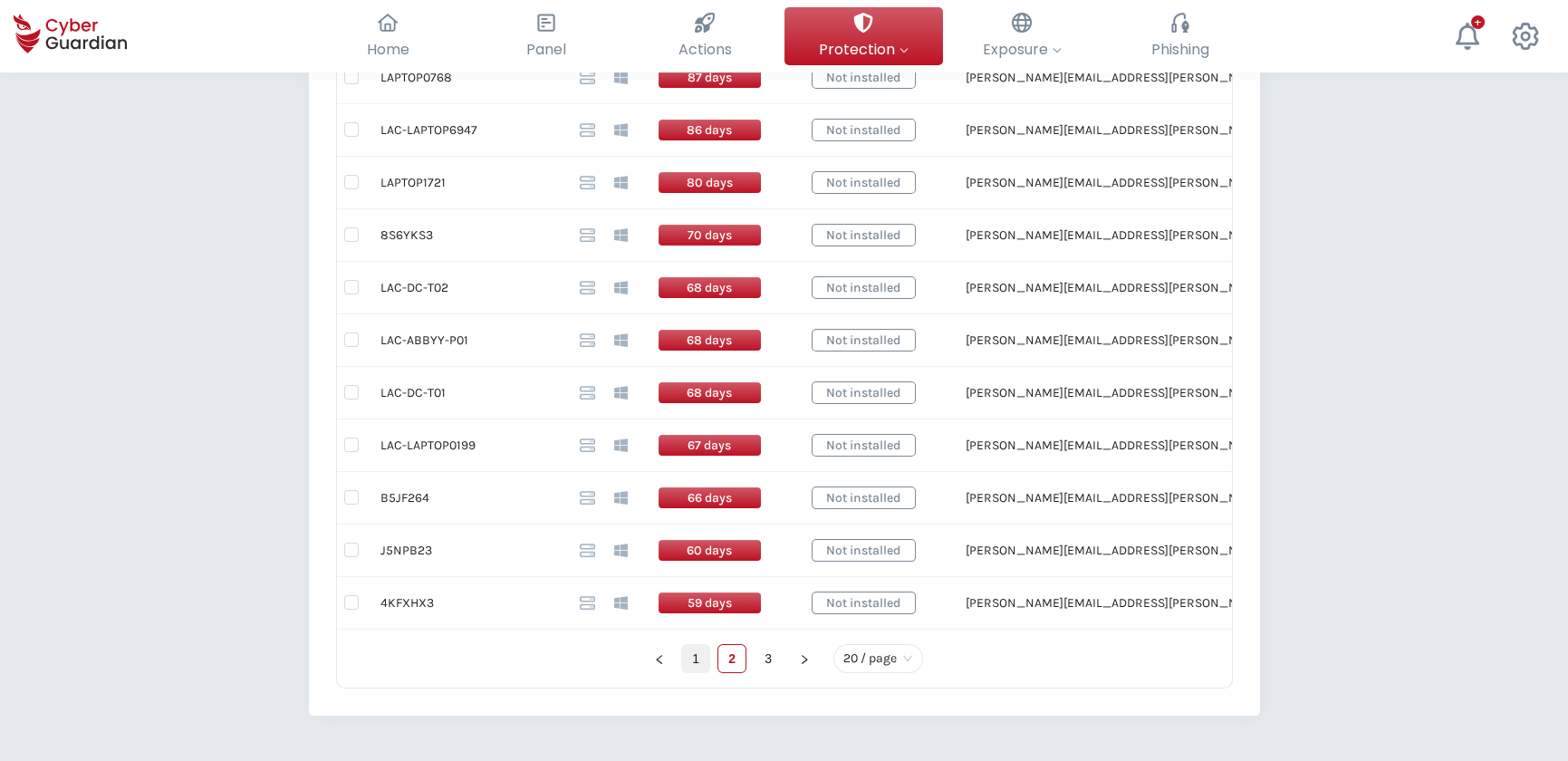
click at [690, 645] on link "1" at bounding box center [695, 658] width 27 height 27
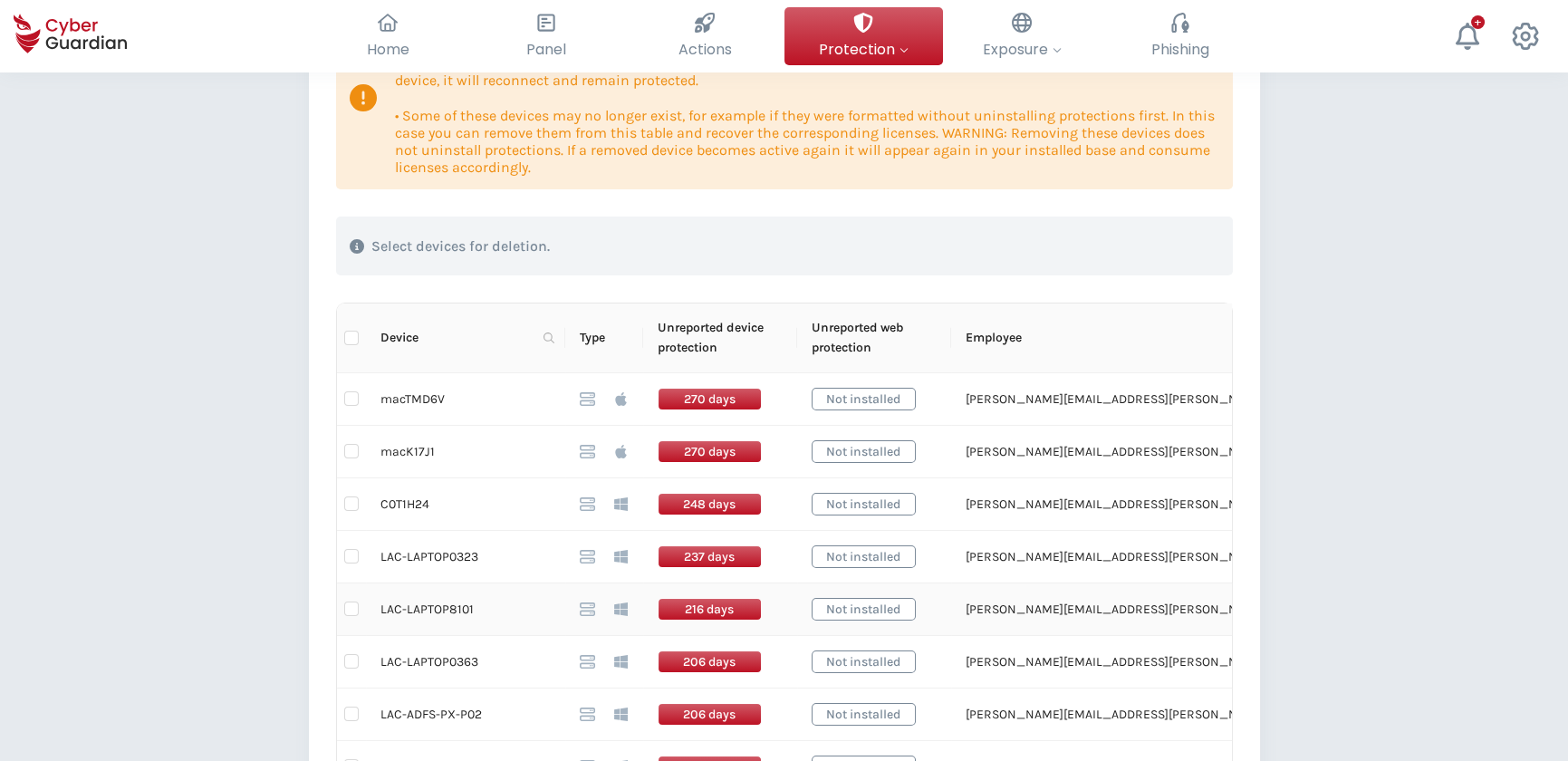
scroll to position [246, 0]
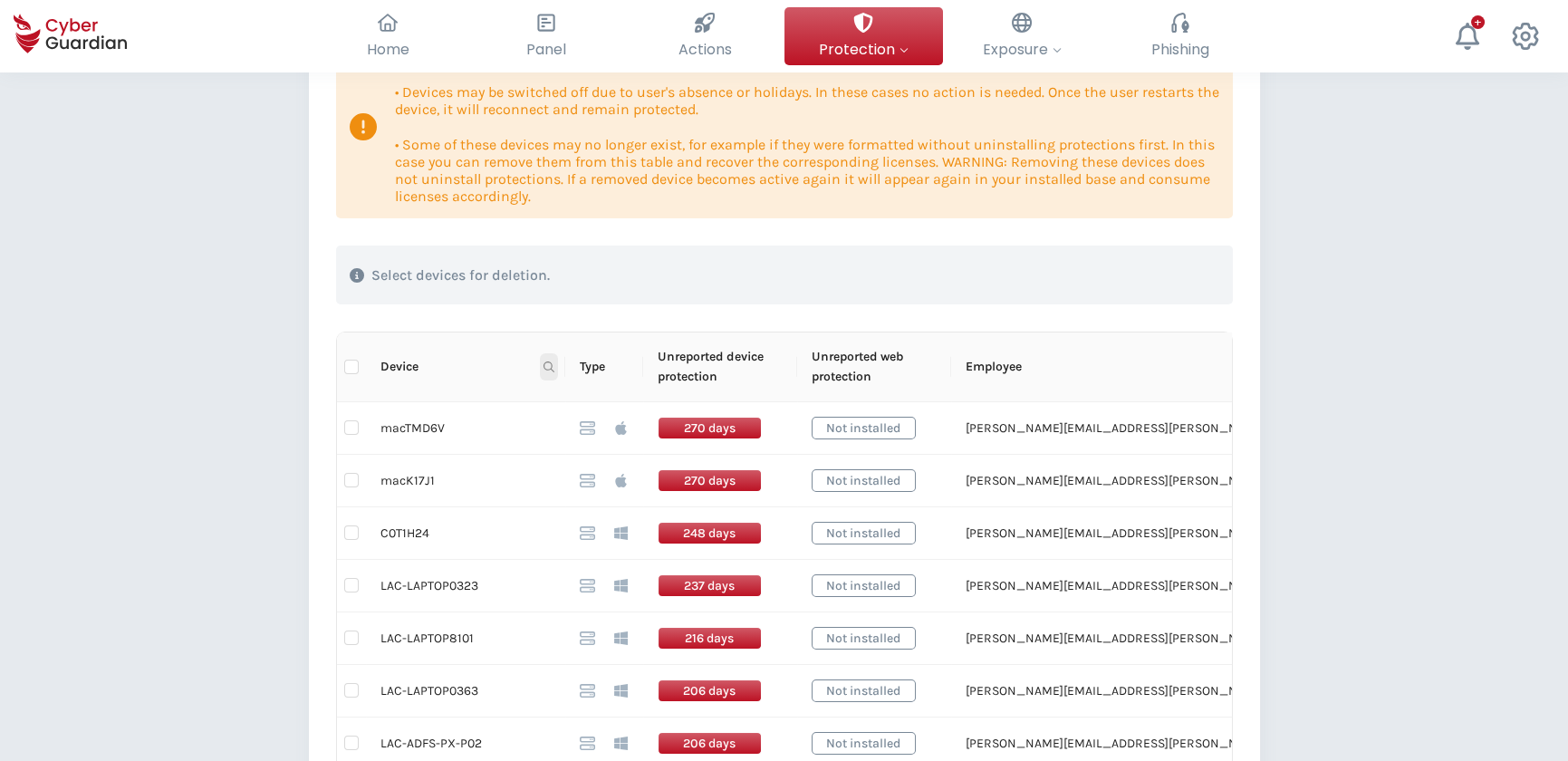
click at [544, 366] on icon at bounding box center [548, 366] width 11 height 11
click at [514, 410] on input "text" at bounding box center [460, 405] width 181 height 29
type input "7881"
click at [525, 430] on span "Search" at bounding box center [523, 439] width 40 height 20
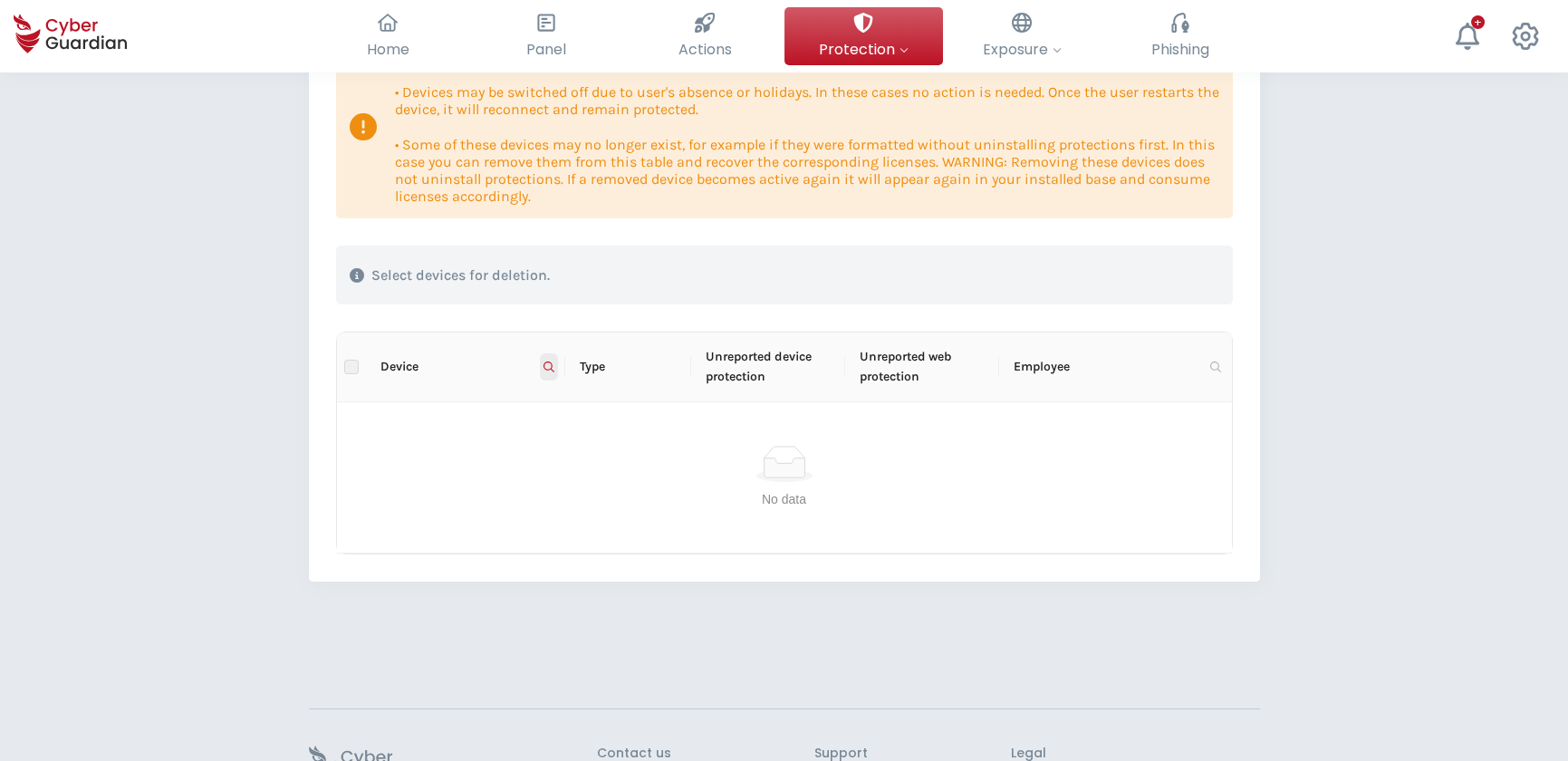
click at [547, 365] on icon at bounding box center [548, 366] width 11 height 11
click at [407, 440] on span "Reset" at bounding box center [394, 439] width 34 height 20
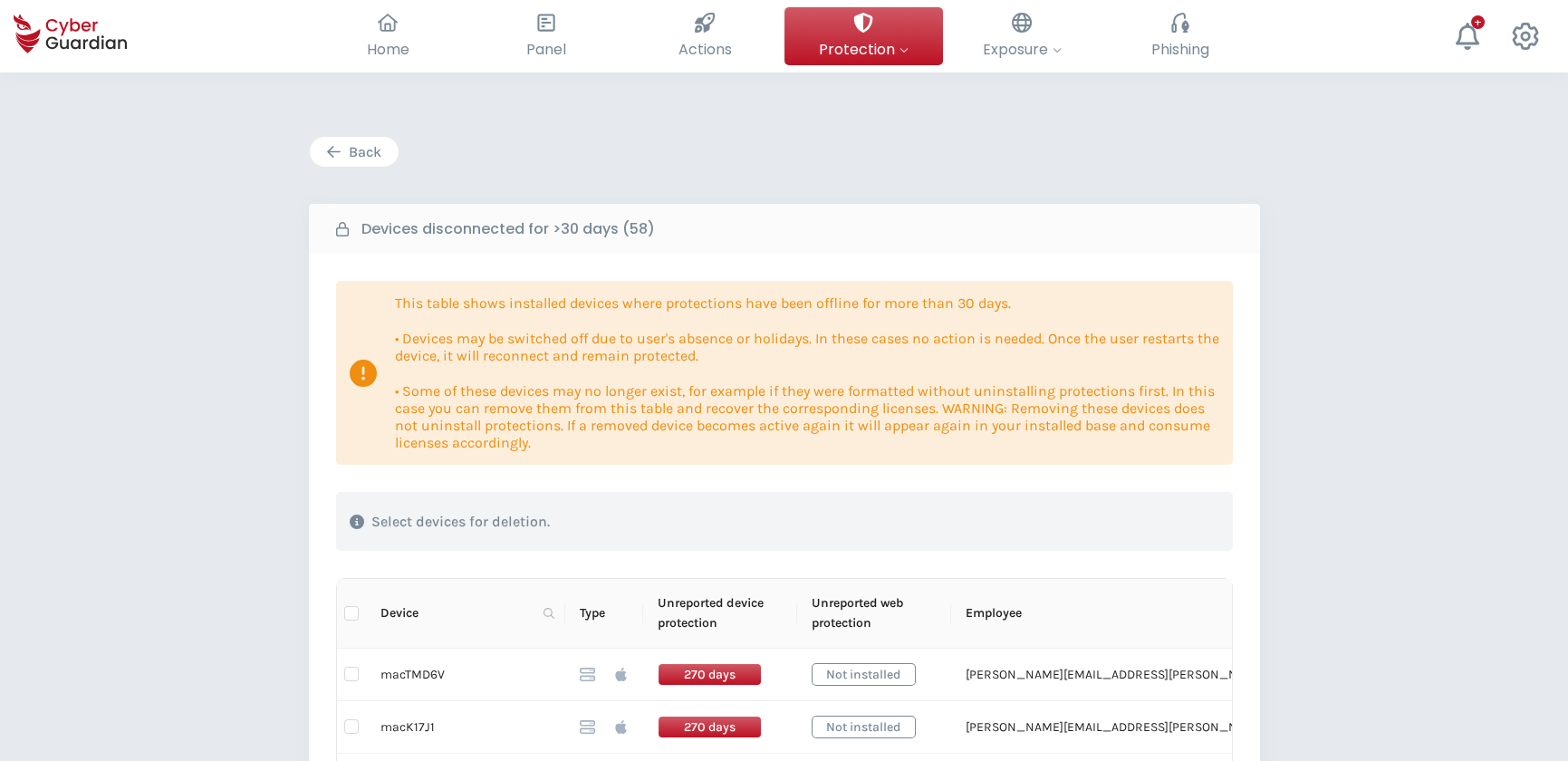
click at [352, 145] on div "Back" at bounding box center [354, 152] width 61 height 22
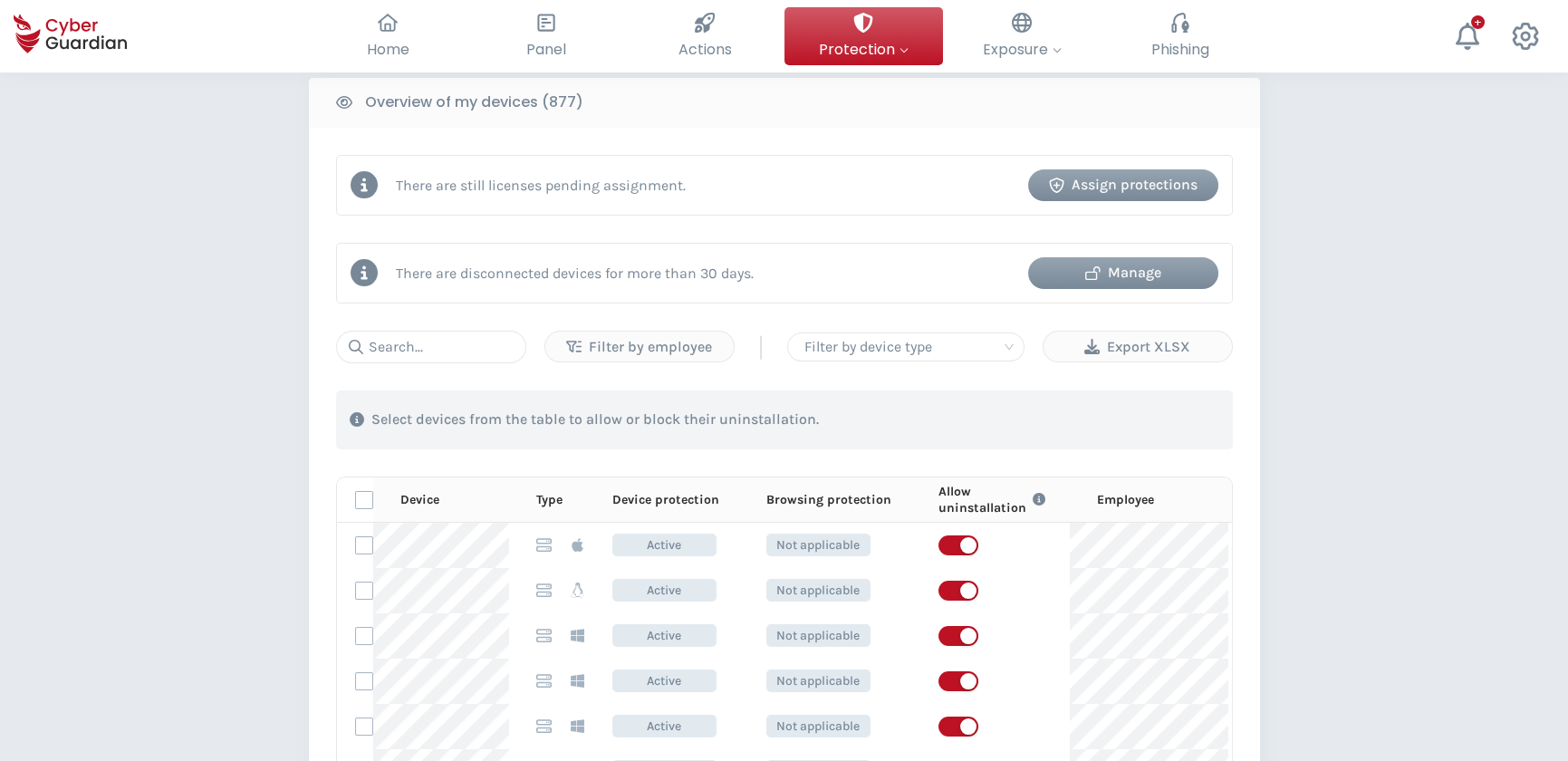
scroll to position [741, 0]
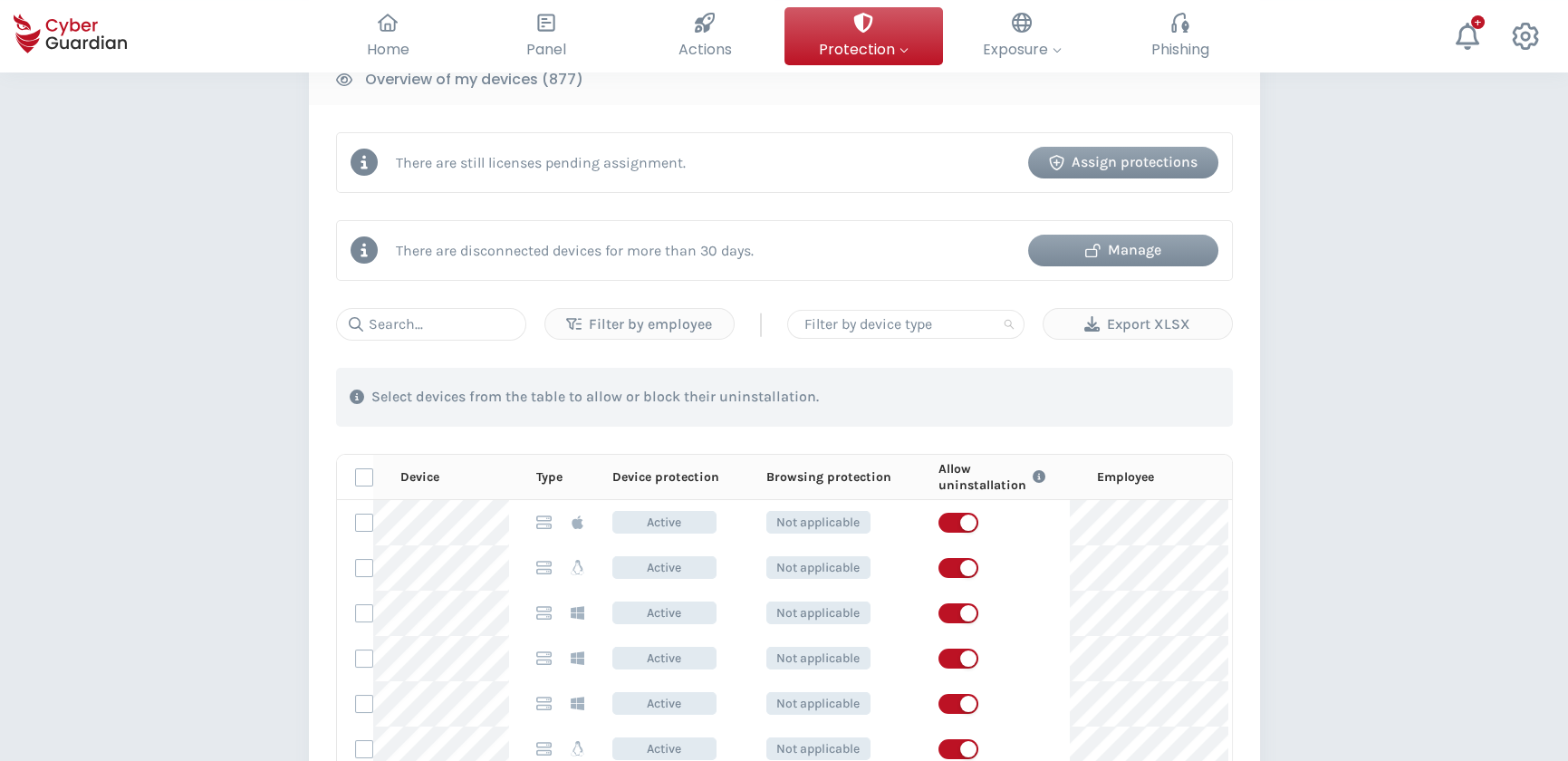
click at [947, 313] on div at bounding box center [905, 324] width 217 height 26
click at [984, 325] on div at bounding box center [905, 324] width 217 height 26
click at [1376, 266] on div "PROTECTION > Device security How does it work? Add employees Install the protec…" at bounding box center [784, 349] width 1568 height 2037
